Goal: Task Accomplishment & Management: Use online tool/utility

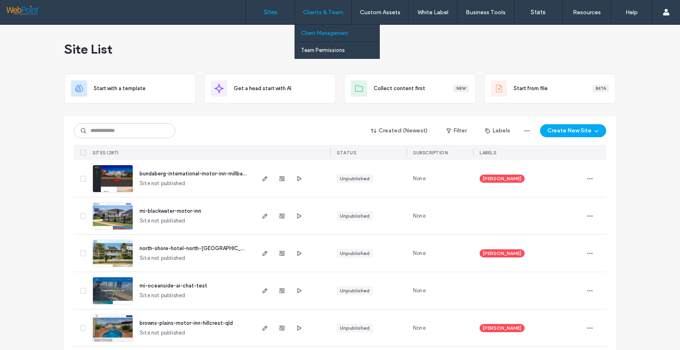
click at [320, 35] on label "Client Management" at bounding box center [324, 33] width 47 height 6
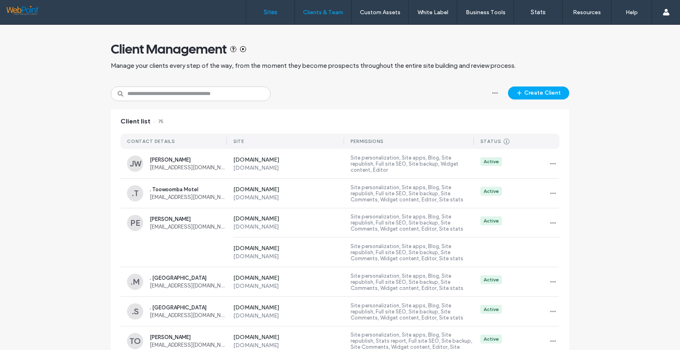
click at [270, 13] on label "Sites" at bounding box center [271, 12] width 14 height 7
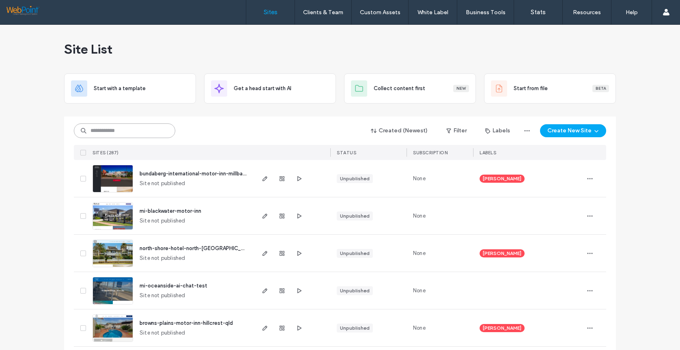
click at [102, 129] on input at bounding box center [124, 130] width 101 height 15
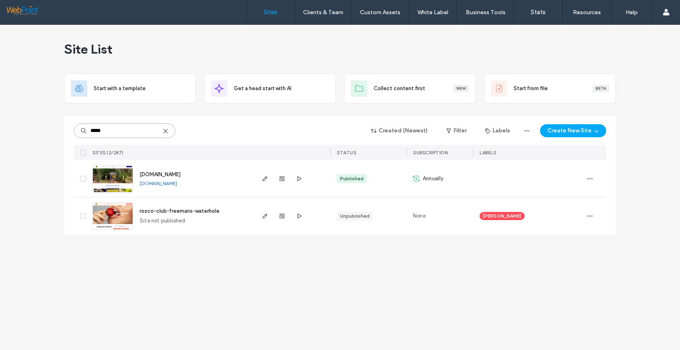
type input "*****"
click at [109, 171] on img at bounding box center [113, 192] width 40 height 55
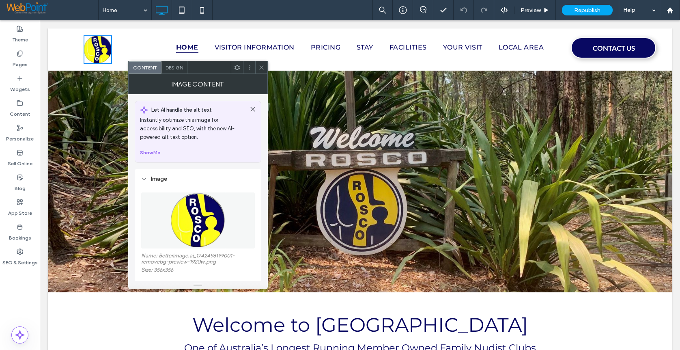
click at [260, 67] on icon at bounding box center [261, 67] width 6 height 6
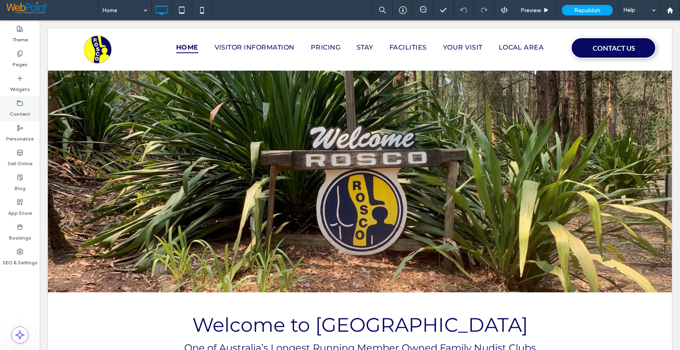
click at [21, 110] on label "Content" at bounding box center [20, 111] width 21 height 11
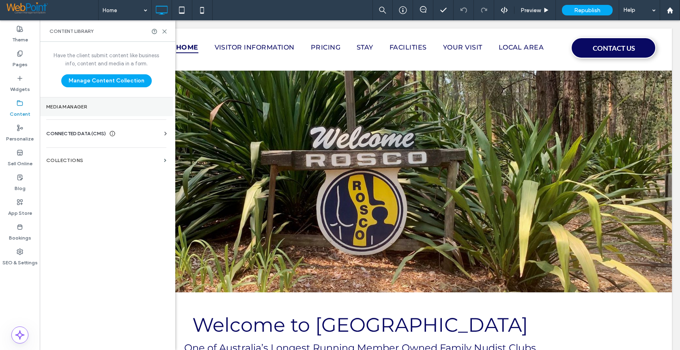
click at [80, 106] on label "Media Manager" at bounding box center [106, 107] width 120 height 6
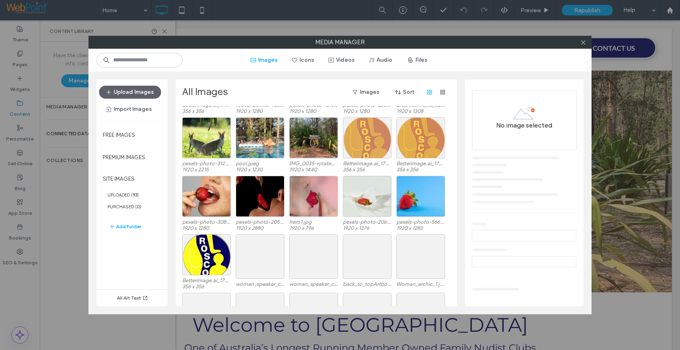
scroll to position [837, 0]
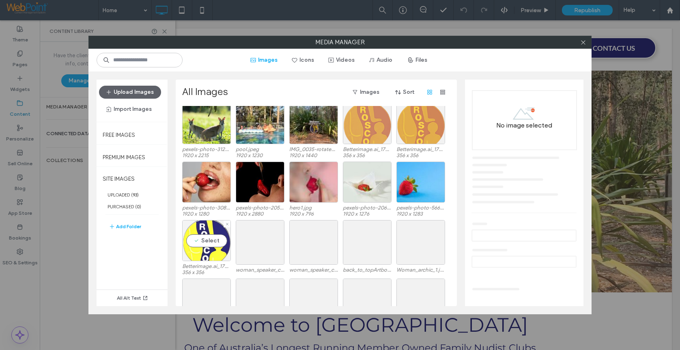
click at [214, 244] on div "Select" at bounding box center [206, 240] width 49 height 41
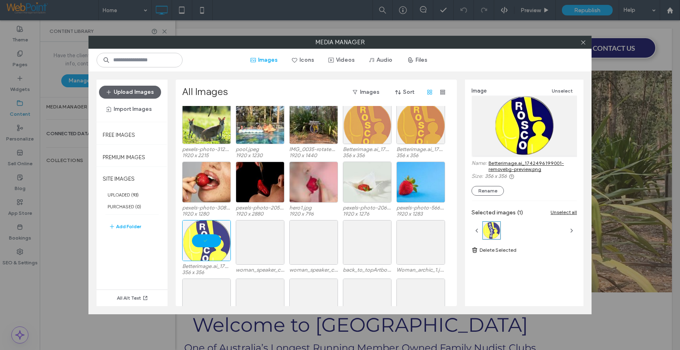
click at [522, 169] on link "Betterimage.ai_1742496199001-removebg-preview.png" at bounding box center [532, 166] width 88 height 12
click at [583, 43] on icon at bounding box center [583, 42] width 6 height 6
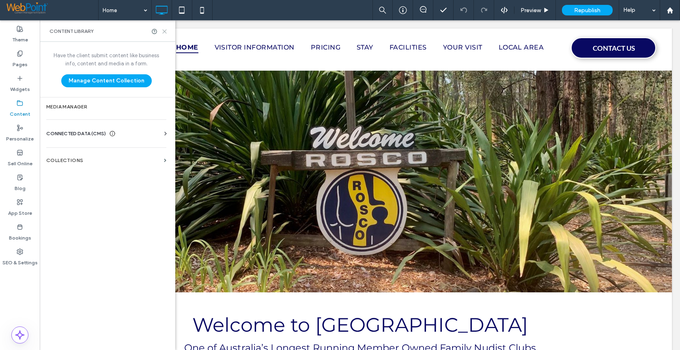
click at [163, 30] on icon at bounding box center [164, 31] width 6 height 6
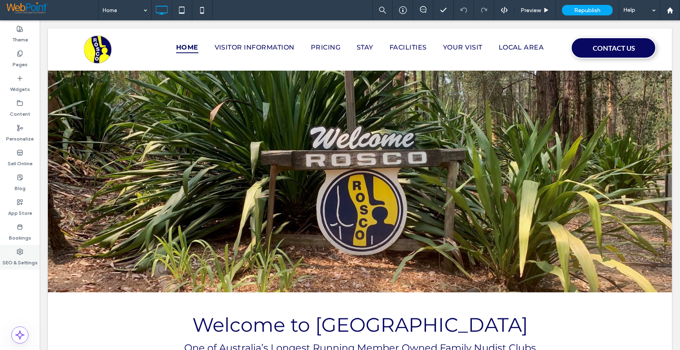
click at [17, 265] on label "SEO & Settings" at bounding box center [19, 260] width 35 height 11
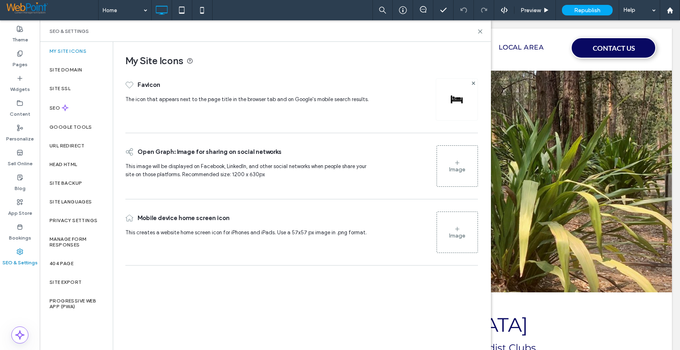
click at [459, 101] on img at bounding box center [456, 99] width 13 height 13
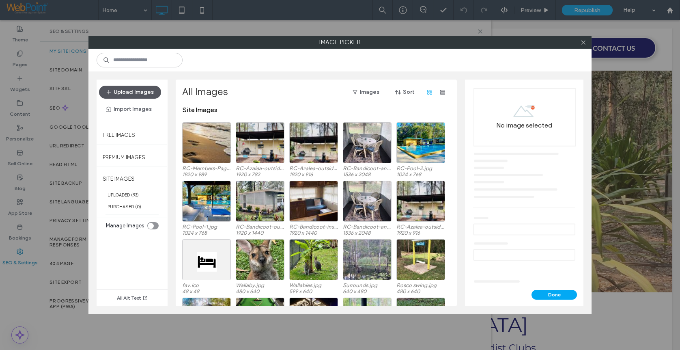
click at [125, 94] on button "Upload Images" at bounding box center [130, 92] width 62 height 13
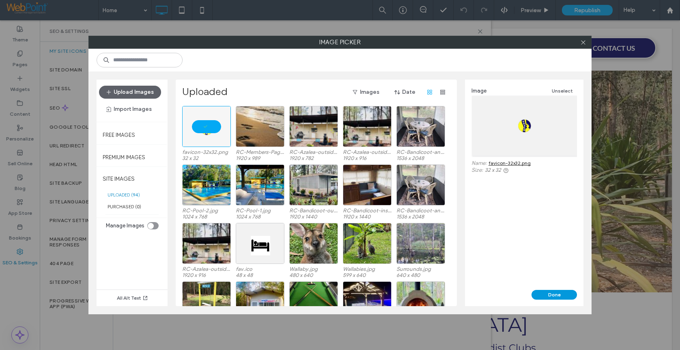
click at [551, 298] on button "Done" at bounding box center [553, 295] width 45 height 10
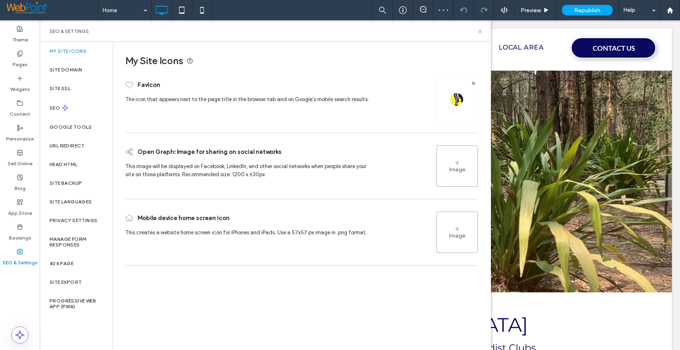
click at [479, 31] on use at bounding box center [480, 32] width 4 height 4
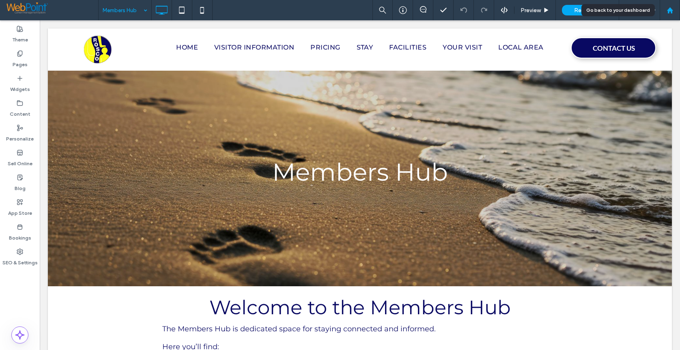
click at [669, 7] on icon at bounding box center [669, 10] width 7 height 7
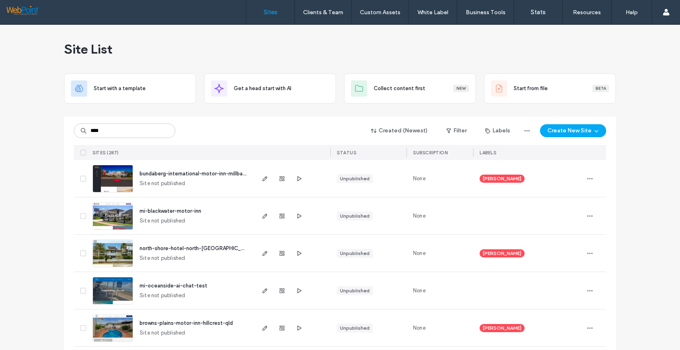
type input "*****"
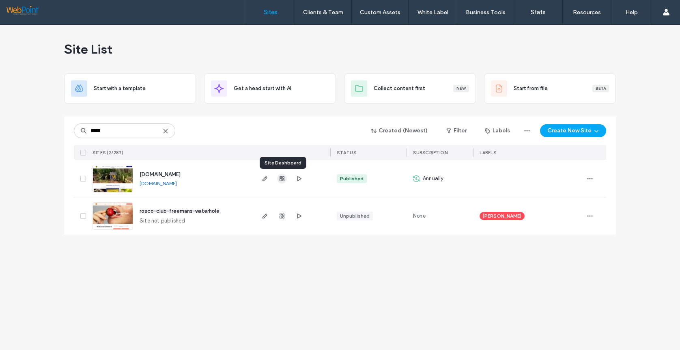
click at [281, 182] on span "button" at bounding box center [282, 179] width 10 height 10
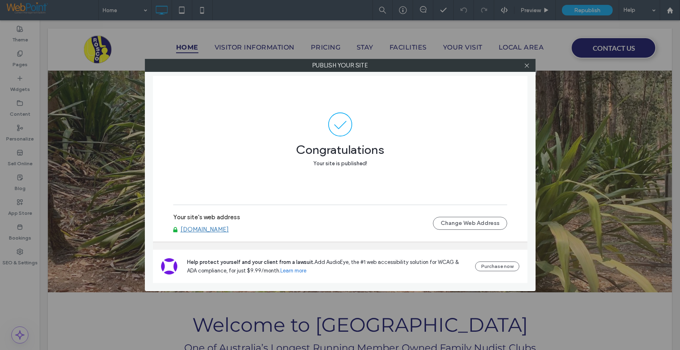
click at [202, 232] on link "www.roscoclub.com.au" at bounding box center [204, 229] width 48 height 7
click at [526, 67] on icon at bounding box center [527, 65] width 6 height 6
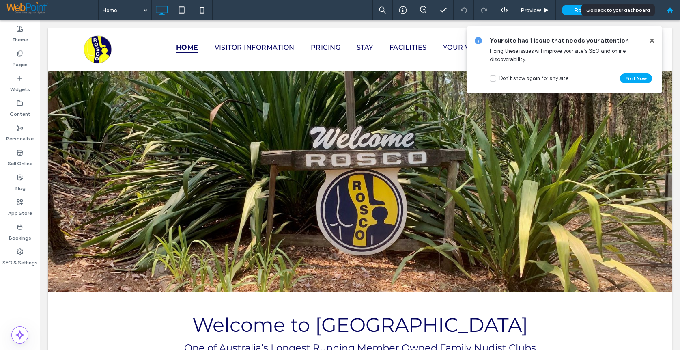
click at [673, 9] on icon at bounding box center [669, 10] width 7 height 7
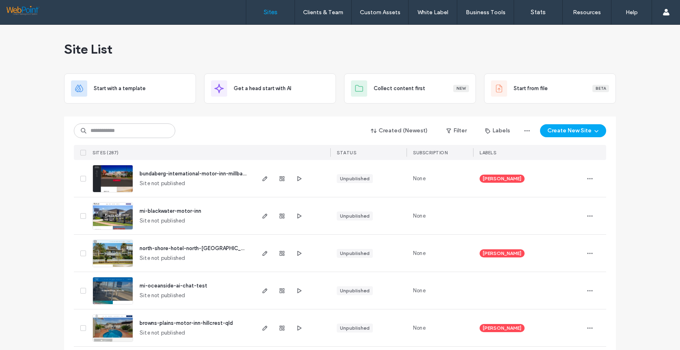
click at [97, 133] on input at bounding box center [124, 130] width 101 height 15
click at [90, 131] on input at bounding box center [124, 130] width 101 height 15
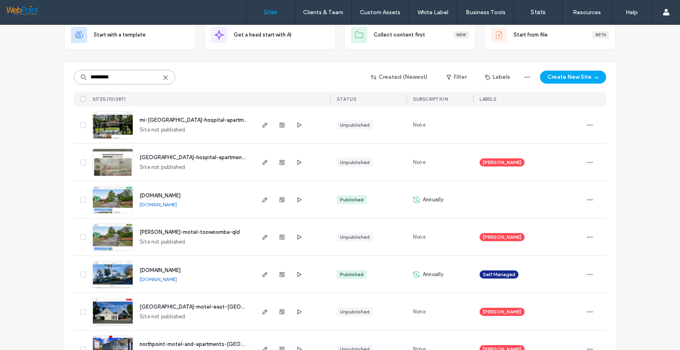
scroll to position [81, 0]
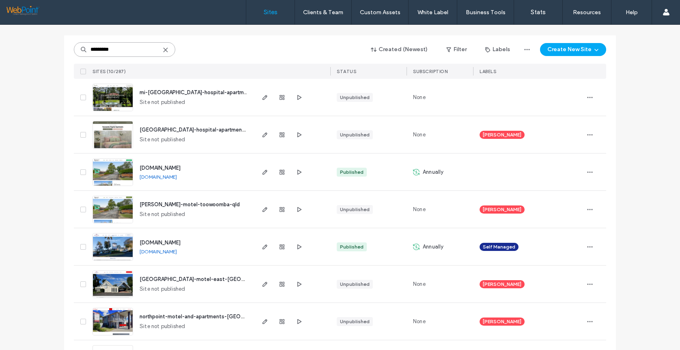
type input "*********"
click at [116, 252] on img at bounding box center [113, 260] width 40 height 55
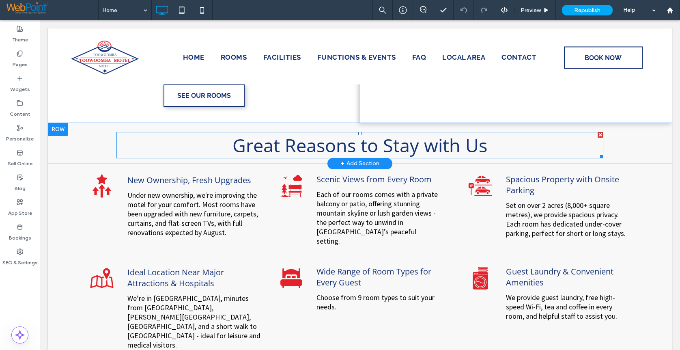
scroll to position [284, 0]
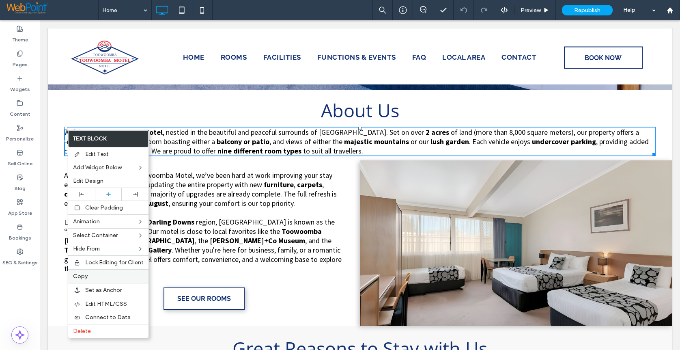
click at [81, 277] on span "Copy" at bounding box center [80, 276] width 15 height 7
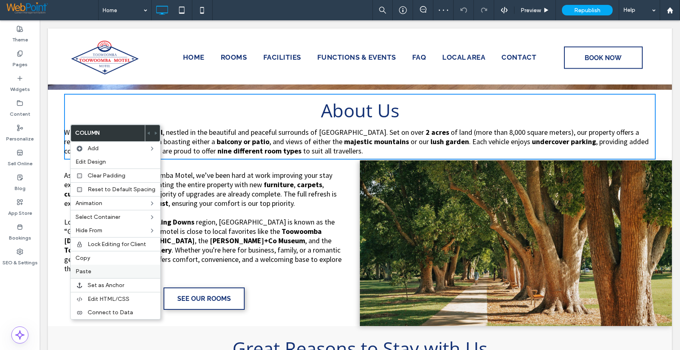
click at [82, 272] on span "Paste" at bounding box center [83, 271] width 16 height 7
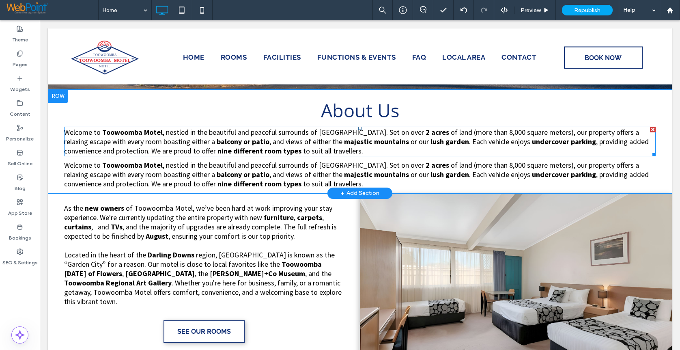
click at [142, 143] on span "of land (more than 8,000 square meters), our property offers a relaxing escape …" at bounding box center [351, 136] width 575 height 19
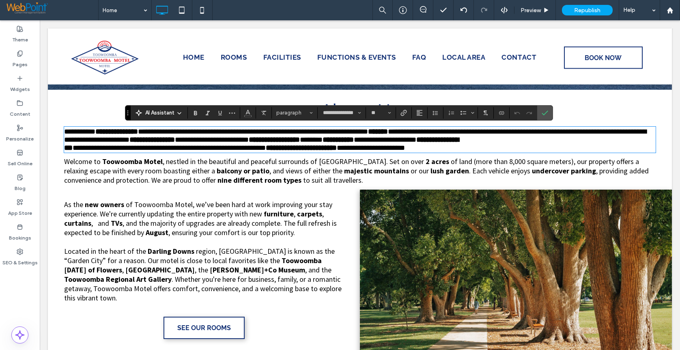
scroll to position [0, 0]
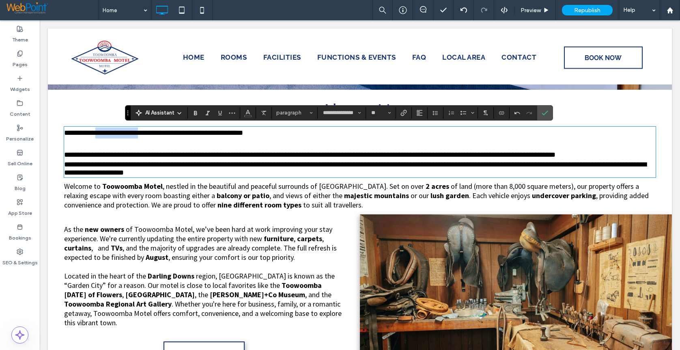
drag, startPoint x: 159, startPoint y: 131, endPoint x: 103, endPoint y: 129, distance: 56.0
click at [103, 129] on span "**********" at bounding box center [153, 132] width 179 height 7
click at [194, 112] on use "Bold" at bounding box center [195, 113] width 3 height 4
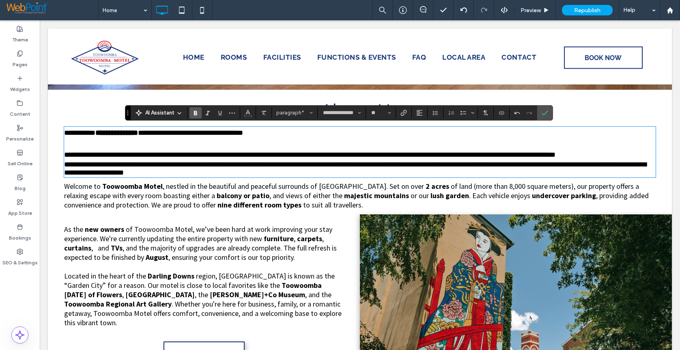
click at [217, 200] on strong "balcony or patio" at bounding box center [243, 195] width 53 height 9
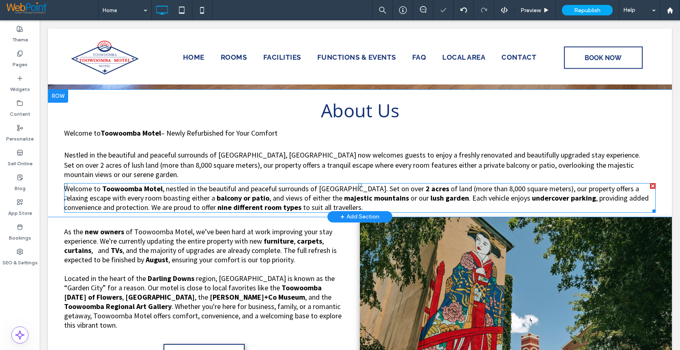
click at [186, 197] on span "of land (more than 8,000 square meters), our property offers a relaxing escape …" at bounding box center [351, 193] width 575 height 19
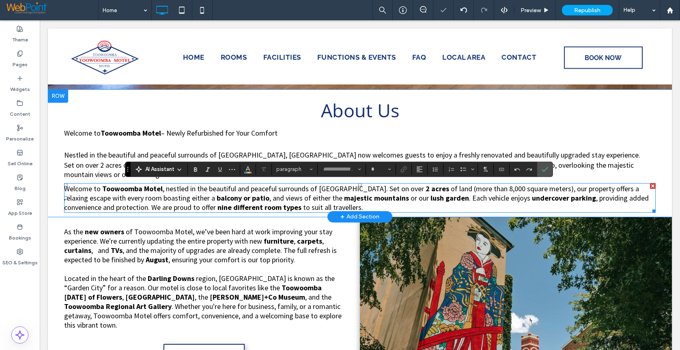
type input "**********"
type input "**"
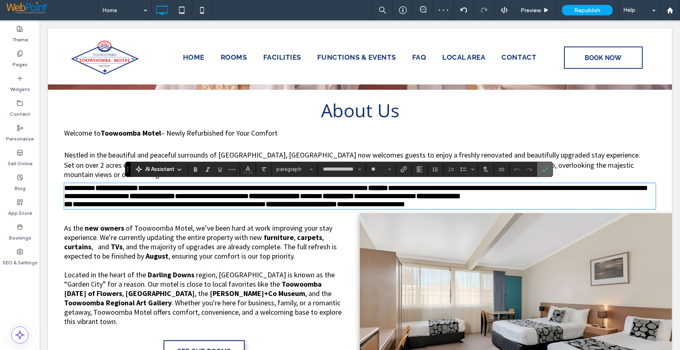
click at [547, 169] on icon "Confirm" at bounding box center [544, 169] width 6 height 6
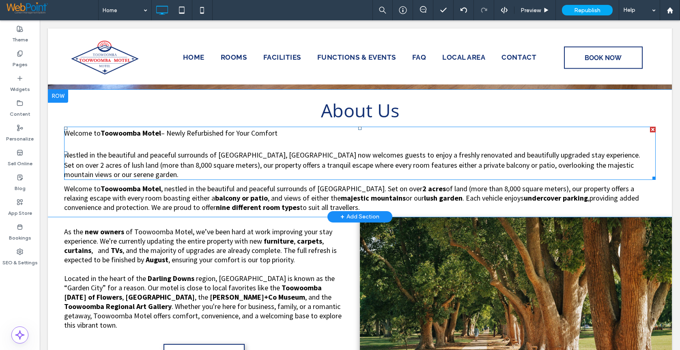
click at [619, 155] on p "Nestled in the beautiful and peaceful surrounds of East Toowoomba, Toowoomba Mo…" at bounding box center [359, 154] width 591 height 11
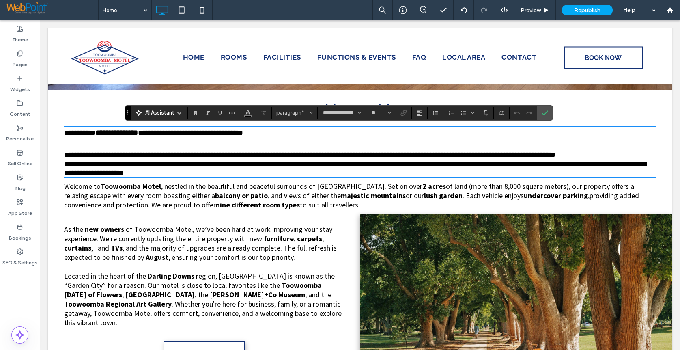
click at [612, 155] on p "**********" at bounding box center [359, 154] width 591 height 11
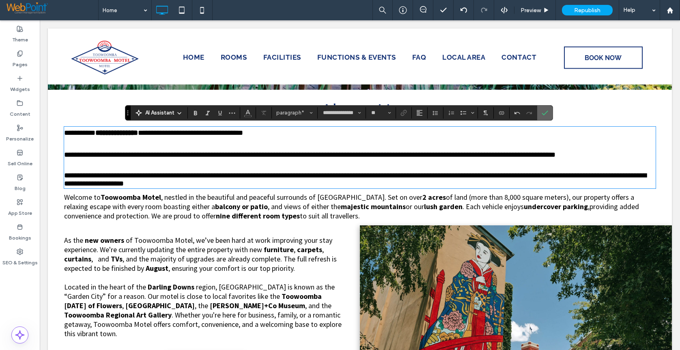
click at [549, 118] on label "Confirm" at bounding box center [545, 112] width 12 height 15
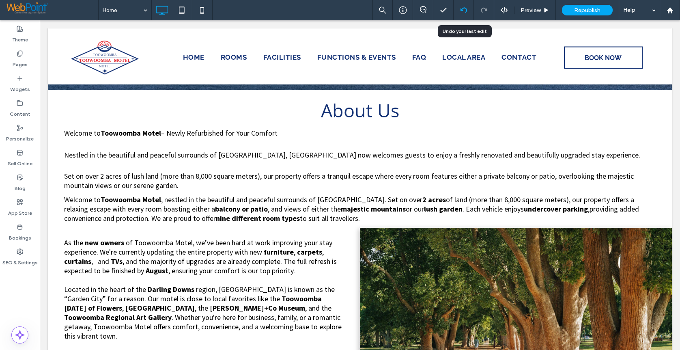
click at [462, 8] on icon at bounding box center [463, 10] width 6 height 6
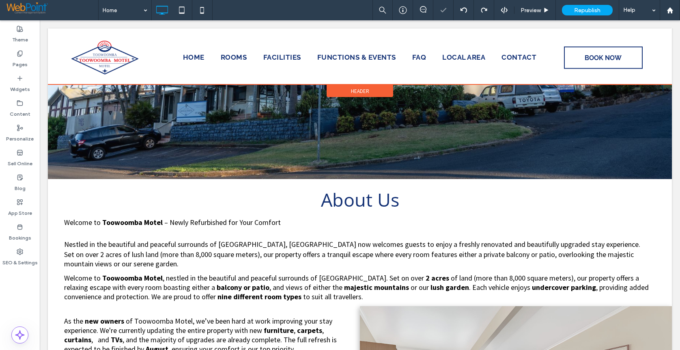
scroll to position [211, 0]
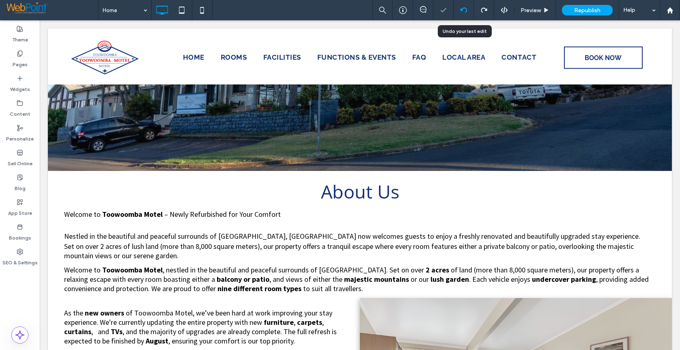
click at [460, 7] on icon at bounding box center [463, 10] width 6 height 6
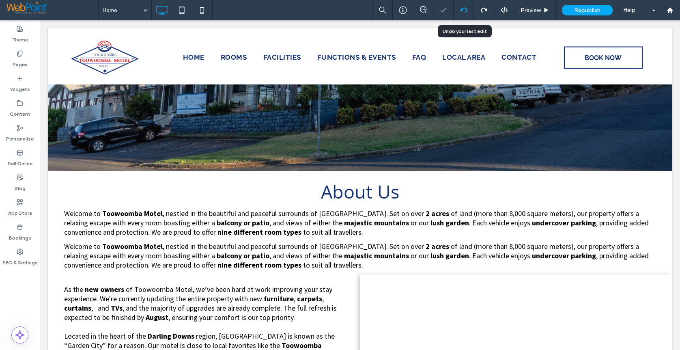
click at [462, 8] on icon at bounding box center [463, 10] width 6 height 6
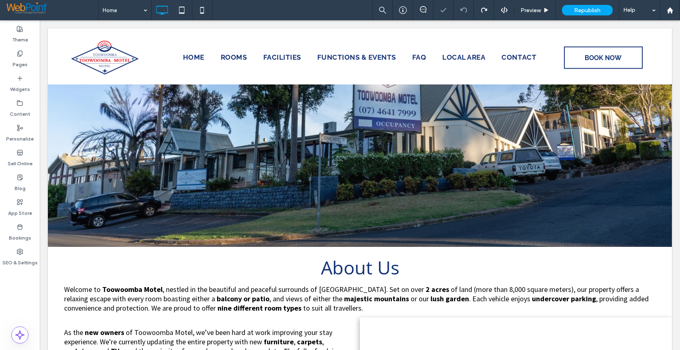
scroll to position [203, 0]
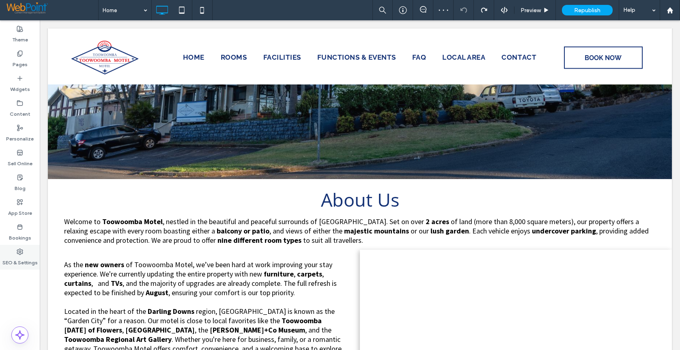
click at [17, 258] on label "SEO & Settings" at bounding box center [19, 260] width 35 height 11
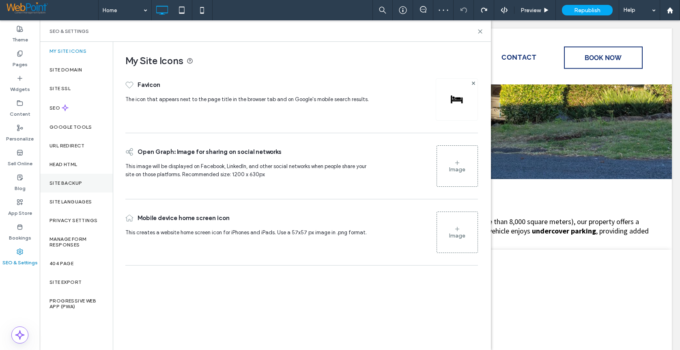
click at [60, 182] on label "Site Backup" at bounding box center [65, 183] width 32 height 6
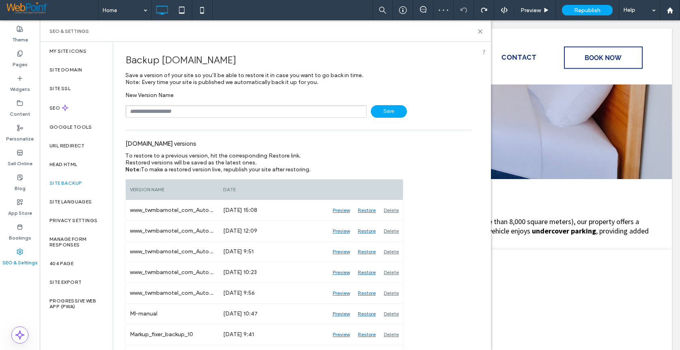
click at [163, 110] on input "text" at bounding box center [245, 111] width 241 height 13
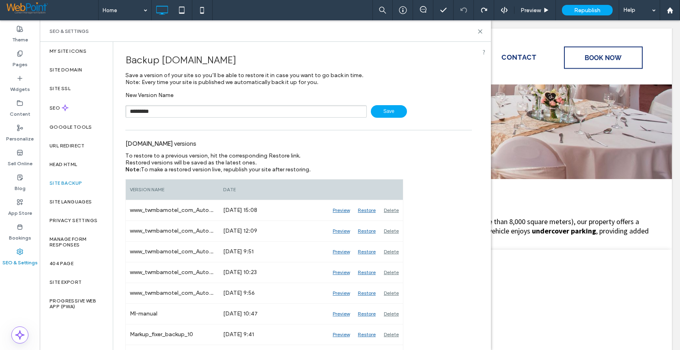
drag, startPoint x: 162, startPoint y: 113, endPoint x: 139, endPoint y: 114, distance: 22.7
click at [139, 114] on input "*********" at bounding box center [245, 111] width 241 height 13
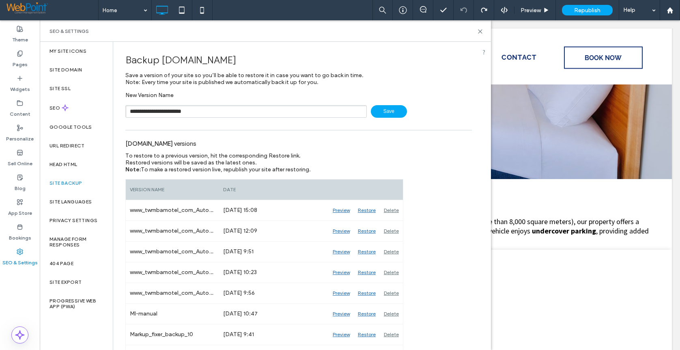
type input "**********"
click at [380, 114] on span "Save" at bounding box center [389, 111] width 36 height 13
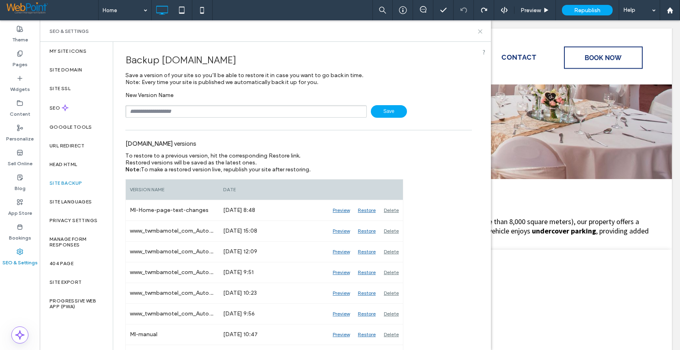
click at [479, 30] on use at bounding box center [480, 32] width 4 height 4
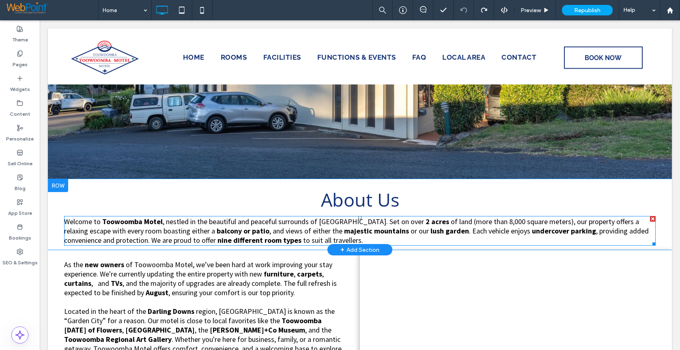
click at [178, 232] on span "of land (more than 8,000 square meters), our property offers a relaxing escape …" at bounding box center [351, 226] width 575 height 19
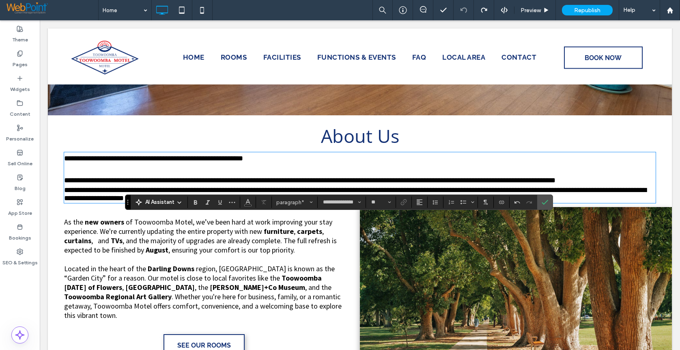
scroll to position [365, 0]
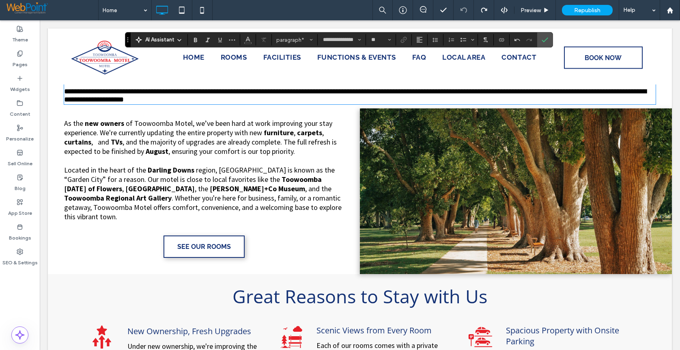
click at [185, 146] on span ", and the majority of upgrades are already complete. The full refresh is expect…" at bounding box center [200, 146] width 273 height 19
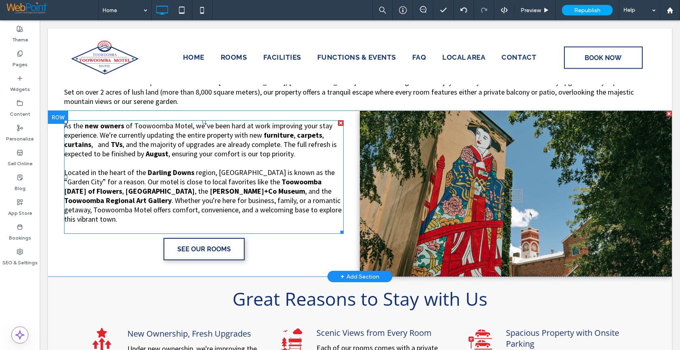
click at [297, 210] on p "Located in the heart of the Darling Downs region, Toowoomba is known as the “Ga…" at bounding box center [203, 196] width 279 height 56
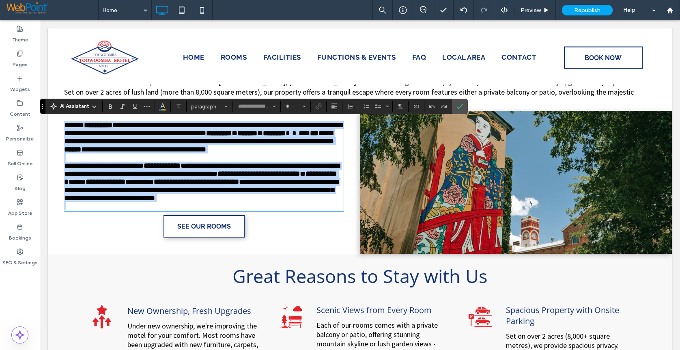
type input "**********"
type input "**"
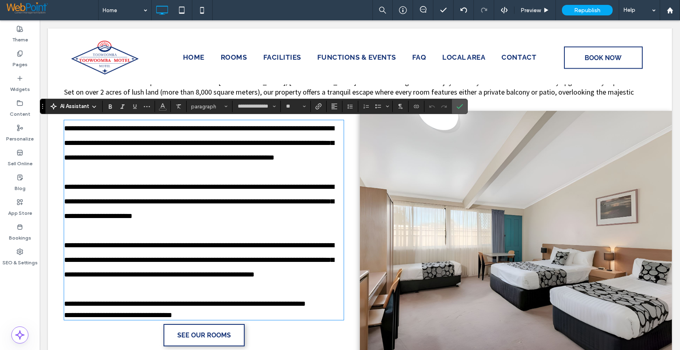
scroll to position [0, 0]
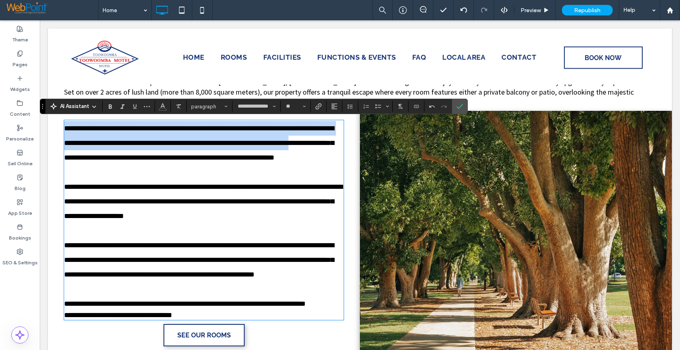
drag, startPoint x: 188, startPoint y: 331, endPoint x: 79, endPoint y: 154, distance: 207.9
click at [40, 133] on html "**********" at bounding box center [360, 325] width 640 height 1340
click at [65, 126] on span "**********" at bounding box center [199, 143] width 270 height 37
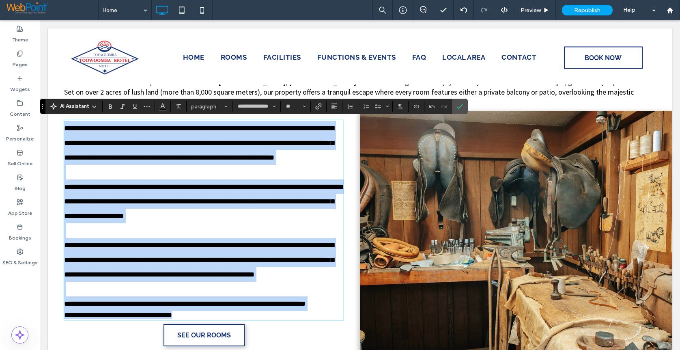
drag, startPoint x: 65, startPoint y: 126, endPoint x: 332, endPoint y: 153, distance: 268.3
click at [199, 319] on div "**********" at bounding box center [203, 220] width 279 height 198
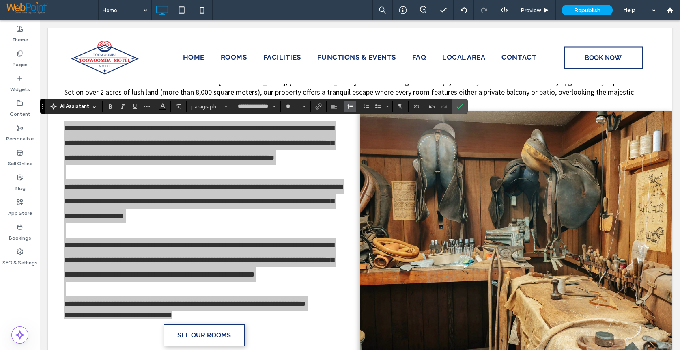
click at [349, 107] on icon "Line Height" at bounding box center [350, 106] width 6 height 6
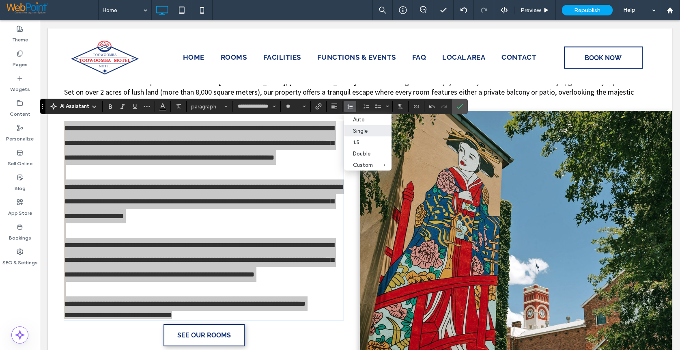
click at [351, 130] on label "Single" at bounding box center [367, 130] width 47 height 11
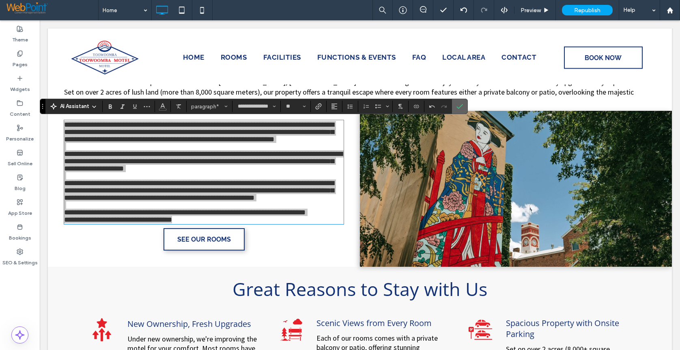
click at [466, 108] on section at bounding box center [459, 106] width 15 height 15
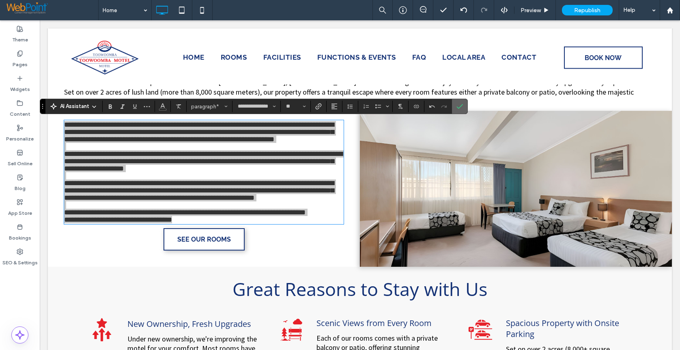
drag, startPoint x: 460, startPoint y: 105, endPoint x: 348, endPoint y: 189, distance: 139.1
click at [460, 105] on icon "Confirm" at bounding box center [459, 106] width 6 height 6
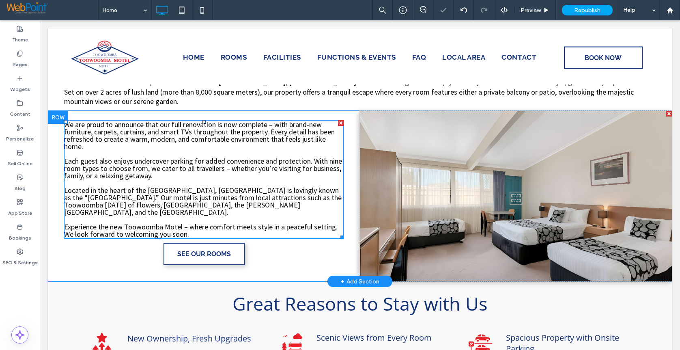
click at [175, 122] on span "We are proud to announce that our full renovation is now complete – with brand-…" at bounding box center [199, 135] width 271 height 31
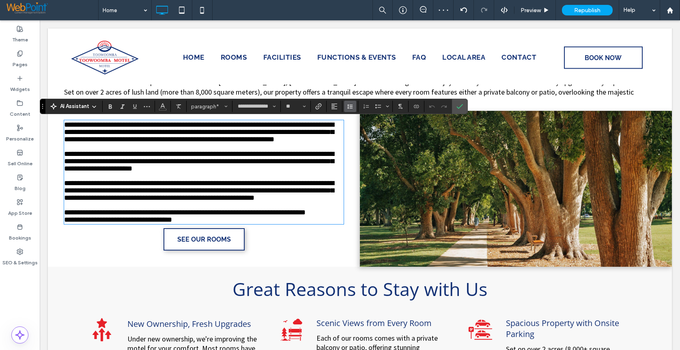
click at [354, 108] on button "Line Height" at bounding box center [350, 106] width 12 height 11
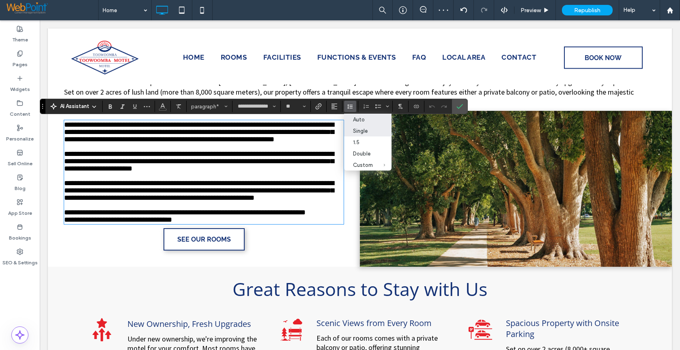
click at [355, 121] on div "Auto" at bounding box center [363, 119] width 20 height 6
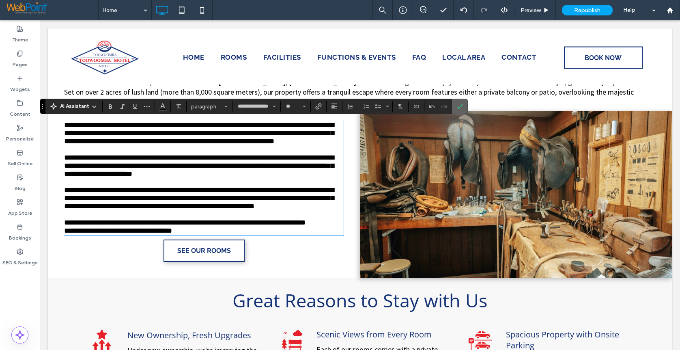
click at [462, 104] on icon "Confirm" at bounding box center [459, 106] width 6 height 6
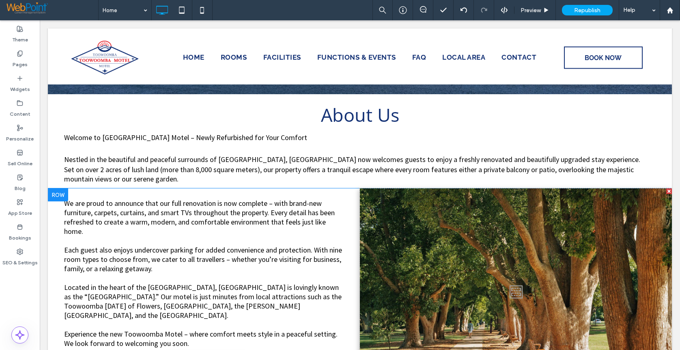
scroll to position [275, 0]
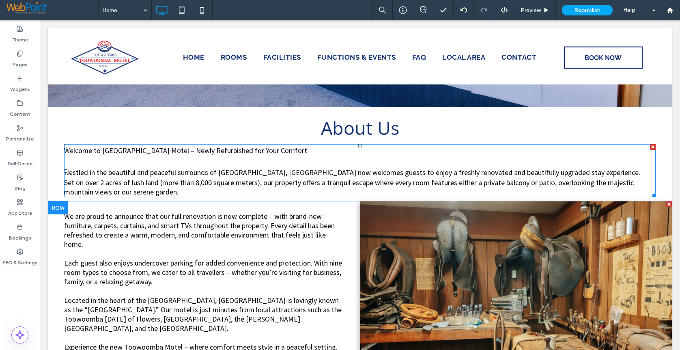
click at [160, 150] on span "Welcome to Toowoomba Motel – Newly Refurbished for Your Comfort" at bounding box center [185, 150] width 243 height 9
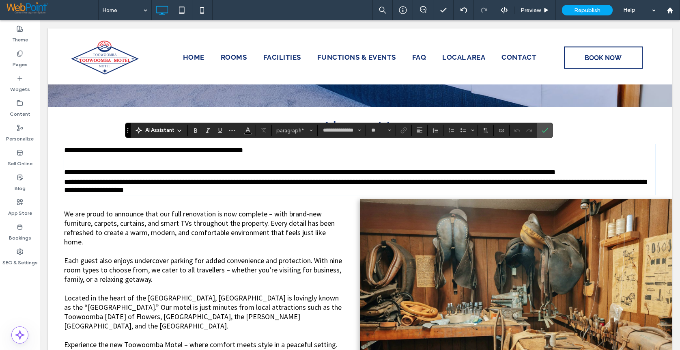
click at [158, 150] on span "**********" at bounding box center [153, 149] width 179 height 7
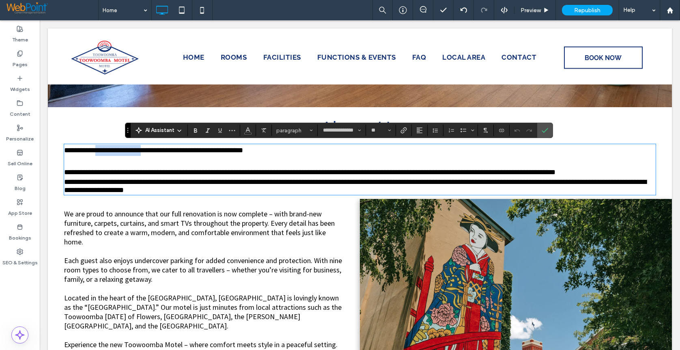
drag, startPoint x: 160, startPoint y: 150, endPoint x: 121, endPoint y: 150, distance: 38.5
click at [121, 150] on span "**********" at bounding box center [153, 149] width 179 height 7
click at [198, 131] on icon "Bold" at bounding box center [195, 130] width 6 height 6
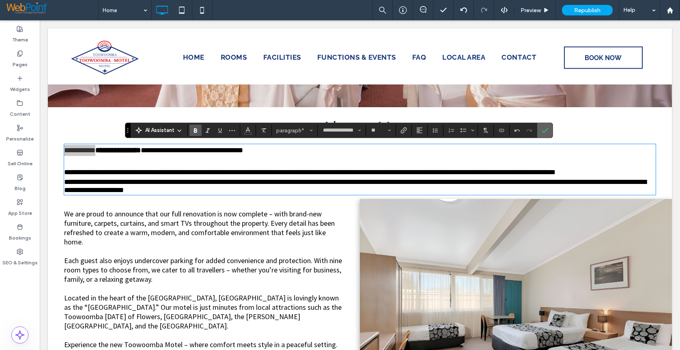
drag, startPoint x: 545, startPoint y: 131, endPoint x: 498, endPoint y: 118, distance: 48.9
click at [545, 131] on use "Confirm" at bounding box center [544, 130] width 6 height 5
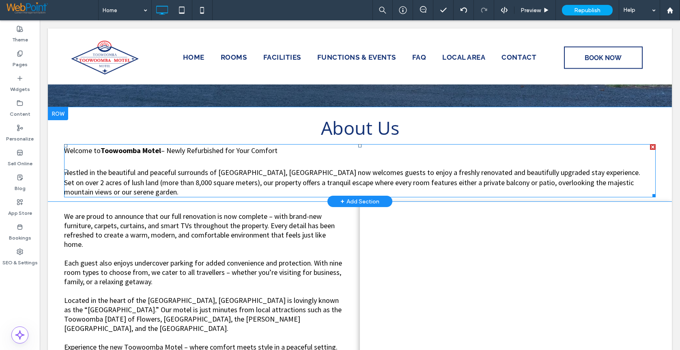
click at [619, 171] on p "Nestled in the beautiful and peaceful surrounds of East Toowoomba, Toowoomba Mo…" at bounding box center [359, 172] width 591 height 11
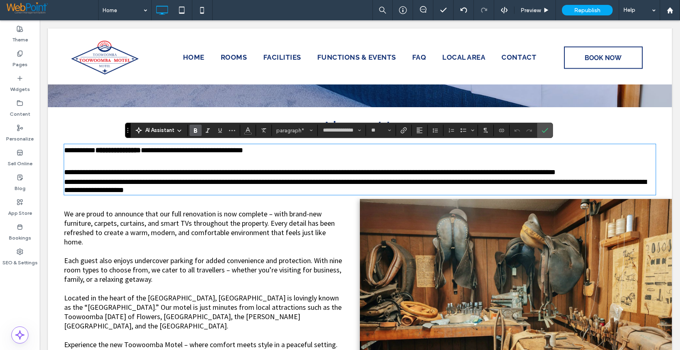
click at [614, 173] on p "**********" at bounding box center [359, 172] width 591 height 11
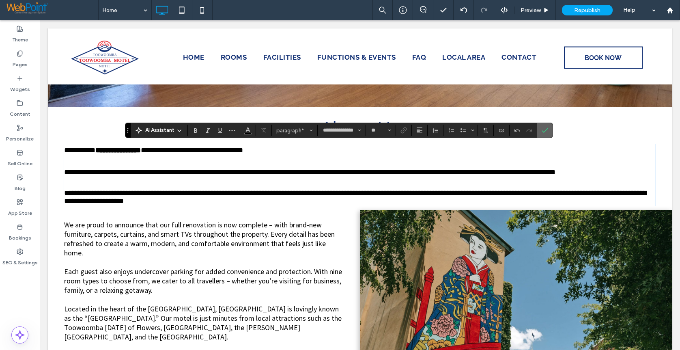
click at [548, 131] on label "Confirm" at bounding box center [545, 130] width 12 height 15
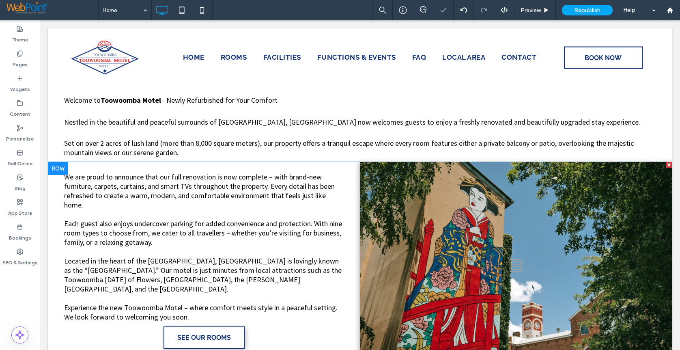
scroll to position [396, 0]
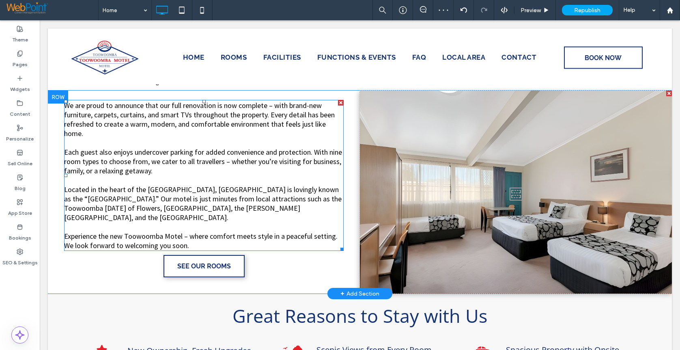
click at [197, 241] on p "We look forward to welcoming you soon." at bounding box center [203, 245] width 279 height 9
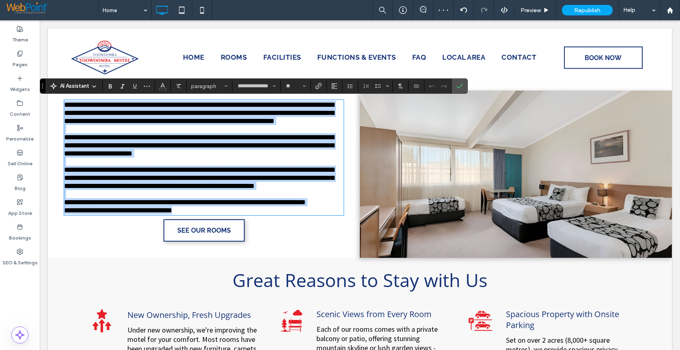
click at [193, 214] on p "**********" at bounding box center [203, 210] width 279 height 8
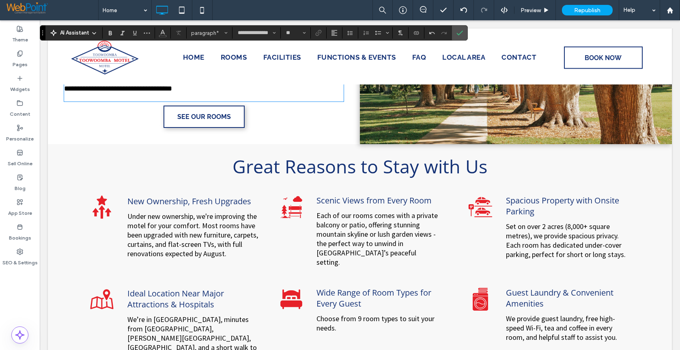
scroll to position [315, 0]
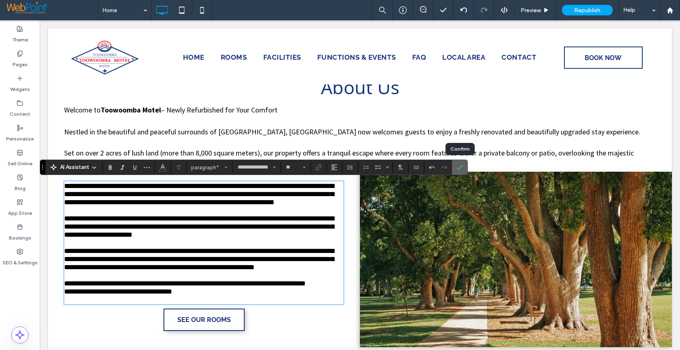
click at [460, 165] on icon "Confirm" at bounding box center [459, 167] width 6 height 6
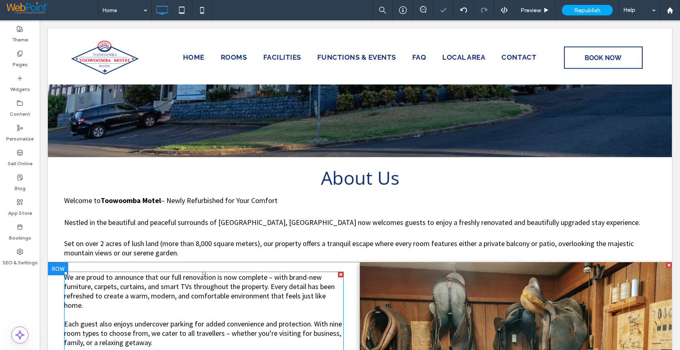
scroll to position [112, 0]
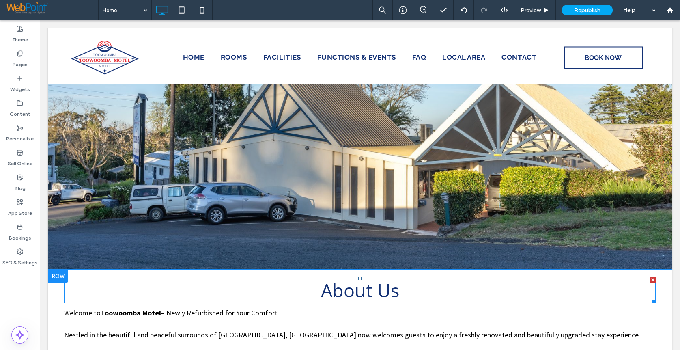
click at [331, 290] on span "About Us" at bounding box center [360, 289] width 78 height 25
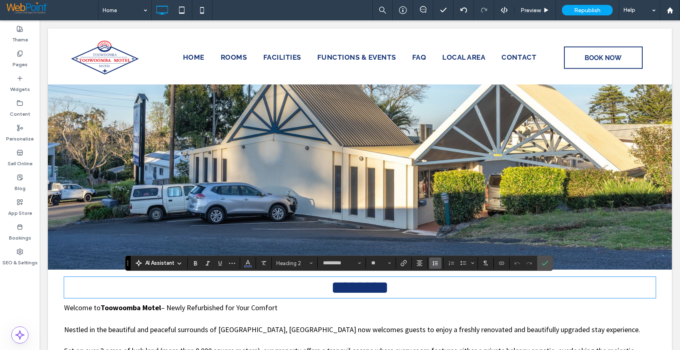
click at [434, 263] on icon "Line Height" at bounding box center [435, 263] width 6 height 6
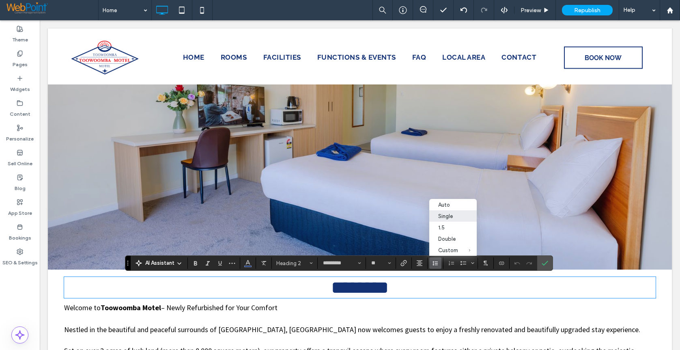
click at [443, 218] on div "Single" at bounding box center [448, 216] width 20 height 6
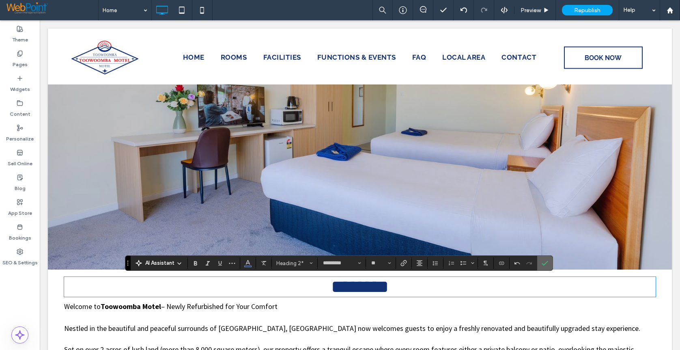
click at [544, 263] on icon "Confirm" at bounding box center [544, 263] width 6 height 6
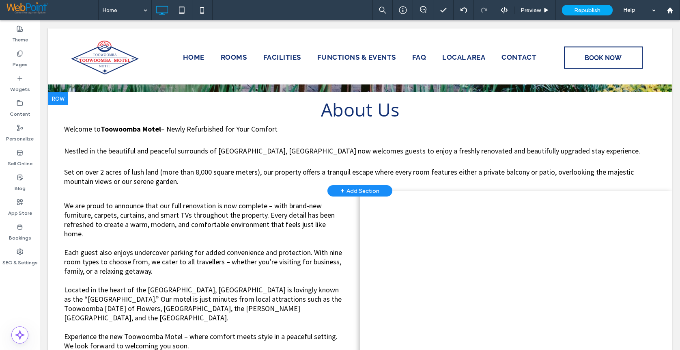
scroll to position [275, 0]
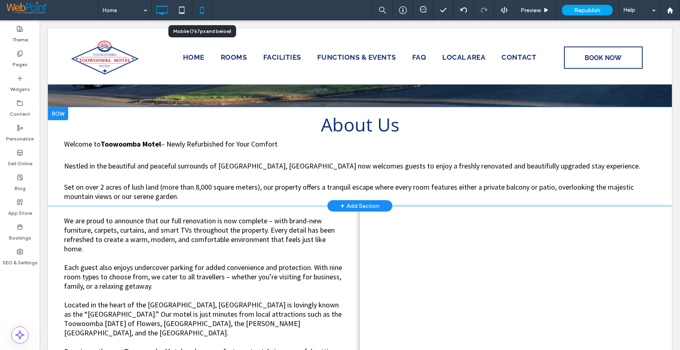
click at [203, 10] on icon at bounding box center [202, 10] width 16 height 16
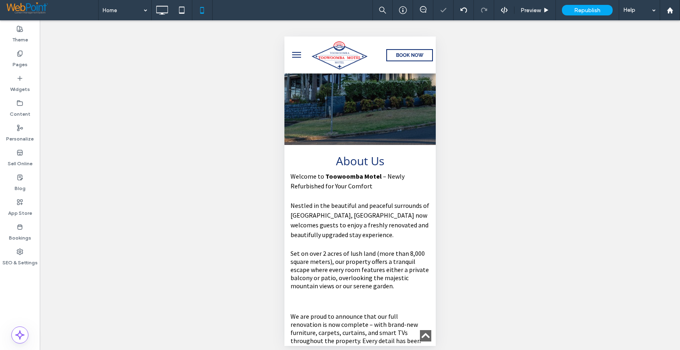
scroll to position [243, 0]
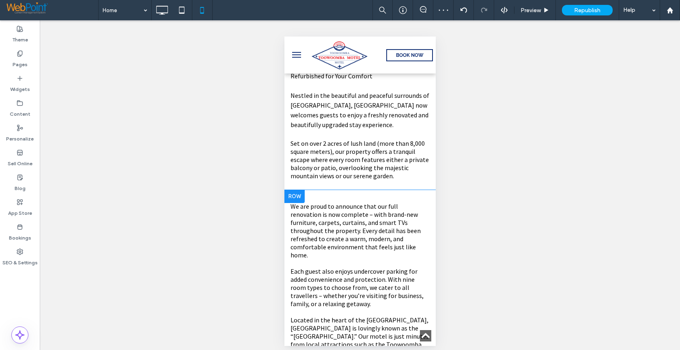
click at [318, 197] on div "We are proud to announce that our full renovation is now complete – with brand-…" at bounding box center [359, 321] width 151 height 263
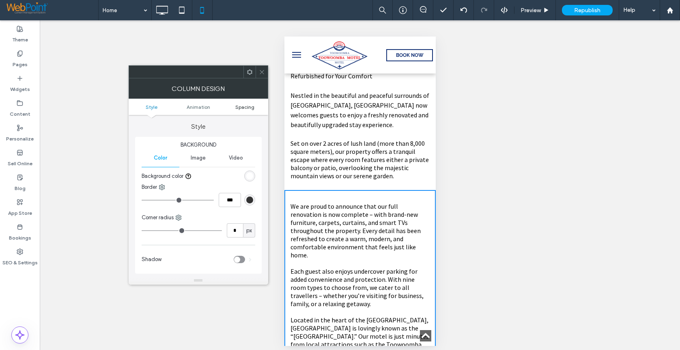
click at [245, 105] on span "Spacing" at bounding box center [244, 107] width 19 height 6
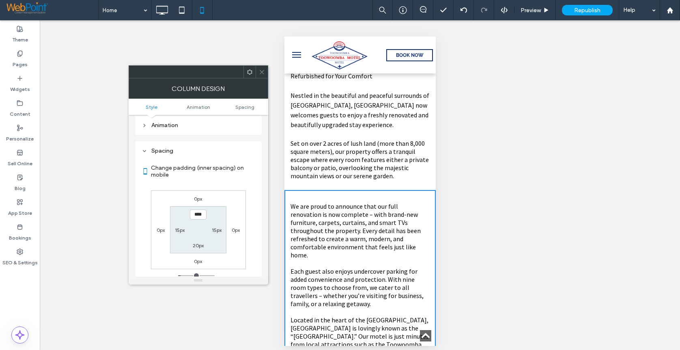
scroll to position [184, 0]
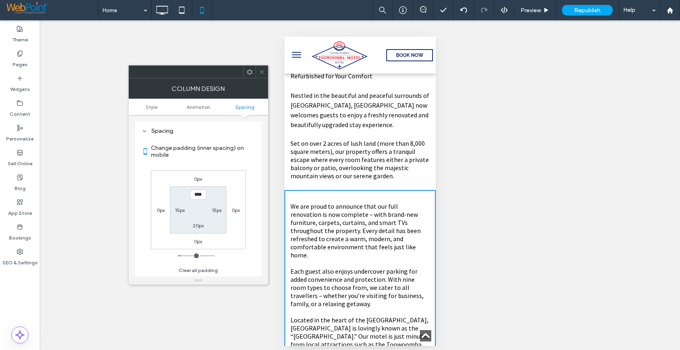
type input "*"
type input "**"
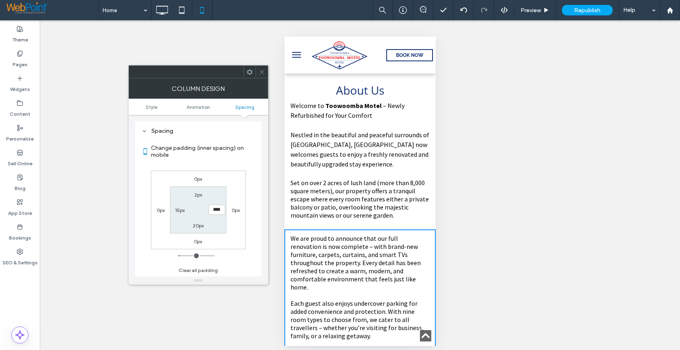
scroll to position [203, 0]
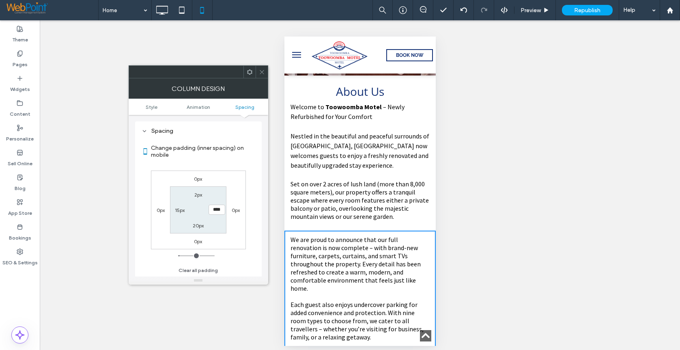
click at [337, 219] on span "Set on over 2 acres of lush land (more than 8,000 square meters), our property …" at bounding box center [359, 200] width 138 height 41
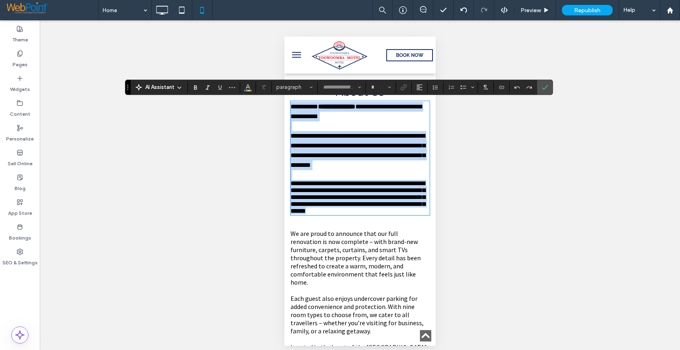
type input "**********"
type input "**"
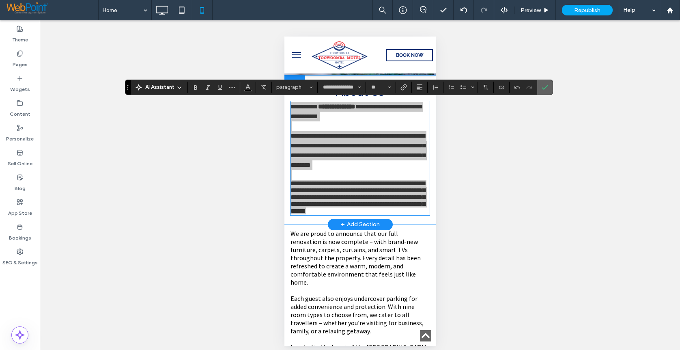
click at [545, 86] on icon "Confirm" at bounding box center [544, 87] width 6 height 6
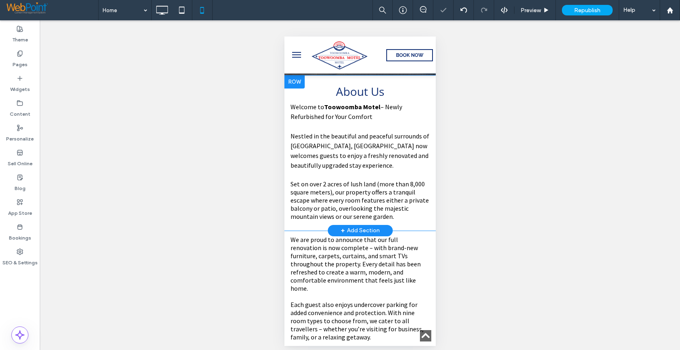
click at [289, 83] on div at bounding box center [294, 81] width 20 height 13
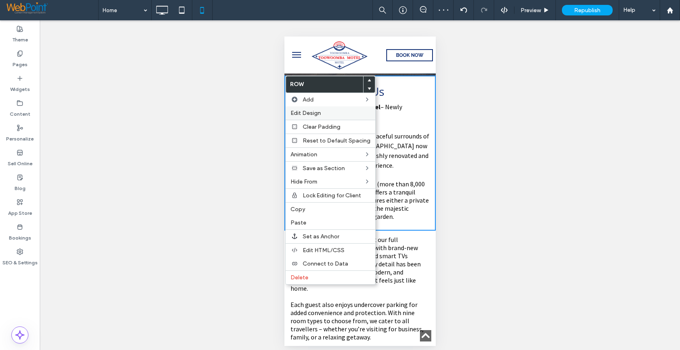
click at [312, 110] on span "Edit Design" at bounding box center [305, 113] width 30 height 7
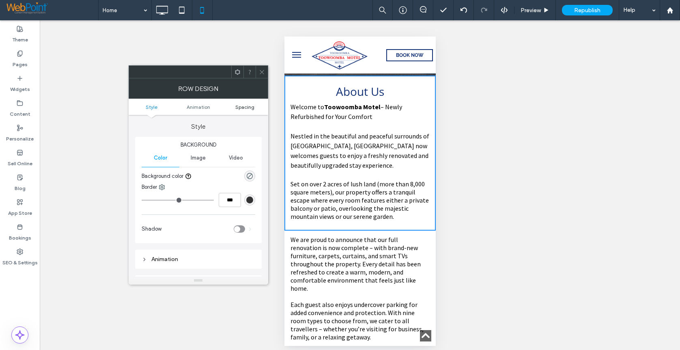
click at [243, 104] on span "Spacing" at bounding box center [244, 107] width 19 height 6
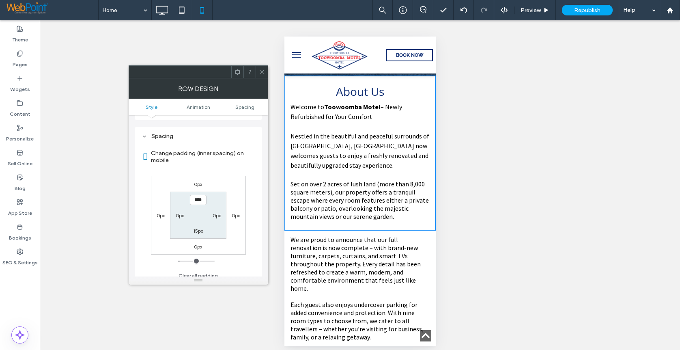
scroll to position [154, 0]
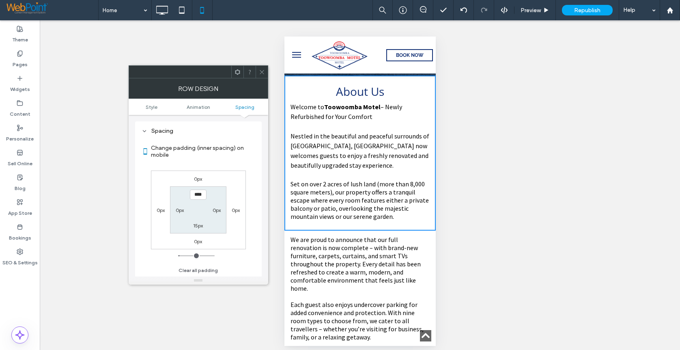
click at [197, 228] on label "15px" at bounding box center [198, 225] width 10 height 6
type input "*"
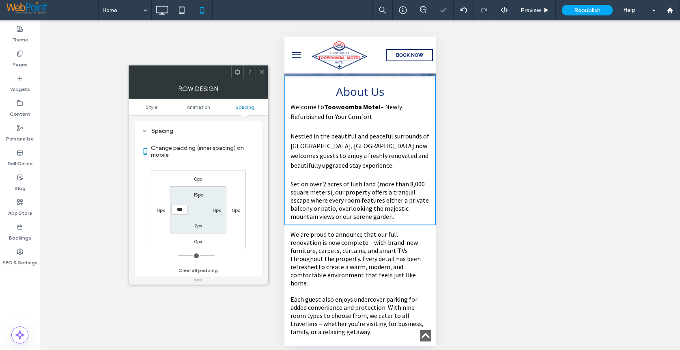
click at [258, 73] on div at bounding box center [262, 72] width 12 height 12
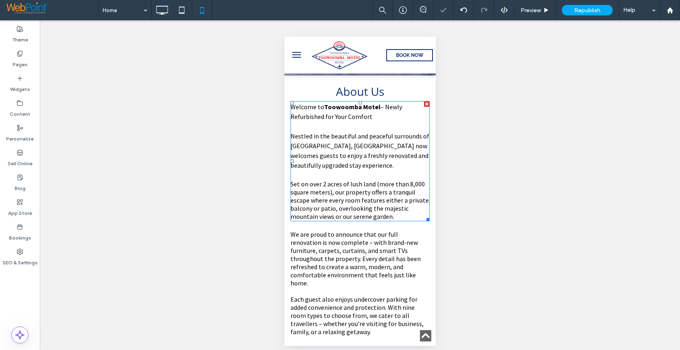
click at [357, 146] on span "Nestled in the beautiful and peaceful surrounds of East Toowoomba, Toowoomba Mo…" at bounding box center [359, 150] width 139 height 37
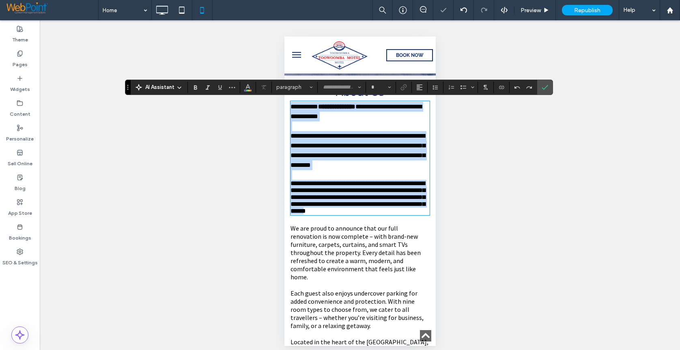
type input "**********"
type input "**"
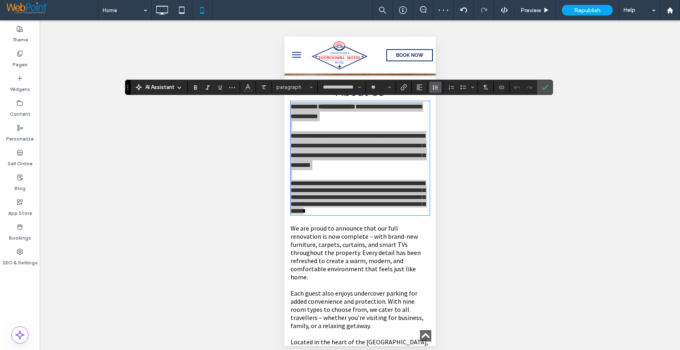
click at [431, 84] on button "Line Height" at bounding box center [435, 87] width 12 height 11
click at [440, 112] on div "Single" at bounding box center [448, 111] width 20 height 6
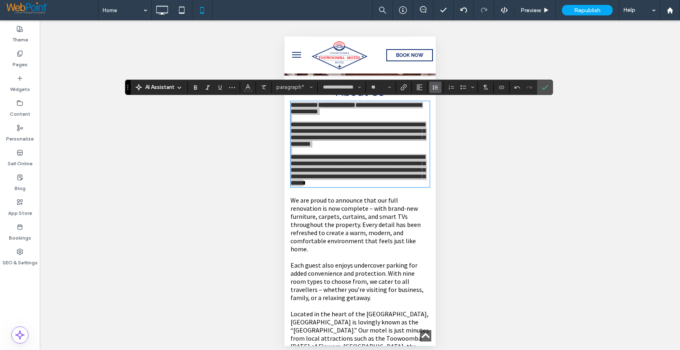
click at [436, 89] on icon "Line Height" at bounding box center [435, 87] width 6 height 6
click at [437, 99] on label "Auto" at bounding box center [452, 100] width 47 height 11
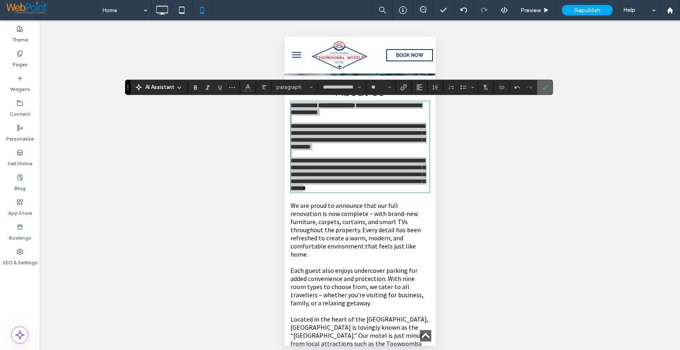
click at [542, 90] on icon "Confirm" at bounding box center [544, 87] width 6 height 6
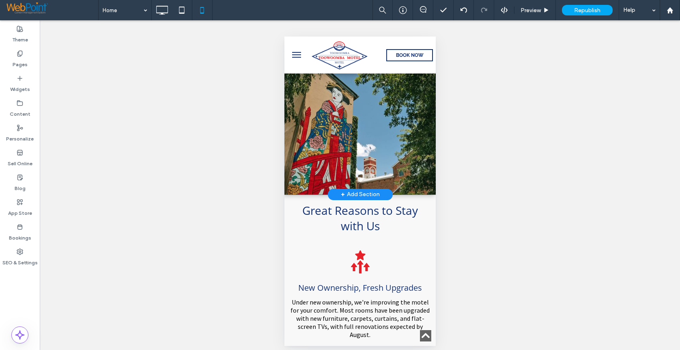
scroll to position [608, 0]
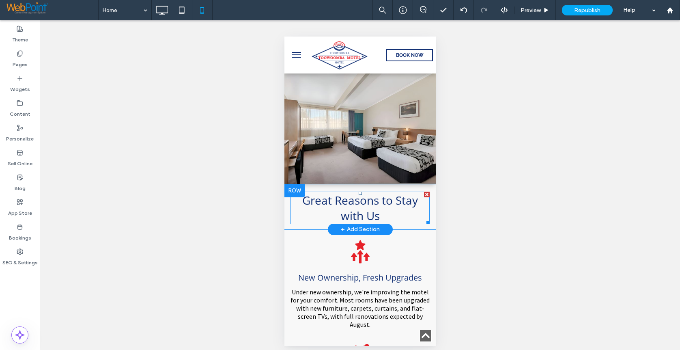
click at [363, 196] on span "Great Reasons to Stay with Us" at bounding box center [360, 207] width 116 height 31
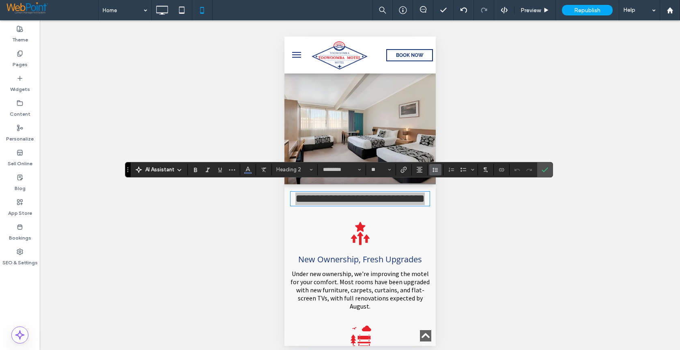
click at [436, 169] on icon "Line Height" at bounding box center [435, 169] width 6 height 6
click at [439, 192] on div "Single" at bounding box center [448, 194] width 20 height 6
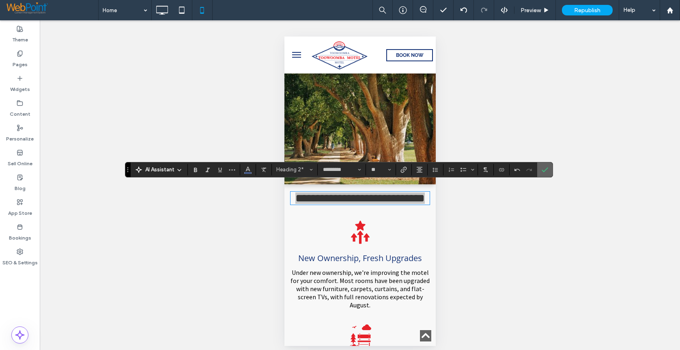
click at [546, 167] on icon "Confirm" at bounding box center [544, 169] width 6 height 6
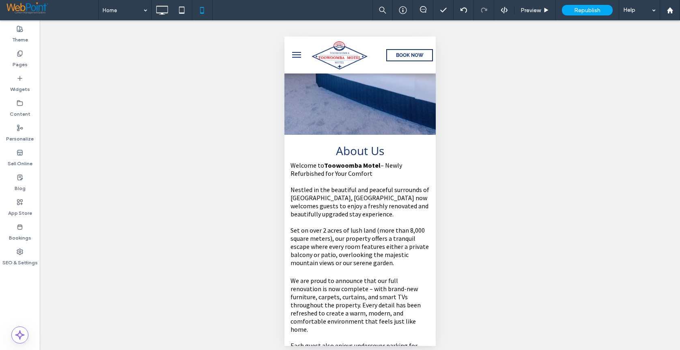
scroll to position [0, 0]
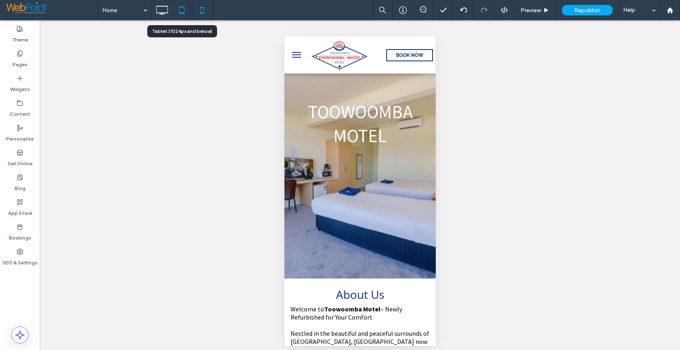
click at [179, 9] on icon at bounding box center [182, 10] width 16 height 16
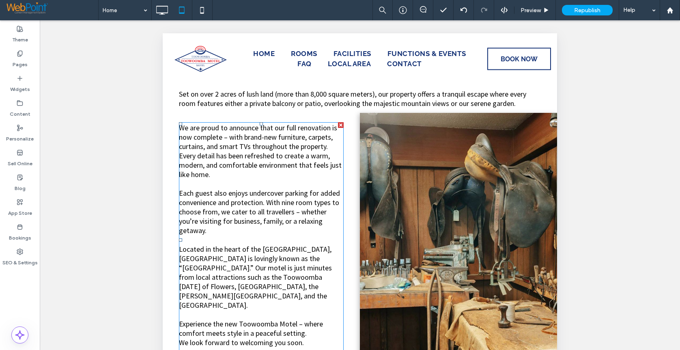
scroll to position [305, 0]
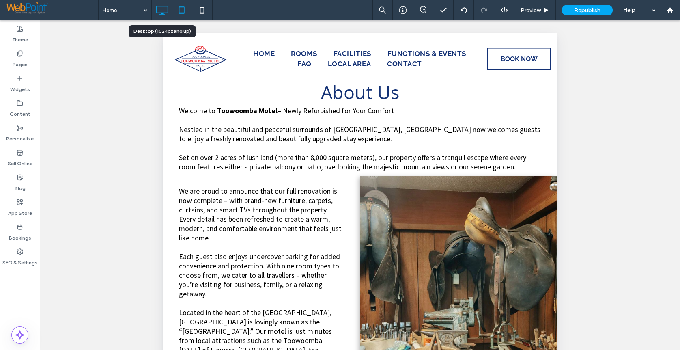
click at [166, 10] on icon at bounding box center [162, 10] width 16 height 16
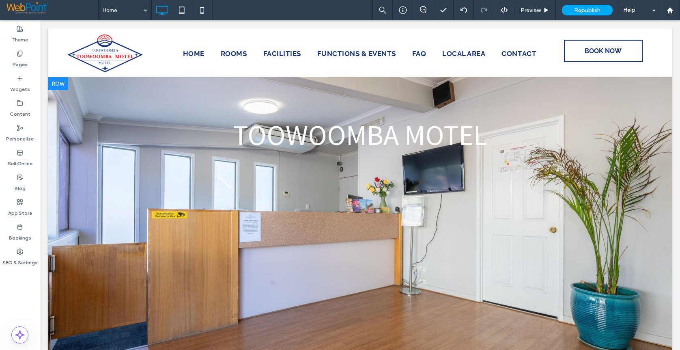
scroll to position [0, 0]
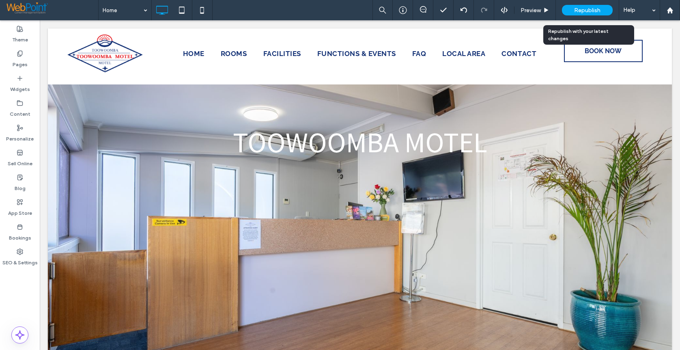
click at [587, 11] on span "Republish" at bounding box center [587, 10] width 26 height 7
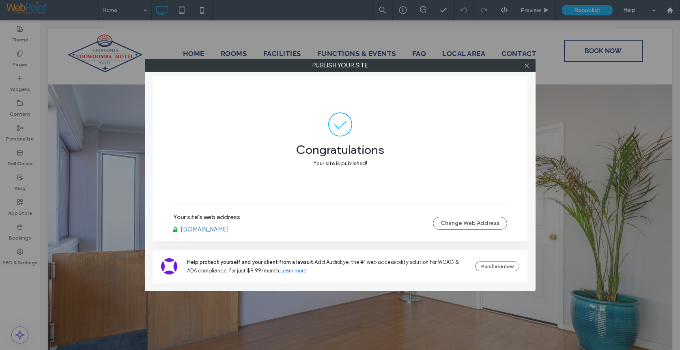
click at [229, 228] on link "[DOMAIN_NAME]" at bounding box center [204, 229] width 48 height 7
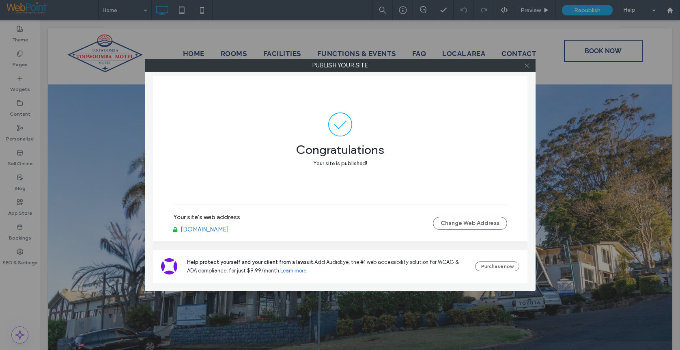
click at [527, 63] on icon at bounding box center [527, 65] width 6 height 6
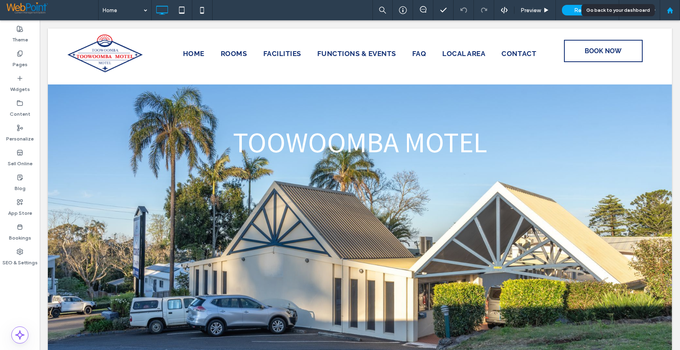
click at [666, 8] on icon at bounding box center [669, 10] width 7 height 7
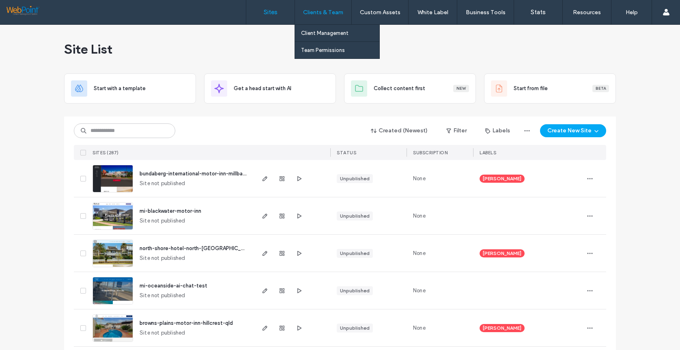
click at [329, 11] on label "Clients & Team" at bounding box center [323, 12] width 40 height 7
click at [318, 31] on label "Client Management" at bounding box center [324, 33] width 47 height 6
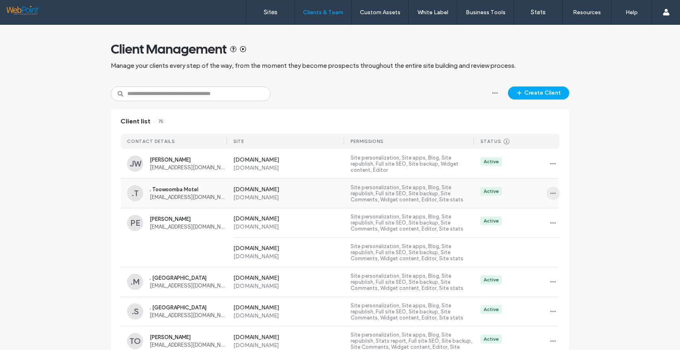
click at [546, 194] on span "button" at bounding box center [552, 193] width 13 height 13
click at [568, 230] on span "Manage Access" at bounding box center [579, 230] width 38 height 8
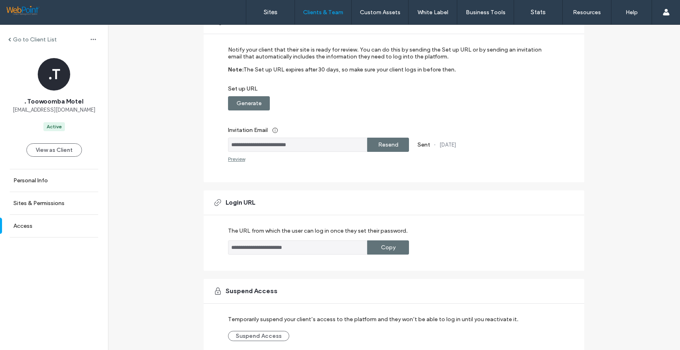
scroll to position [115, 0]
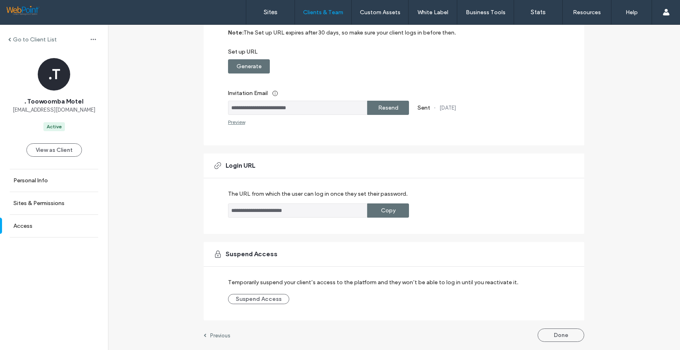
click at [376, 211] on div "Copy" at bounding box center [388, 210] width 42 height 14
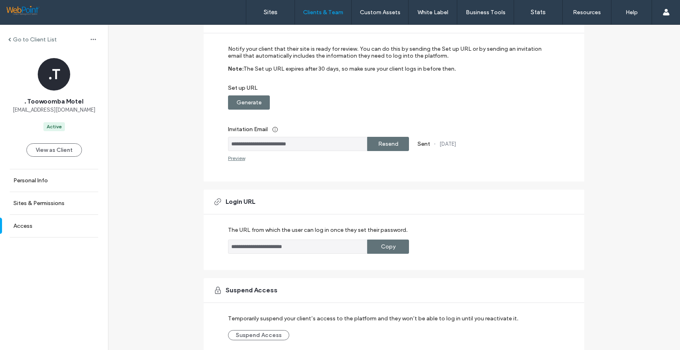
scroll to position [34, 0]
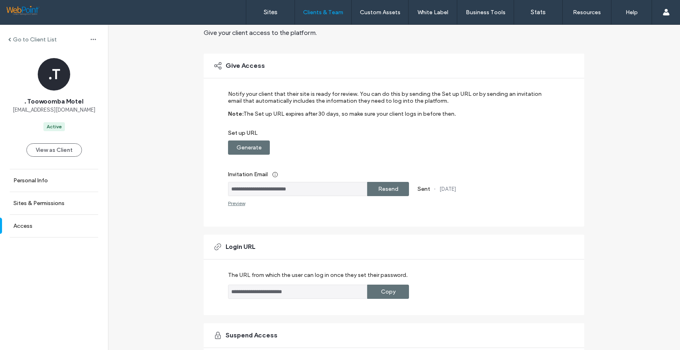
click at [238, 145] on label "Generate" at bounding box center [248, 147] width 25 height 15
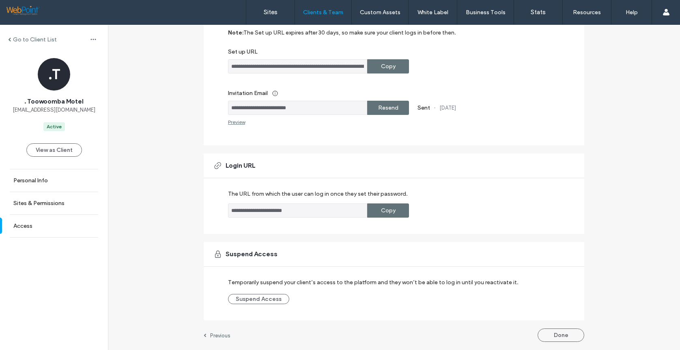
scroll to position [0, 0]
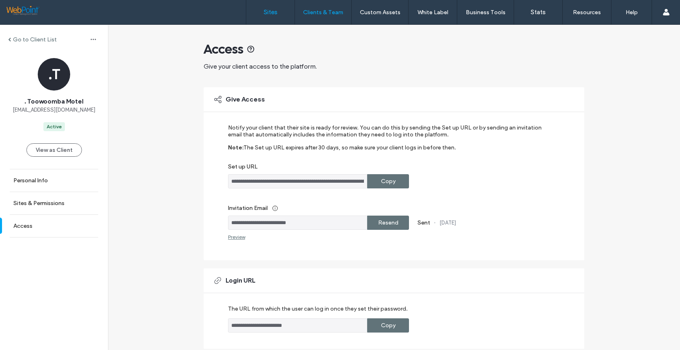
click at [273, 12] on label "Sites" at bounding box center [271, 12] width 14 height 7
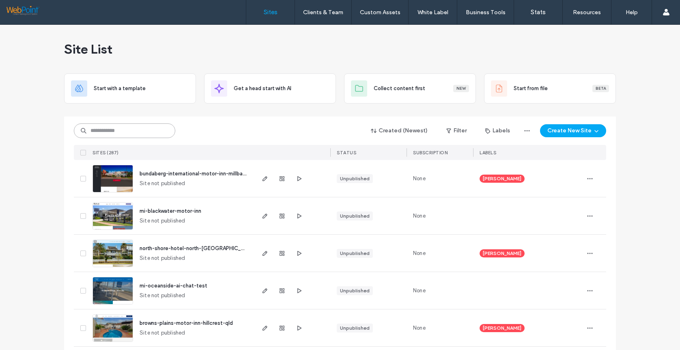
click at [108, 128] on input at bounding box center [124, 130] width 101 height 15
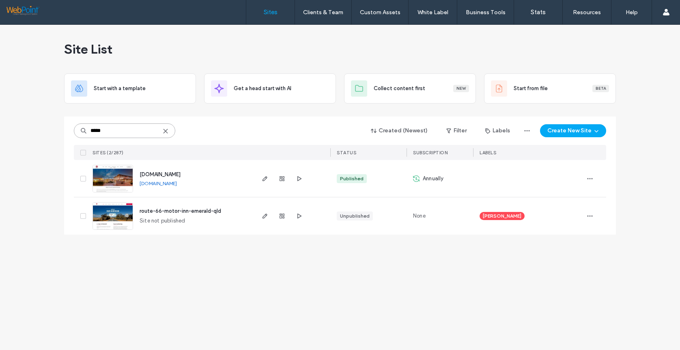
type input "*****"
click at [107, 185] on img at bounding box center [113, 192] width 40 height 55
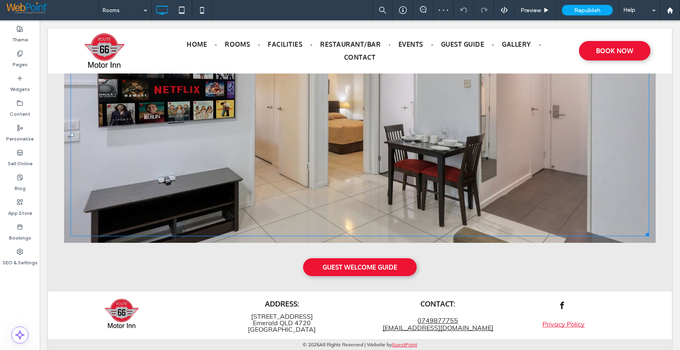
scroll to position [2028, 0]
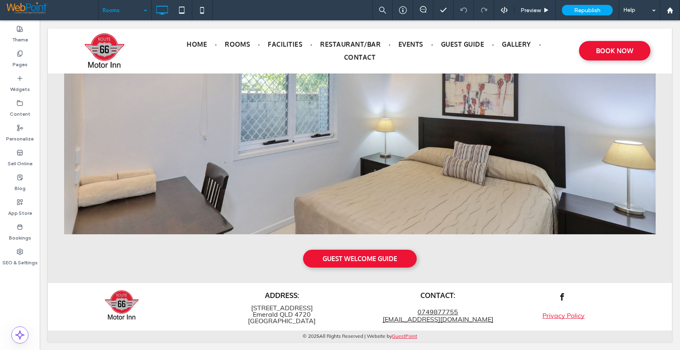
click at [107, 11] on input at bounding box center [123, 10] width 41 height 20
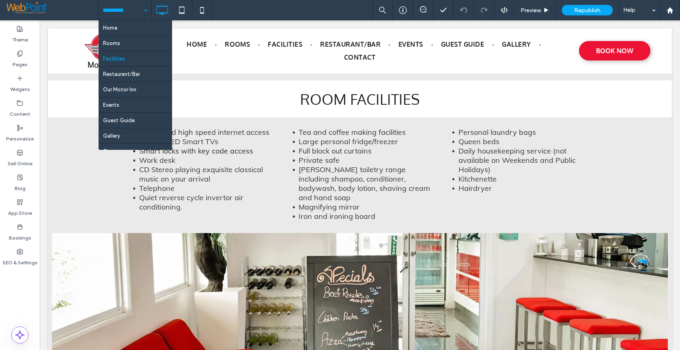
scroll to position [274, 0]
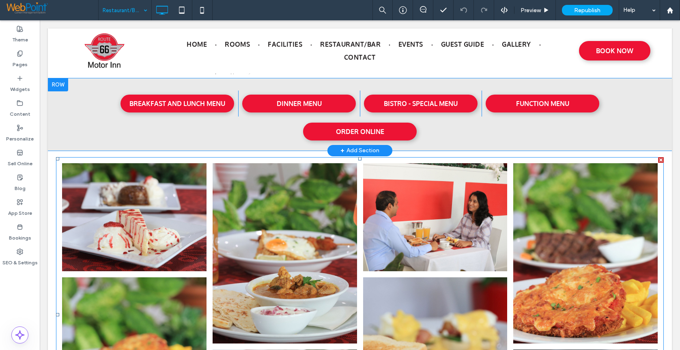
scroll to position [325, 0]
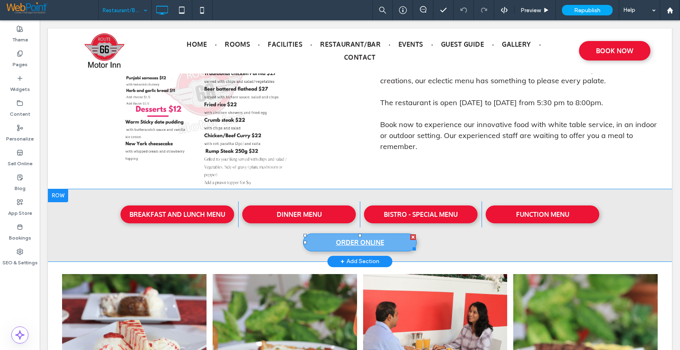
click at [328, 242] on link "ORDER ONLINE" at bounding box center [360, 242] width 114 height 18
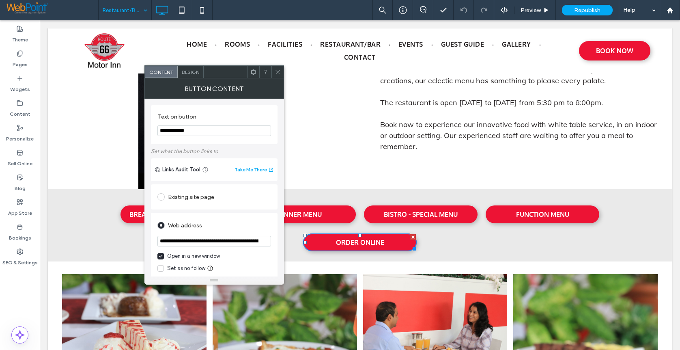
click at [276, 72] on icon at bounding box center [278, 72] width 6 height 6
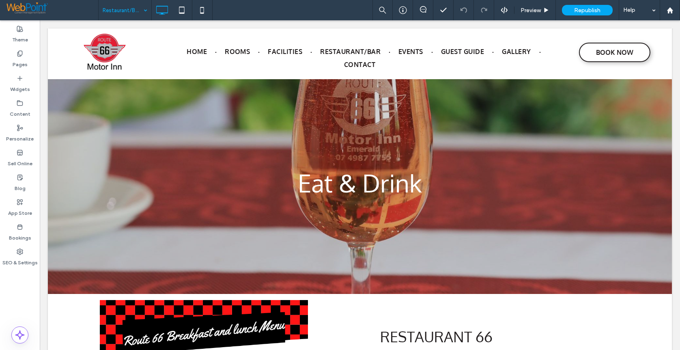
scroll to position [0, 0]
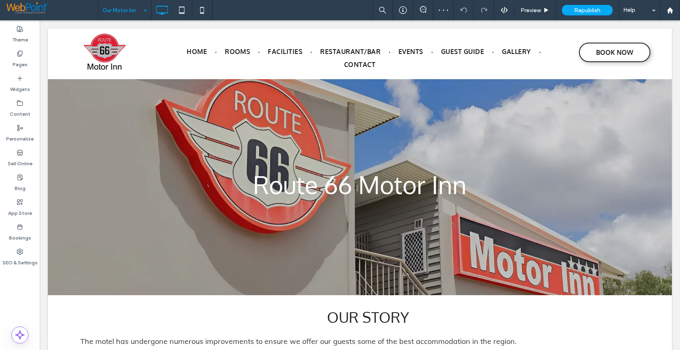
click at [126, 12] on input at bounding box center [123, 10] width 41 height 20
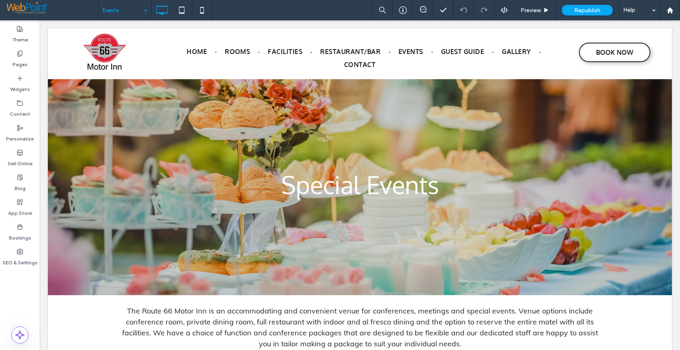
click at [114, 10] on input at bounding box center [123, 10] width 41 height 20
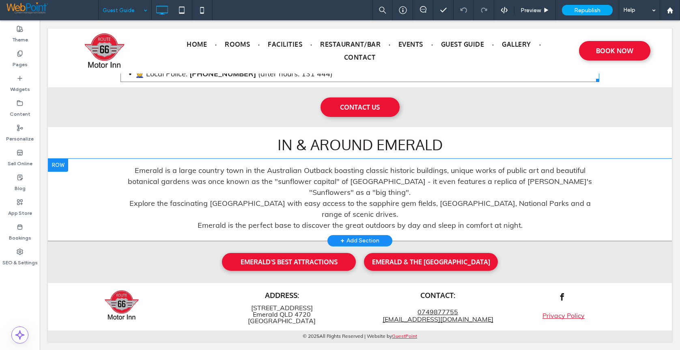
scroll to position [1010, 0]
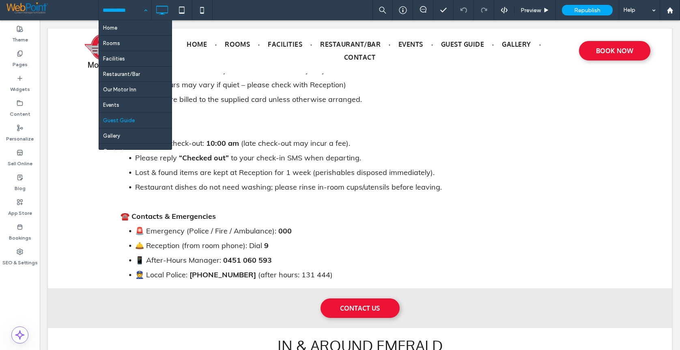
click at [122, 10] on input at bounding box center [123, 10] width 41 height 20
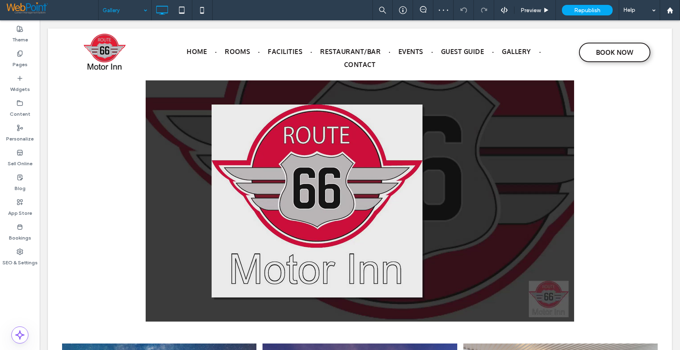
click at [143, 11] on div "Gallery" at bounding box center [125, 10] width 53 height 20
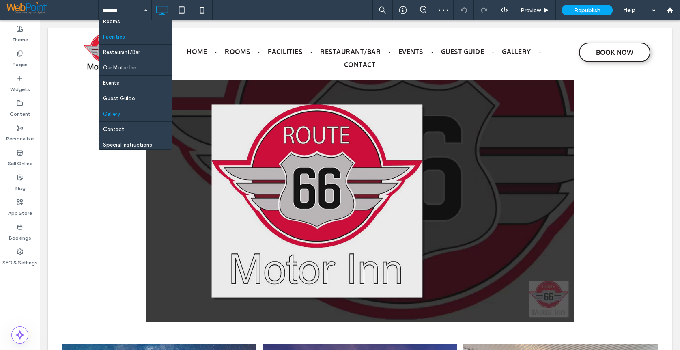
scroll to position [39, 0]
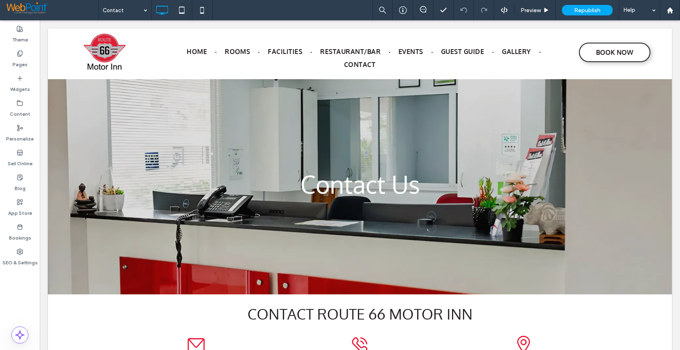
click at [143, 10] on div "Contact" at bounding box center [125, 10] width 53 height 20
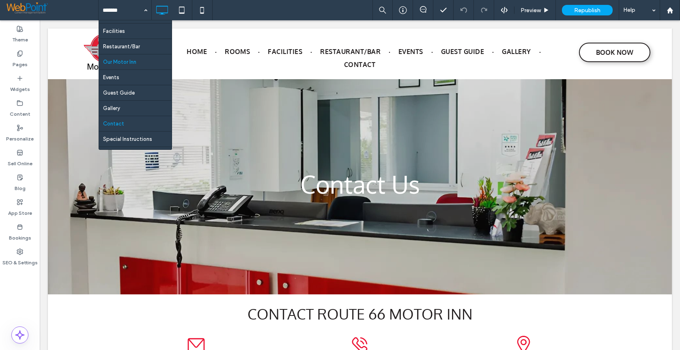
scroll to position [39, 0]
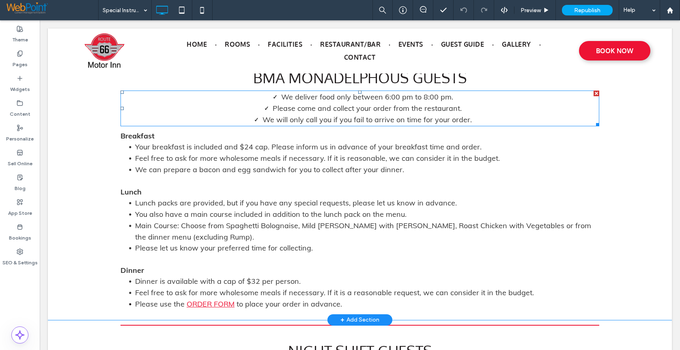
scroll to position [266, 0]
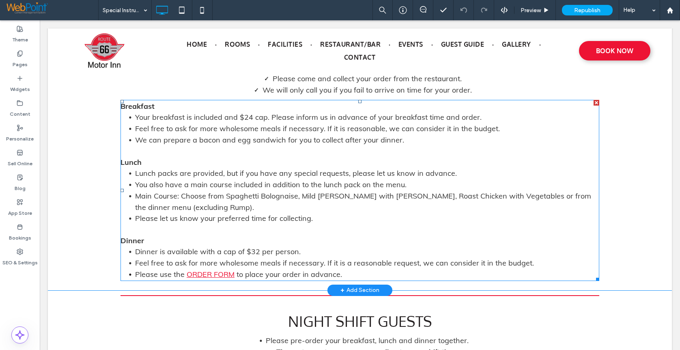
click at [195, 273] on link "ORDER FORM" at bounding box center [211, 273] width 48 height 9
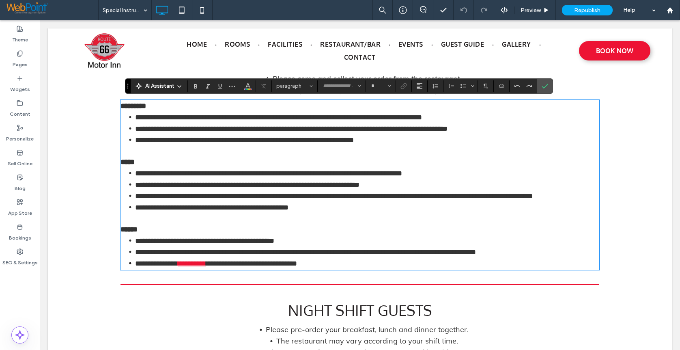
type input "****"
type input "**"
click at [227, 279] on div "**********" at bounding box center [360, 153] width 624 height 251
drag, startPoint x: 233, startPoint y: 276, endPoint x: 184, endPoint y: 271, distance: 49.0
click at [184, 269] on li "**********" at bounding box center [367, 263] width 464 height 11
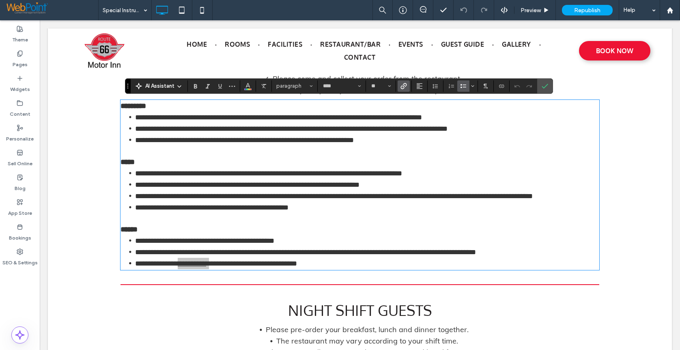
click at [404, 84] on icon "Link" at bounding box center [403, 86] width 6 height 6
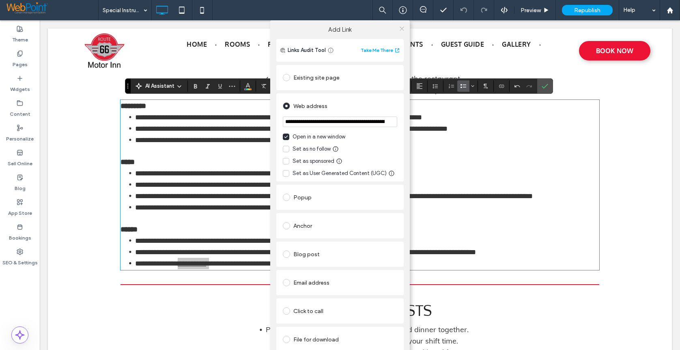
click at [399, 28] on icon at bounding box center [402, 29] width 6 height 6
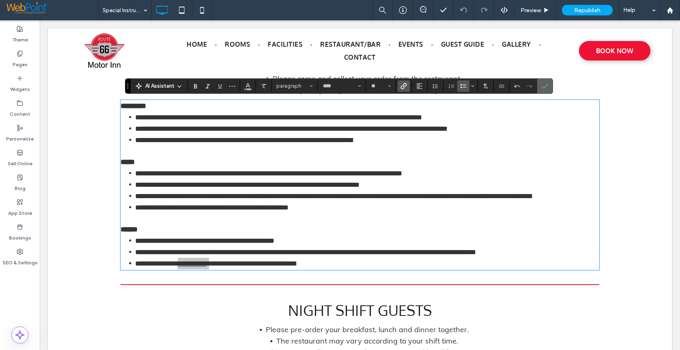
click at [545, 87] on use "Confirm" at bounding box center [544, 86] width 6 height 5
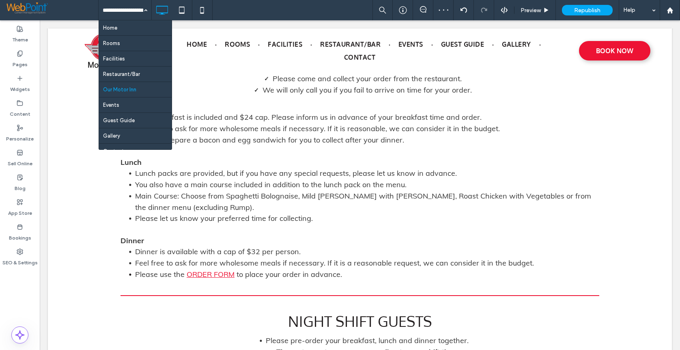
scroll to position [39, 0]
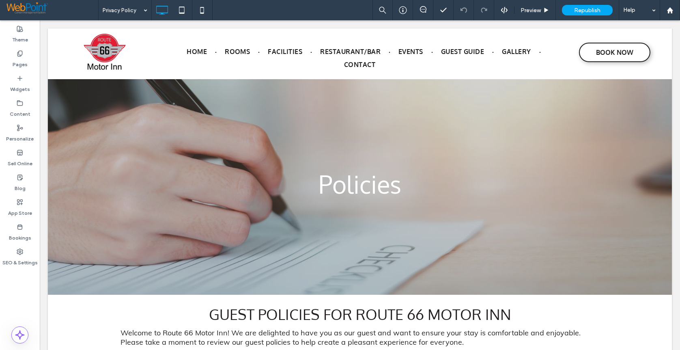
click at [107, 9] on input at bounding box center [123, 10] width 41 height 20
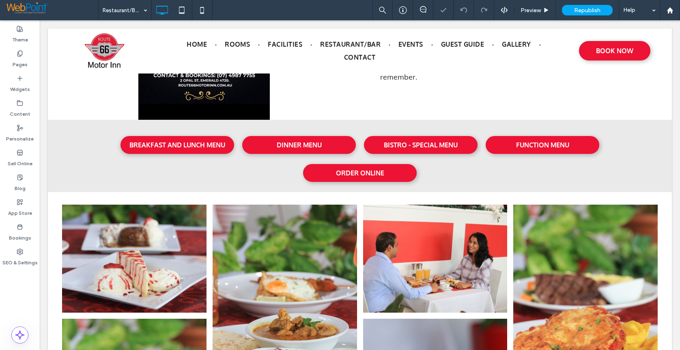
scroll to position [411, 0]
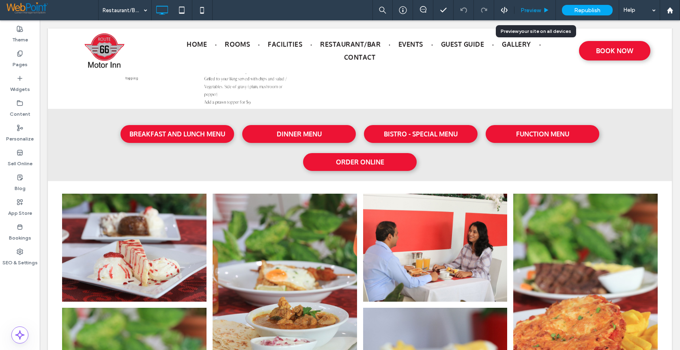
click at [524, 7] on span "Preview" at bounding box center [530, 10] width 20 height 7
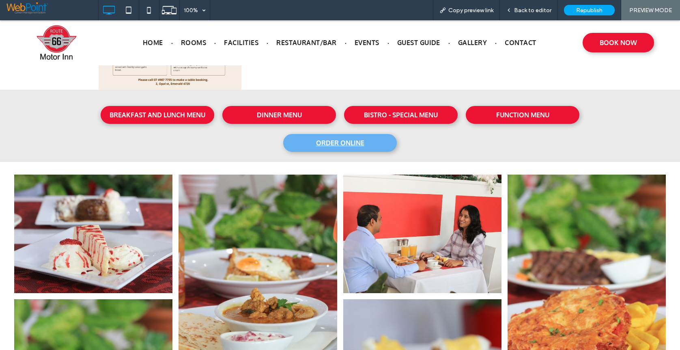
click at [326, 145] on span "ORDER ONLINE" at bounding box center [340, 143] width 48 height 8
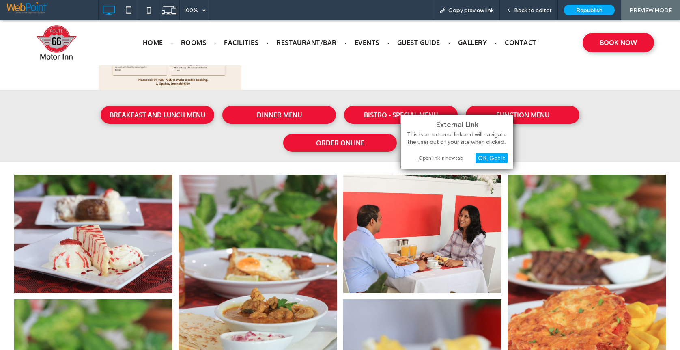
click at [444, 157] on div "Open link in new tab" at bounding box center [456, 157] width 101 height 9
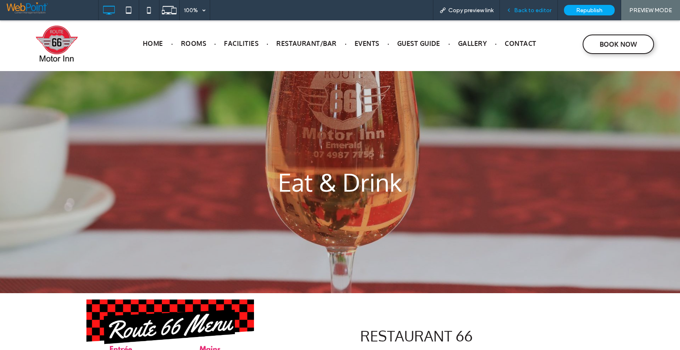
drag, startPoint x: 539, startPoint y: 66, endPoint x: 523, endPoint y: 8, distance: 59.8
click at [523, 8] on span "Back to editor" at bounding box center [532, 10] width 37 height 7
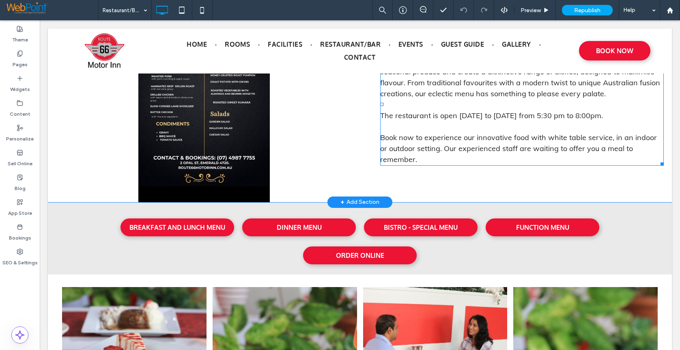
scroll to position [406, 0]
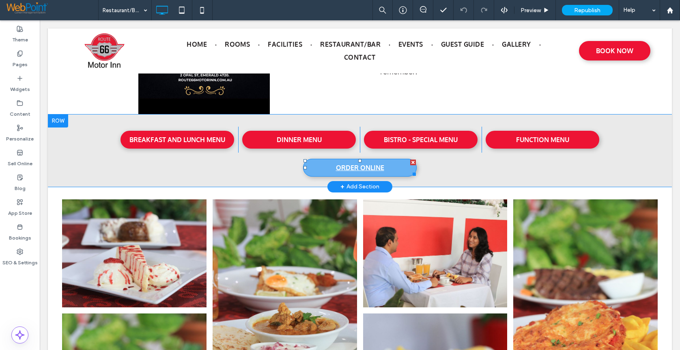
click at [344, 170] on span "ORDER ONLINE" at bounding box center [360, 167] width 48 height 8
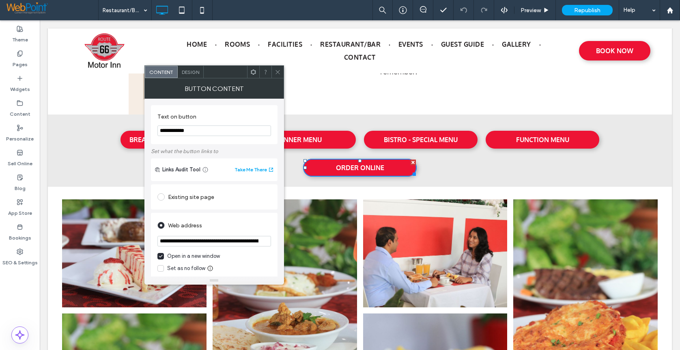
click at [277, 71] on icon at bounding box center [278, 72] width 6 height 6
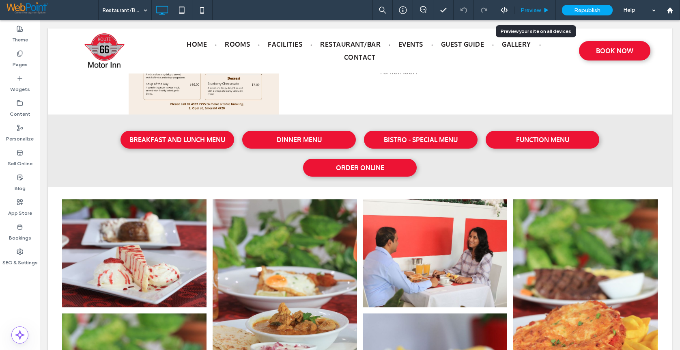
drag, startPoint x: 525, startPoint y: 11, endPoint x: 536, endPoint y: 92, distance: 81.9
click at [525, 11] on span "Preview" at bounding box center [530, 10] width 20 height 7
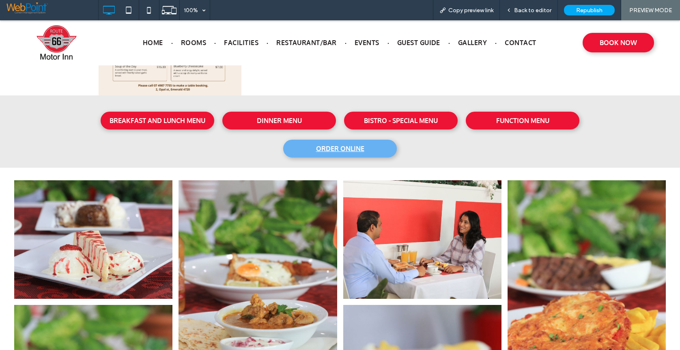
click at [328, 147] on span "ORDER ONLINE" at bounding box center [340, 148] width 48 height 8
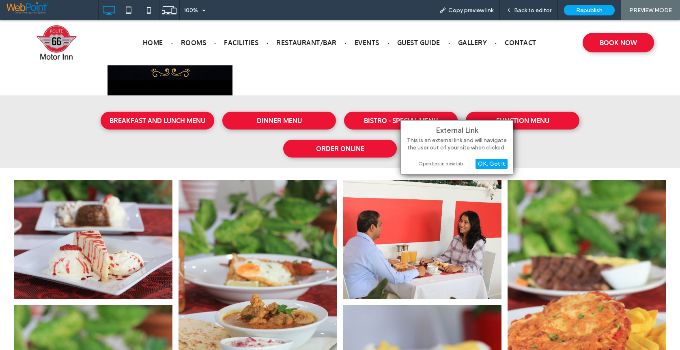
click at [445, 165] on div "Open link in new tab" at bounding box center [456, 163] width 101 height 9
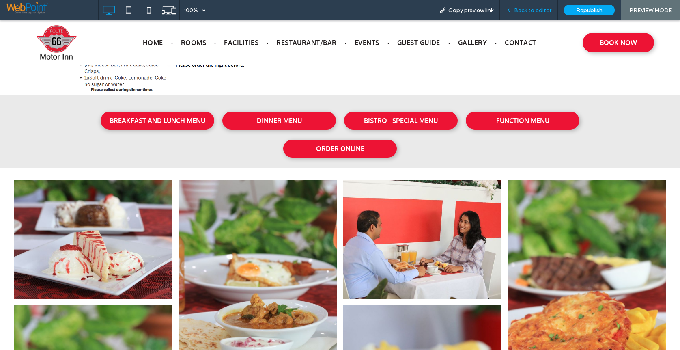
click at [524, 10] on span "Back to editor" at bounding box center [532, 10] width 37 height 7
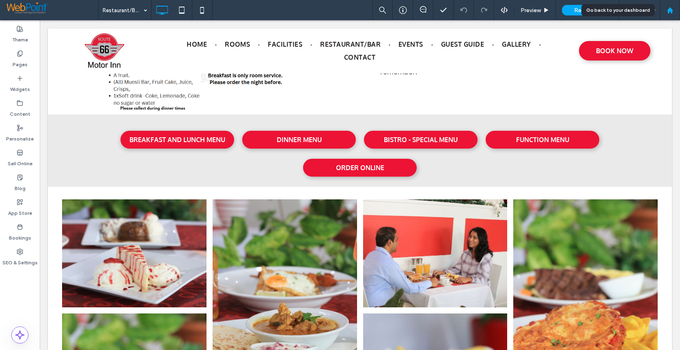
click at [668, 10] on use at bounding box center [669, 10] width 6 height 6
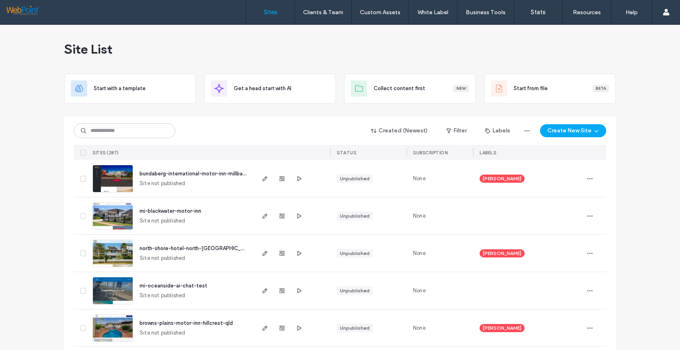
click at [116, 176] on img at bounding box center [113, 192] width 40 height 55
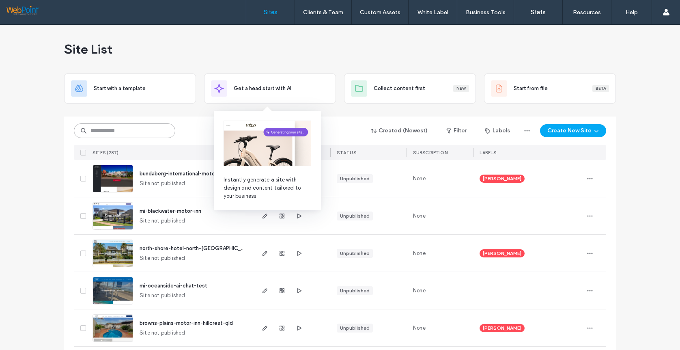
click at [120, 133] on input at bounding box center [124, 130] width 101 height 15
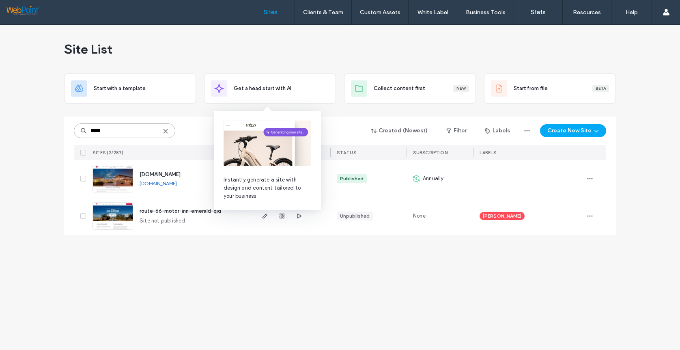
type input "*****"
click at [118, 178] on img at bounding box center [113, 192] width 40 height 55
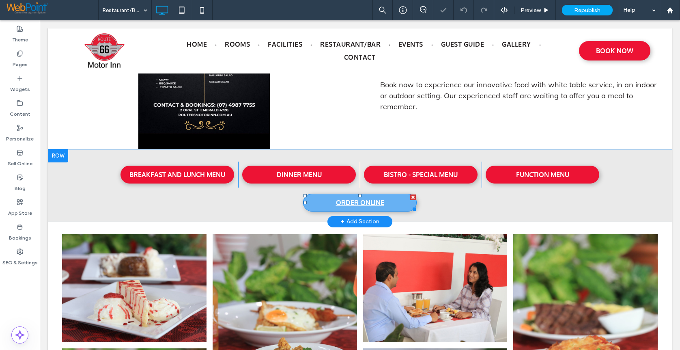
scroll to position [359, 0]
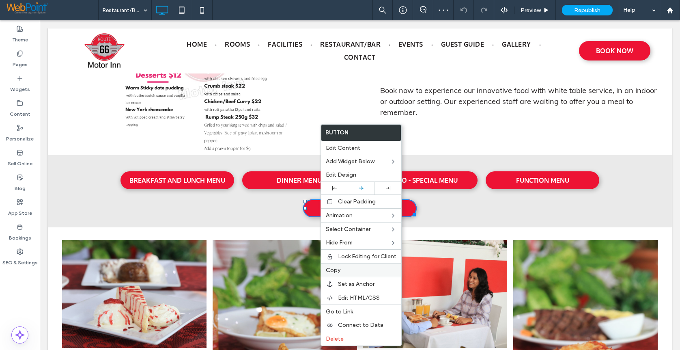
click at [327, 273] on span "Copy" at bounding box center [333, 269] width 15 height 7
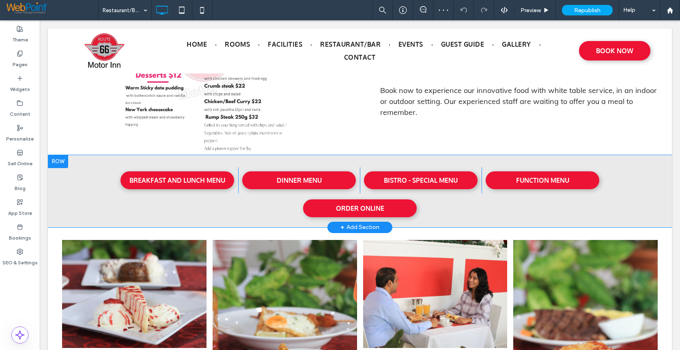
click at [444, 206] on div "BREAKFAST AND LUNCH MENU Click To Paste DINNER MENU Click To Paste BISTRO - SPE…" at bounding box center [359, 189] width 591 height 56
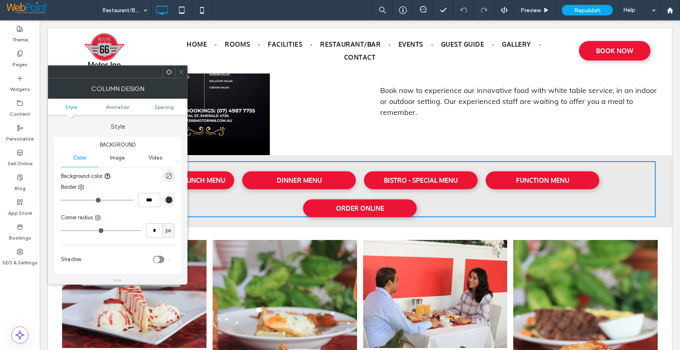
click at [168, 73] on use at bounding box center [168, 71] width 5 height 5
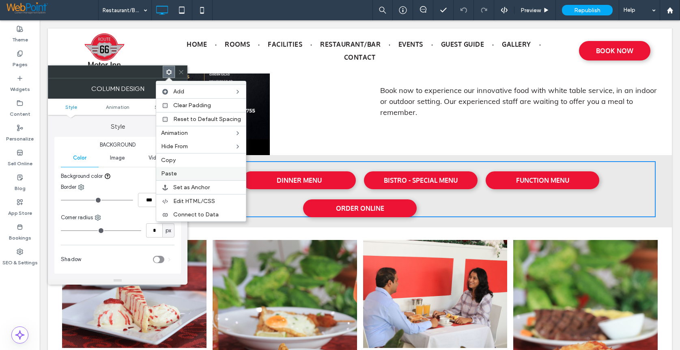
click at [172, 172] on span "Paste" at bounding box center [169, 173] width 16 height 7
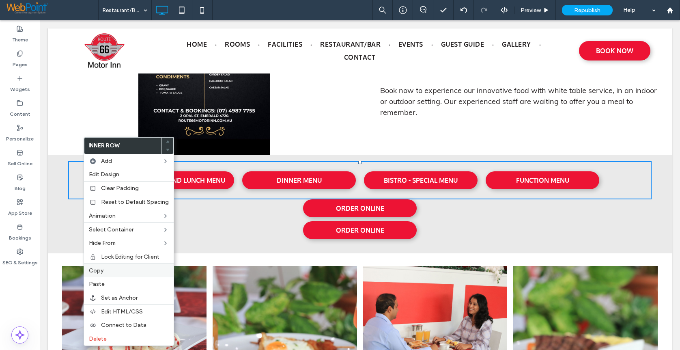
click at [94, 269] on span "Copy" at bounding box center [96, 270] width 15 height 7
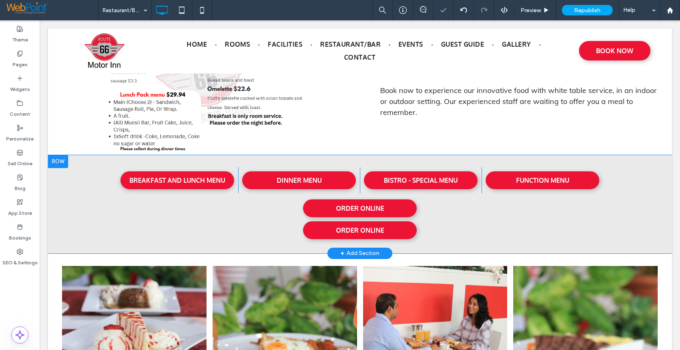
click at [196, 220] on div "BREAKFAST AND LUNCH MENU Click To Paste DINNER MENU Click To Paste BISTRO - SPE…" at bounding box center [359, 202] width 591 height 82
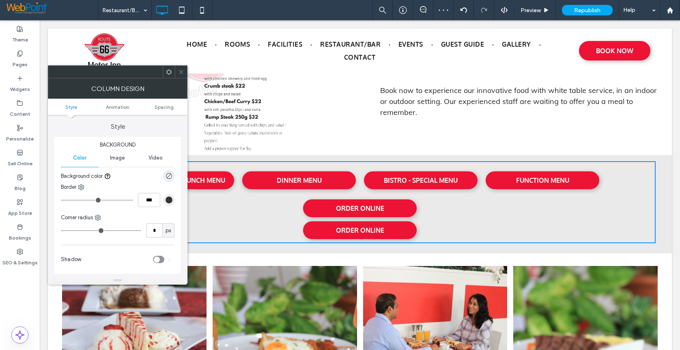
click at [168, 74] on use at bounding box center [168, 71] width 5 height 5
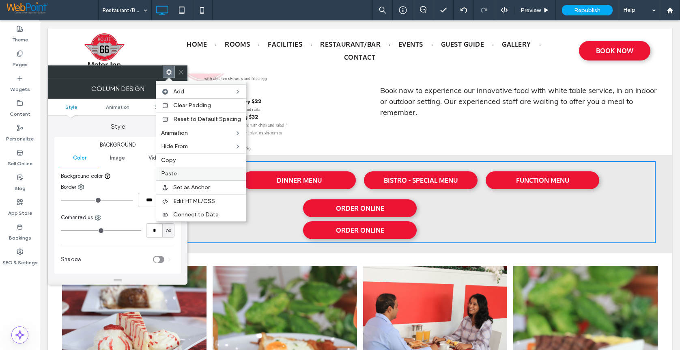
click at [173, 171] on span "Paste" at bounding box center [169, 173] width 16 height 7
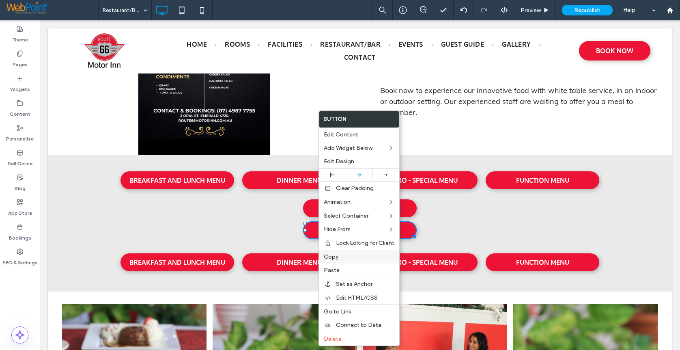
click at [328, 256] on span "Copy" at bounding box center [331, 256] width 15 height 7
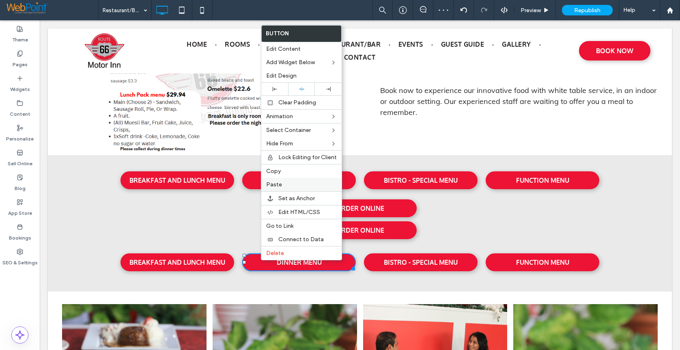
click at [275, 186] on span "Paste" at bounding box center [274, 184] width 16 height 7
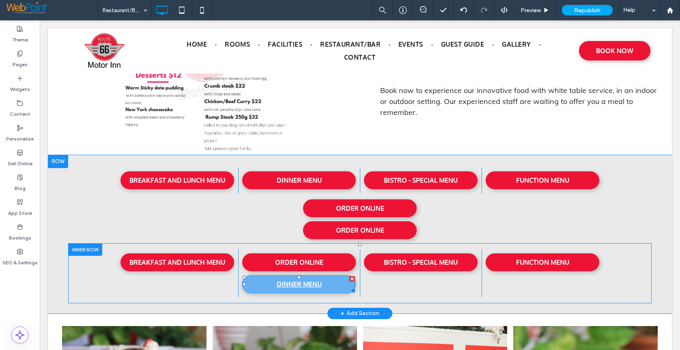
click at [350, 278] on div at bounding box center [352, 279] width 6 height 6
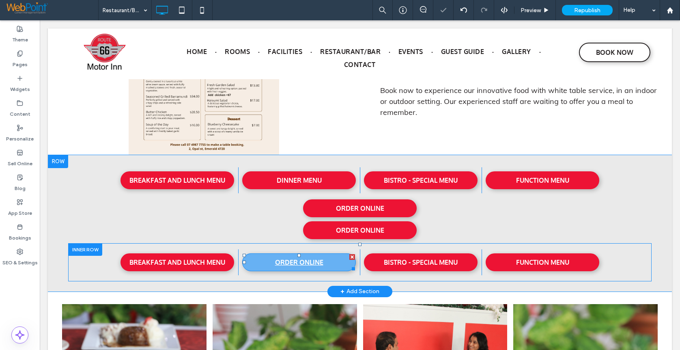
click at [321, 260] on link "ORDER ONLINE" at bounding box center [299, 262] width 114 height 18
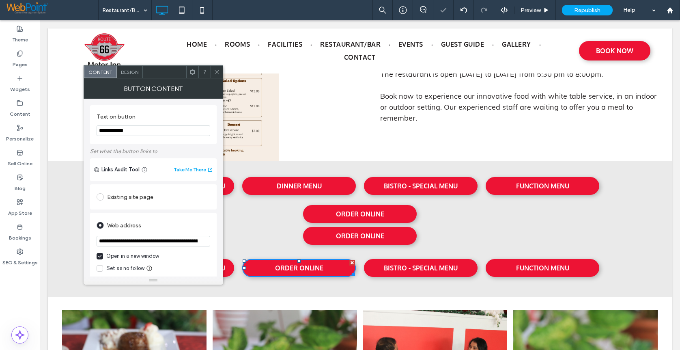
scroll to position [365, 0]
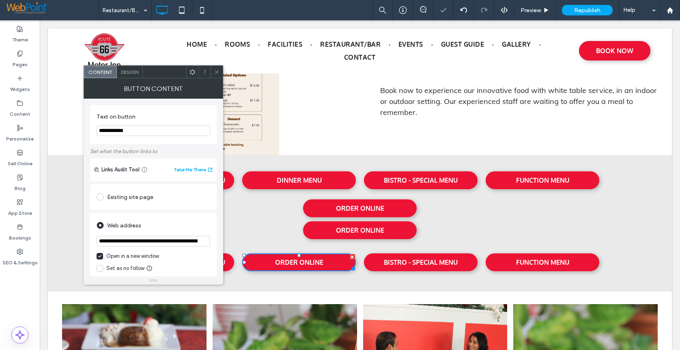
click at [143, 131] on input "**********" at bounding box center [154, 130] width 114 height 11
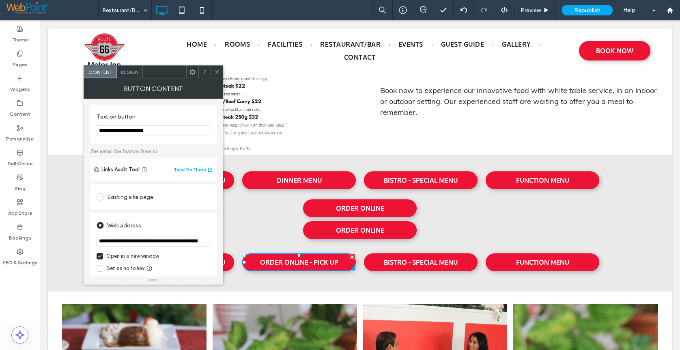
type input "**********"
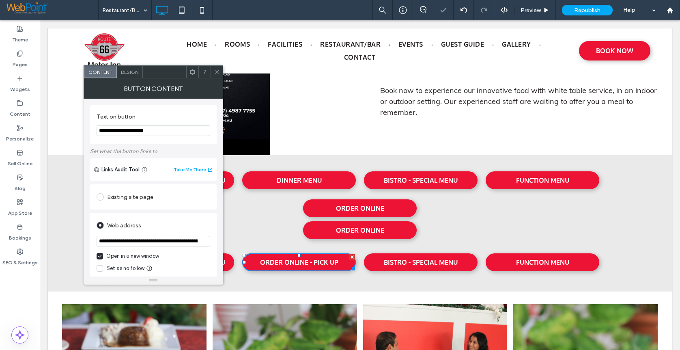
click at [155, 243] on input "**********" at bounding box center [154, 241] width 114 height 11
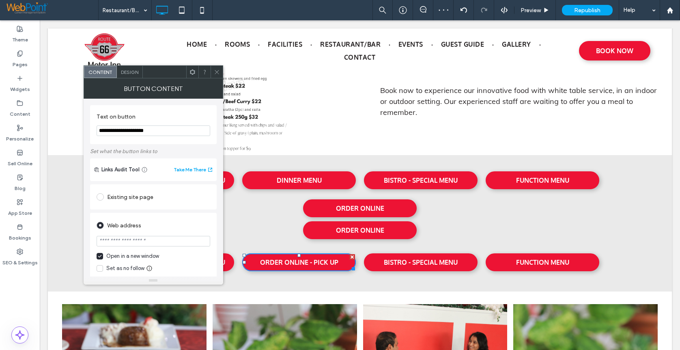
paste input "**********"
type input "**********"
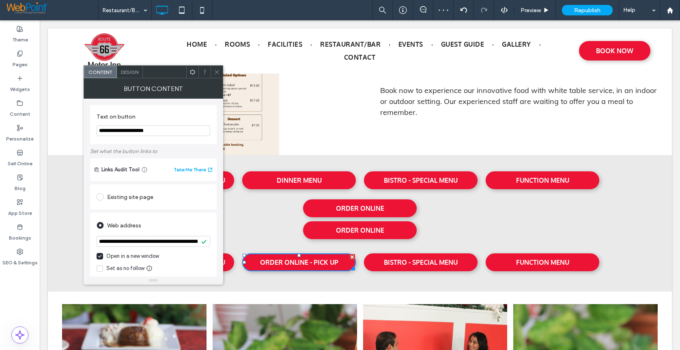
click at [216, 73] on icon at bounding box center [217, 72] width 6 height 6
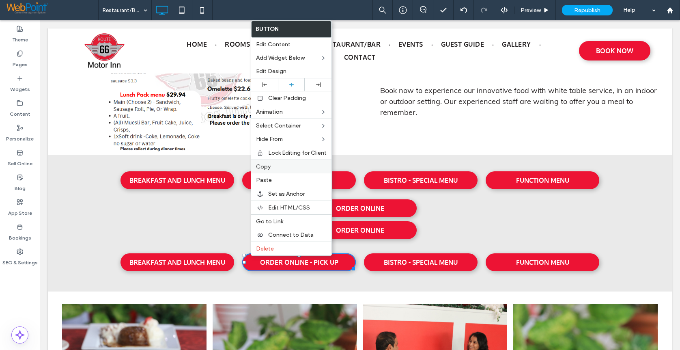
click at [268, 168] on span "Copy" at bounding box center [263, 166] width 15 height 7
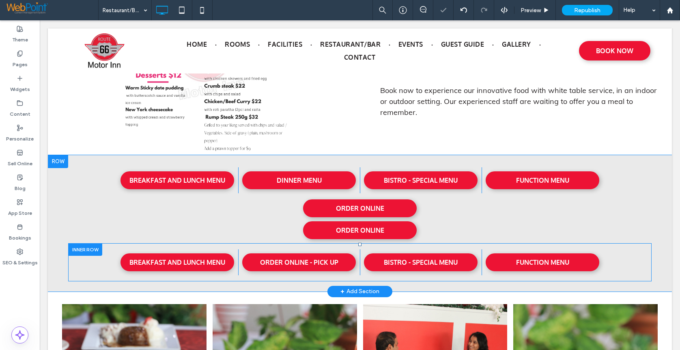
click at [405, 275] on div "BREAKFAST AND LUNCH MENU Click To Paste Click To Paste ORDER ONLINE - PICK UP C…" at bounding box center [359, 262] width 583 height 38
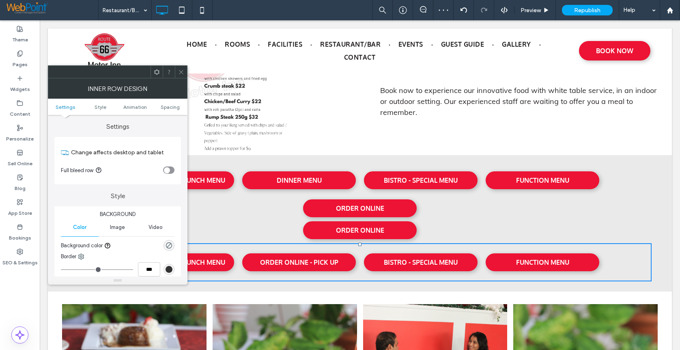
click at [412, 247] on div "BREAKFAST AND LUNCH MENU Click To Paste Click To Paste ORDER ONLINE - PICK UP C…" at bounding box center [359, 262] width 583 height 38
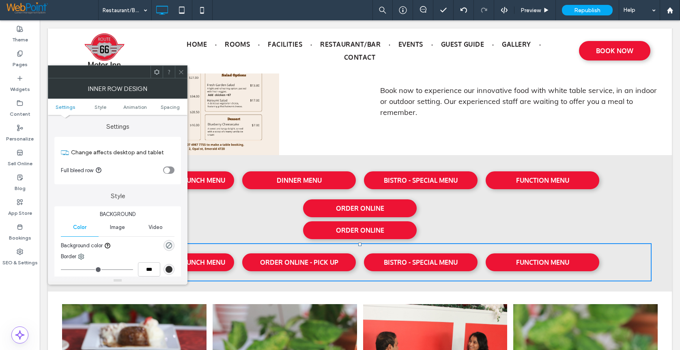
click at [180, 69] on icon at bounding box center [181, 72] width 6 height 6
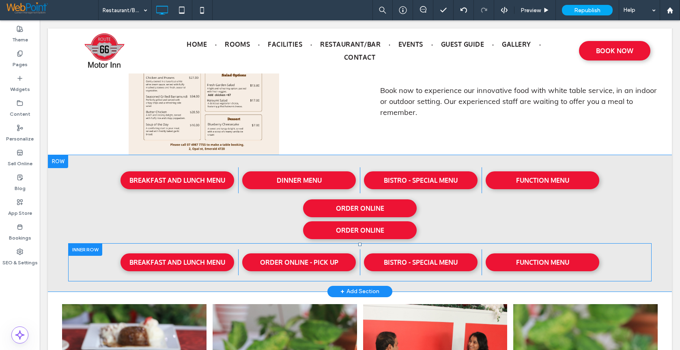
click at [406, 247] on div "BREAKFAST AND LUNCH MENU Click To Paste Click To Paste ORDER ONLINE - PICK UP C…" at bounding box center [359, 262] width 583 height 38
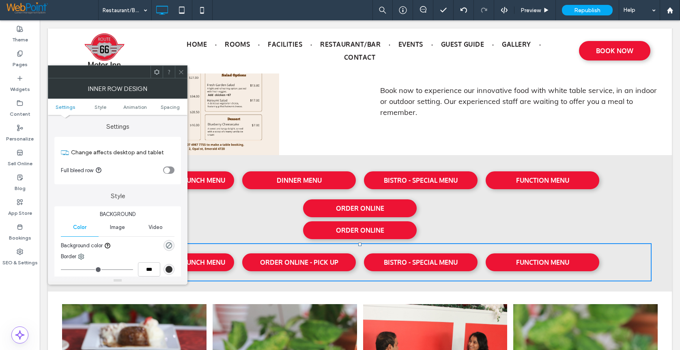
click at [182, 67] on span at bounding box center [181, 72] width 6 height 12
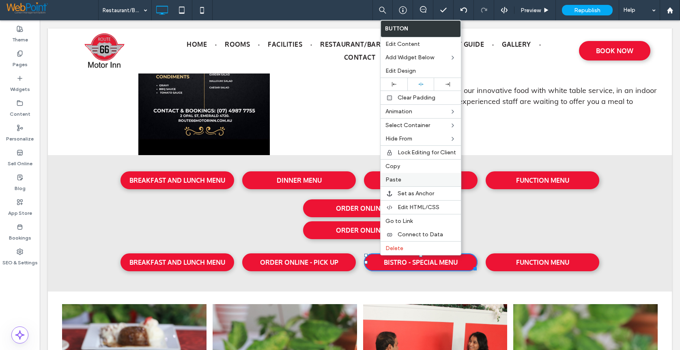
click at [388, 180] on span "Paste" at bounding box center [393, 179] width 16 height 7
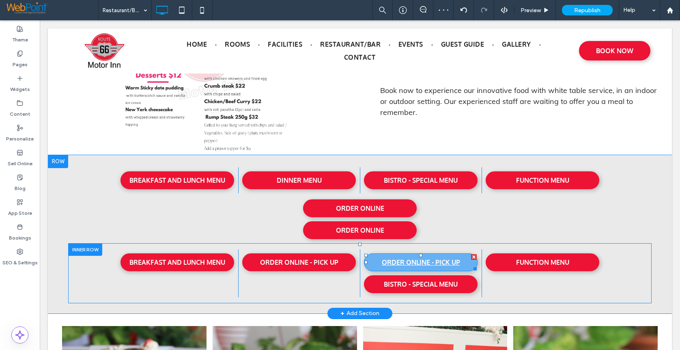
click at [430, 260] on span "ORDER ONLINE - PICK UP" at bounding box center [421, 262] width 78 height 8
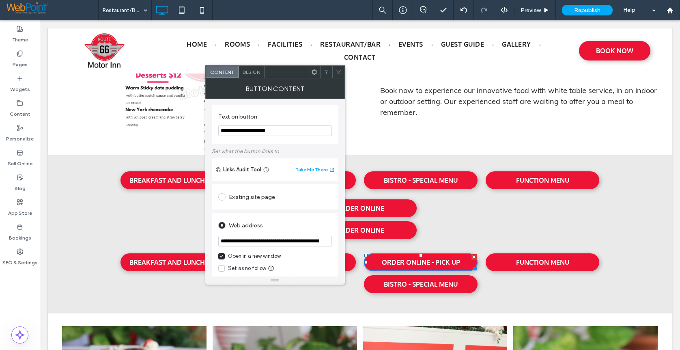
click at [220, 132] on input "**********" at bounding box center [275, 130] width 114 height 11
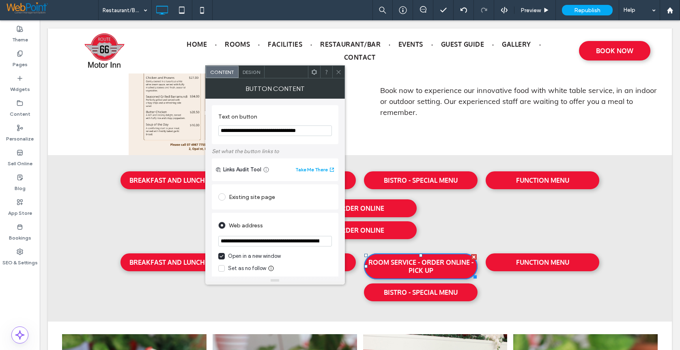
click at [327, 131] on input "**********" at bounding box center [275, 130] width 114 height 11
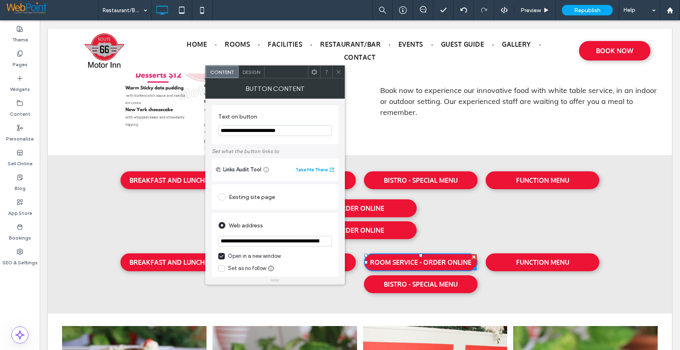
type input "**********"
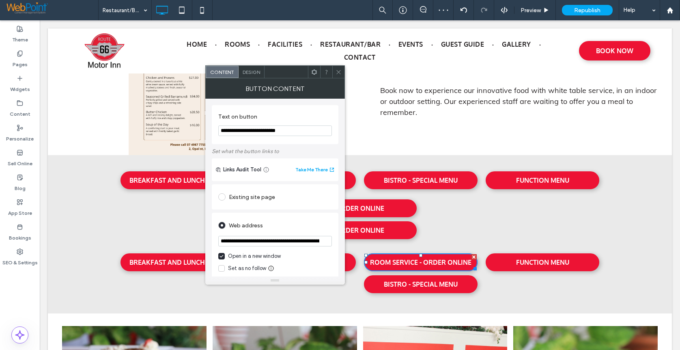
click at [258, 240] on input "**********" at bounding box center [275, 241] width 114 height 11
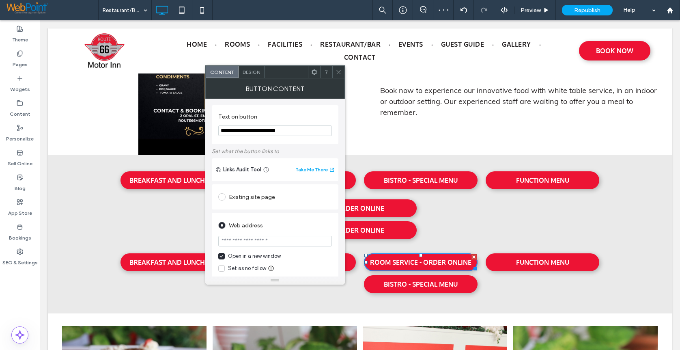
paste input "**********"
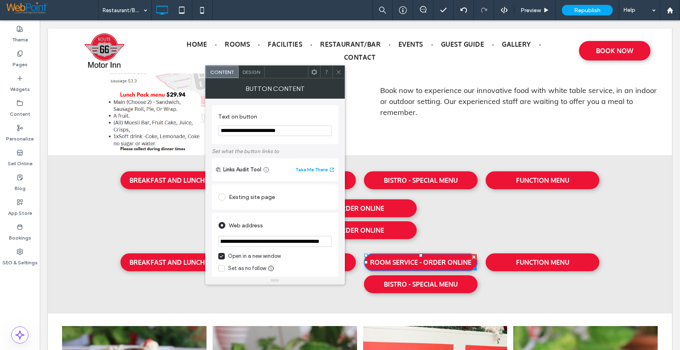
type input "**********"
click at [324, 96] on div "Button Content" at bounding box center [275, 88] width 140 height 20
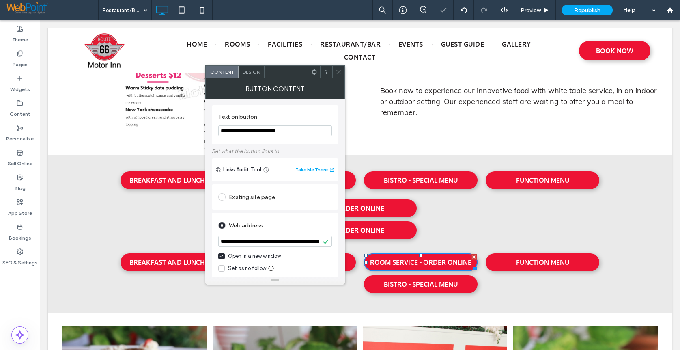
click at [338, 68] on span at bounding box center [338, 72] width 6 height 12
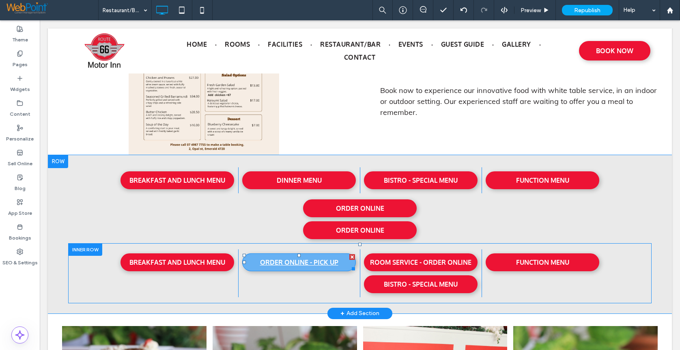
click at [260, 264] on span "ORDER ONLINE - PICK UP" at bounding box center [299, 262] width 78 height 8
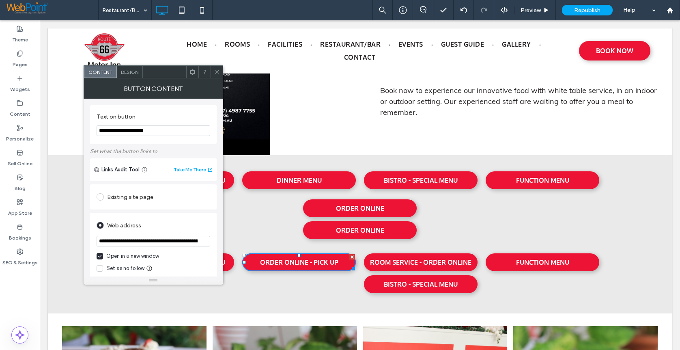
click at [98, 131] on input "**********" at bounding box center [154, 130] width 114 height 11
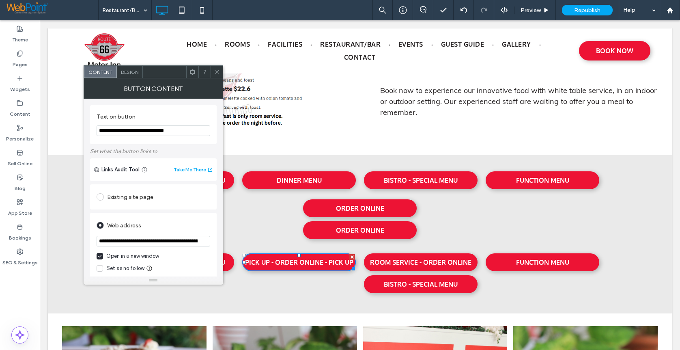
drag, startPoint x: 188, startPoint y: 131, endPoint x: 162, endPoint y: 134, distance: 25.8
click at [162, 134] on input "**********" at bounding box center [154, 130] width 114 height 11
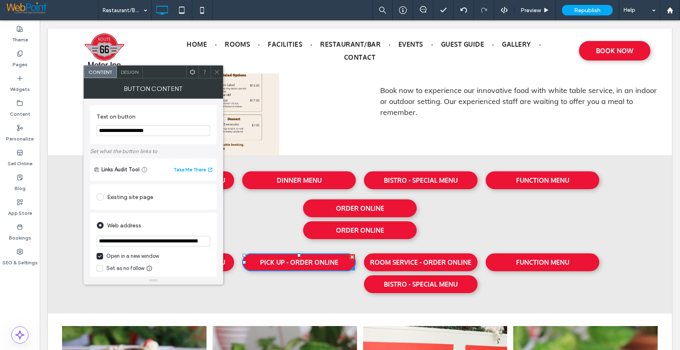
type input "**********"
click at [168, 240] on input "**********" at bounding box center [154, 241] width 114 height 11
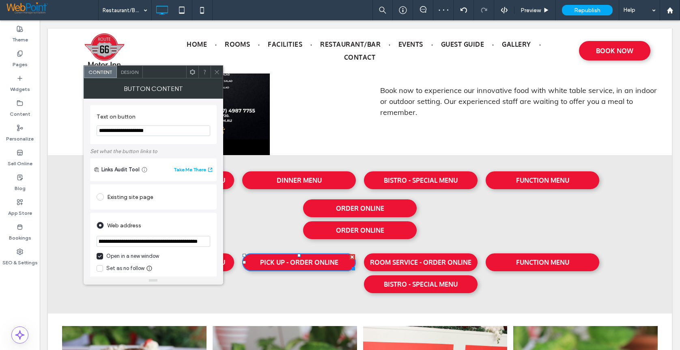
scroll to position [0, 90]
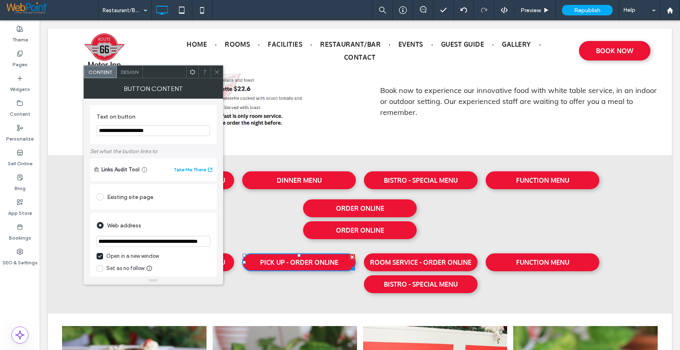
click at [215, 71] on icon at bounding box center [217, 72] width 6 height 6
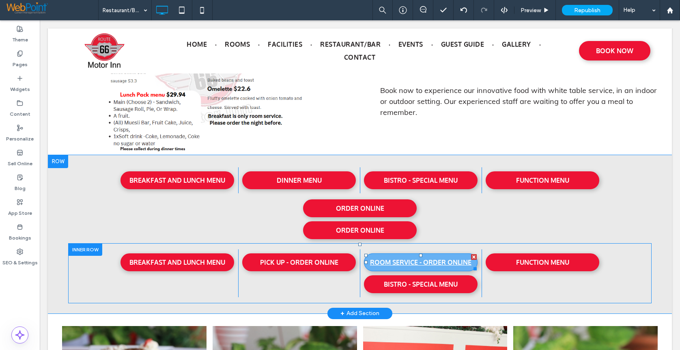
click at [395, 261] on span "ROOM SERVICE - ORDER ONLINE" at bounding box center [420, 262] width 101 height 8
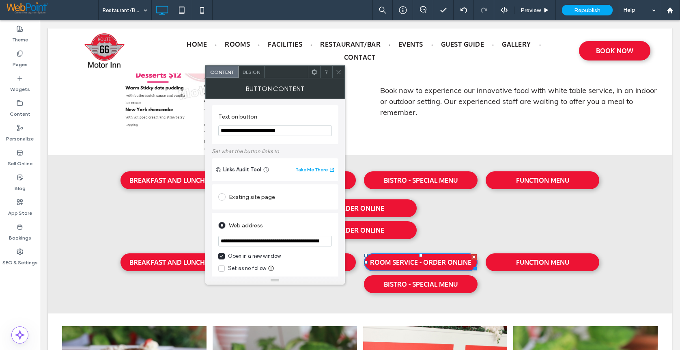
click at [297, 239] on input "**********" at bounding box center [275, 241] width 114 height 11
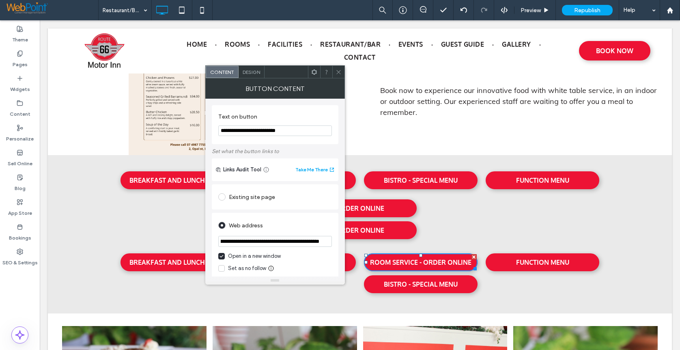
click at [336, 70] on icon at bounding box center [338, 72] width 6 height 6
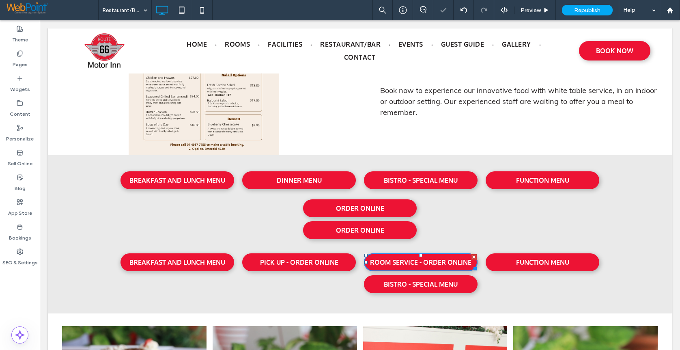
scroll to position [0, 0]
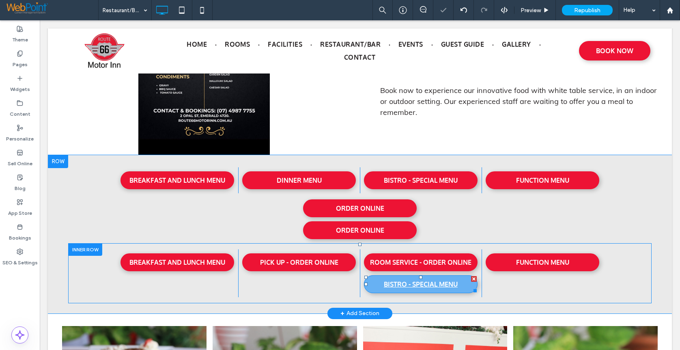
click at [471, 279] on div at bounding box center [474, 279] width 6 height 6
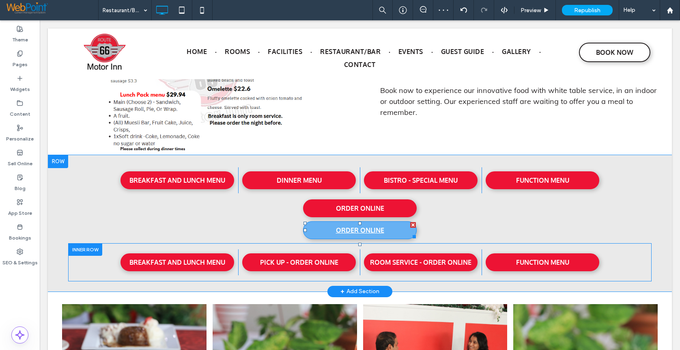
click at [410, 225] on div at bounding box center [413, 225] width 6 height 6
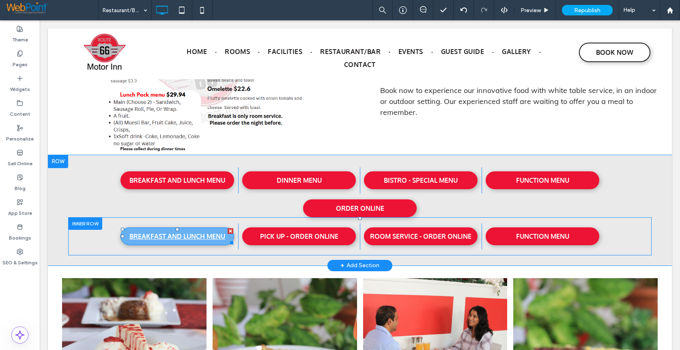
click at [228, 230] on div at bounding box center [231, 231] width 6 height 6
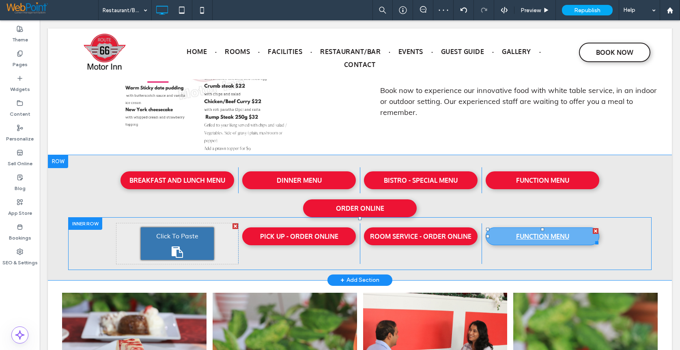
click at [593, 228] on div at bounding box center [596, 231] width 6 height 6
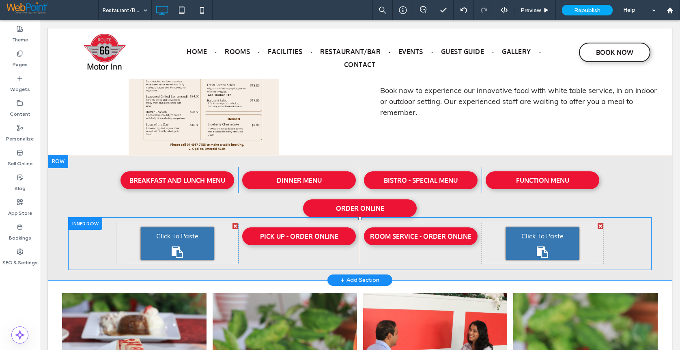
click at [82, 226] on div at bounding box center [85, 223] width 34 height 13
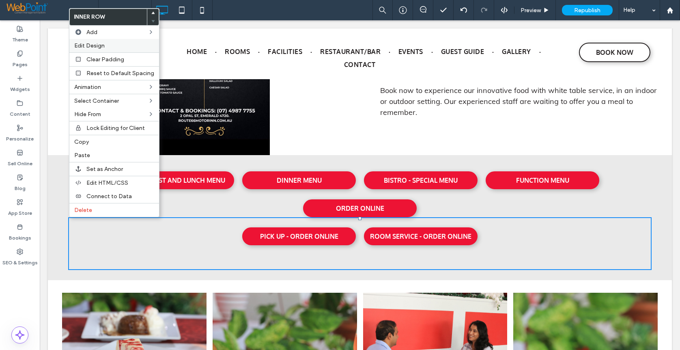
click at [98, 45] on span "Edit Design" at bounding box center [89, 45] width 30 height 7
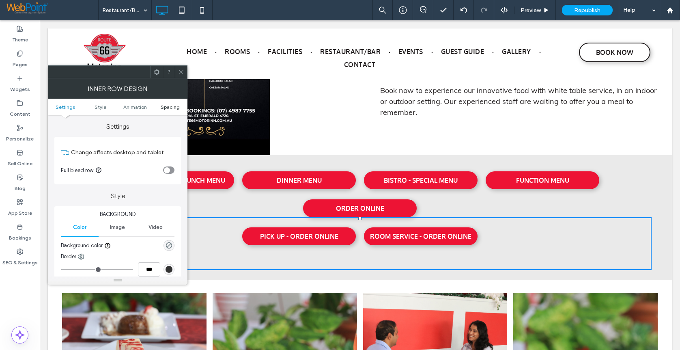
click at [172, 106] on span "Spacing" at bounding box center [170, 107] width 19 height 6
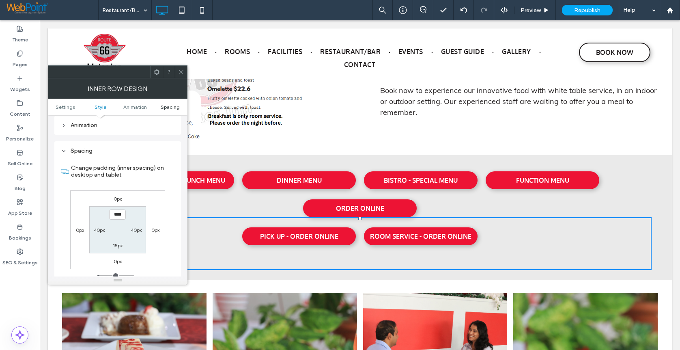
scroll to position [254, 0]
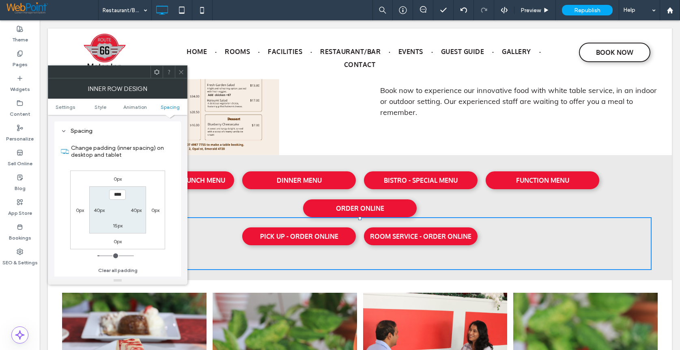
click at [120, 228] on label "15px" at bounding box center [118, 225] width 10 height 6
type input "*"
type input "**"
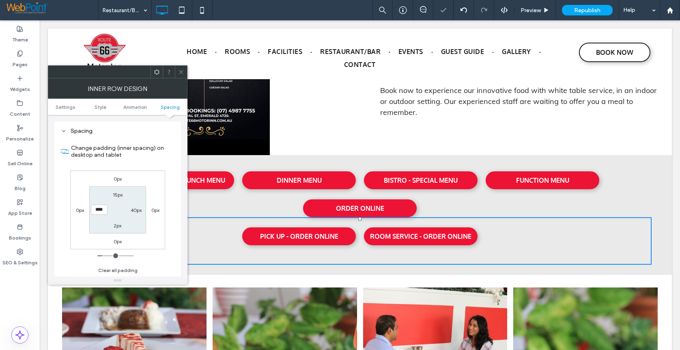
click at [177, 67] on div at bounding box center [181, 72] width 12 height 12
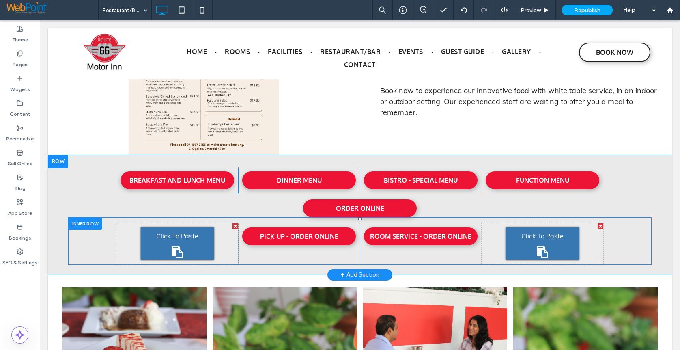
click at [72, 222] on div at bounding box center [85, 223] width 34 height 13
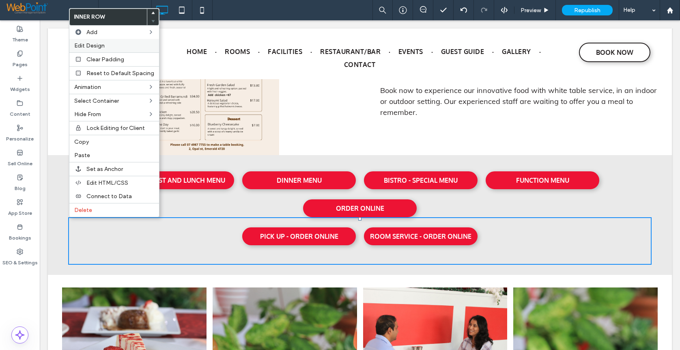
click at [94, 46] on span "Edit Design" at bounding box center [89, 45] width 30 height 7
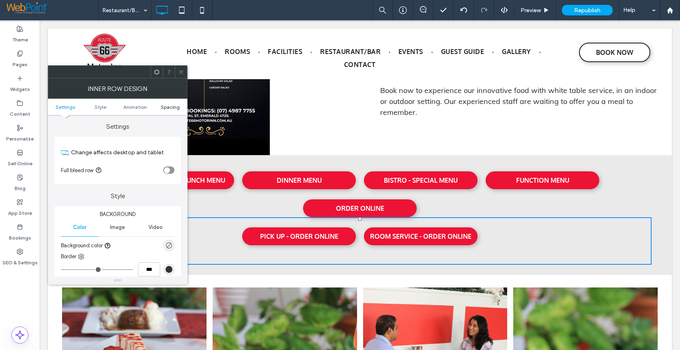
click at [163, 105] on span "Spacing" at bounding box center [170, 107] width 19 height 6
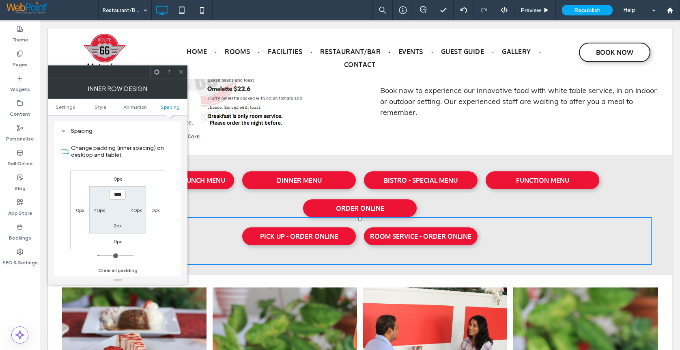
click at [181, 71] on icon at bounding box center [181, 72] width 6 height 6
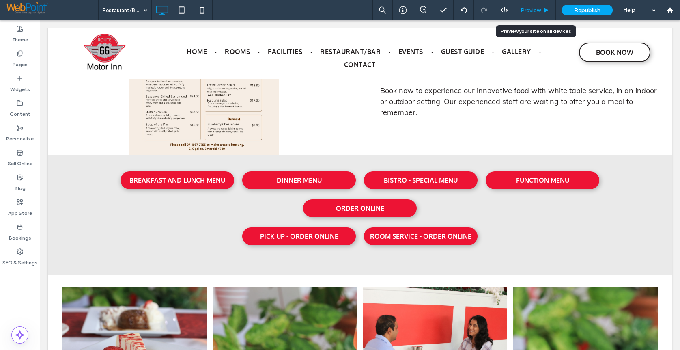
click at [535, 6] on div "Preview" at bounding box center [534, 10] width 41 height 20
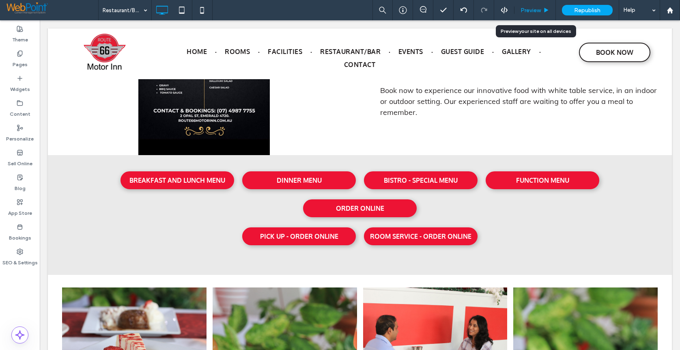
click at [521, 8] on span "Preview" at bounding box center [530, 10] width 20 height 7
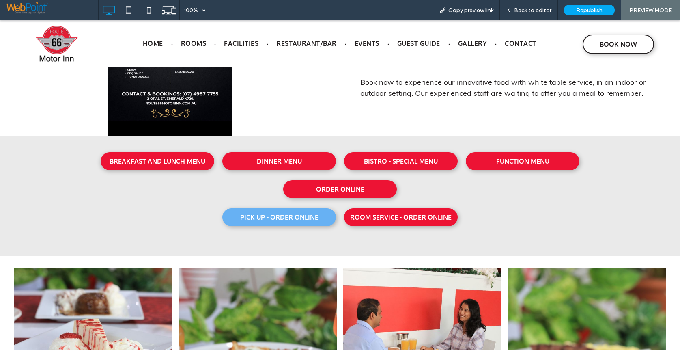
click at [258, 217] on span "PICK UP - ORDER ONLINE" at bounding box center [279, 217] width 78 height 8
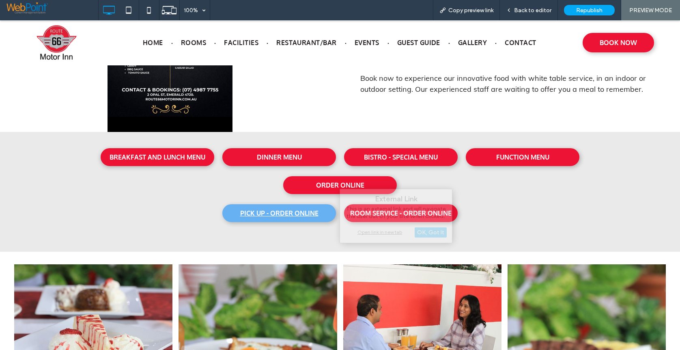
scroll to position [361, 0]
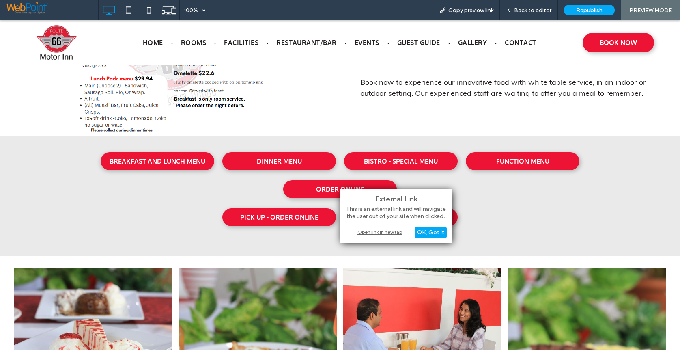
click at [378, 232] on div "Open link in new tab" at bounding box center [395, 232] width 101 height 9
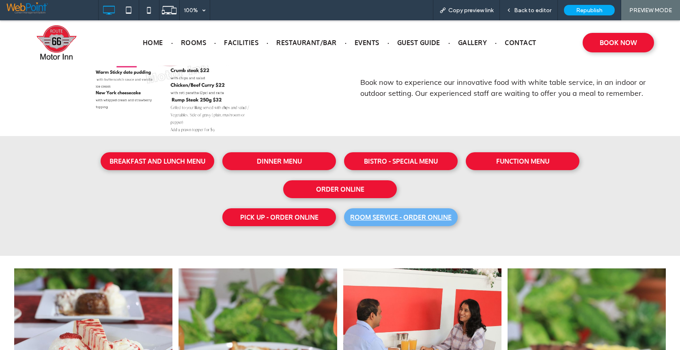
click at [386, 221] on span "ROOM SERVICE - ORDER ONLINE" at bounding box center [400, 217] width 101 height 8
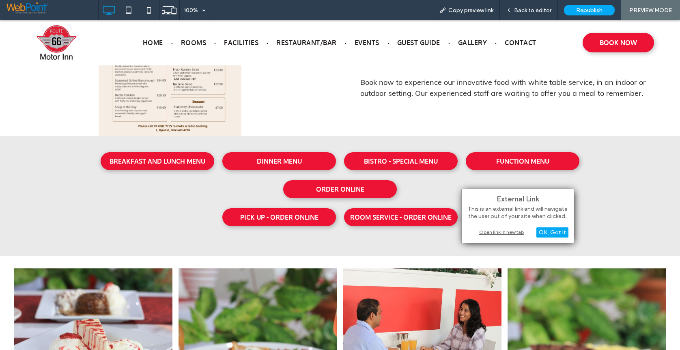
click at [487, 231] on div "Open link in new tab" at bounding box center [517, 232] width 101 height 9
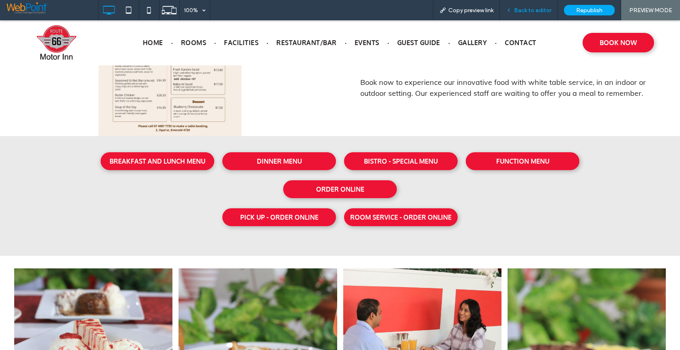
click at [522, 11] on span "Back to editor" at bounding box center [532, 10] width 37 height 7
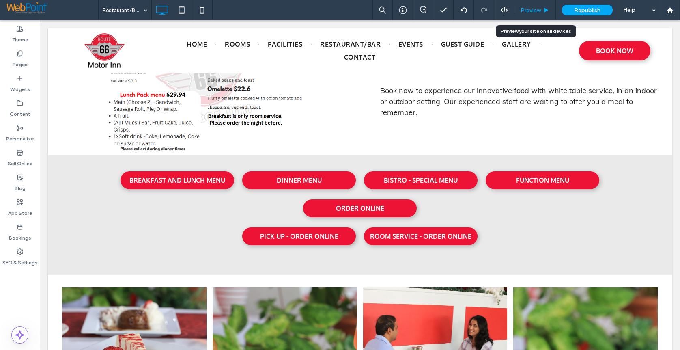
click at [534, 11] on span "Preview" at bounding box center [530, 10] width 20 height 7
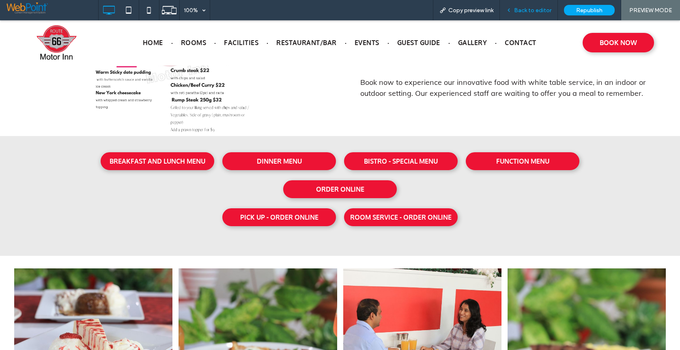
click at [522, 10] on span "Back to editor" at bounding box center [532, 10] width 37 height 7
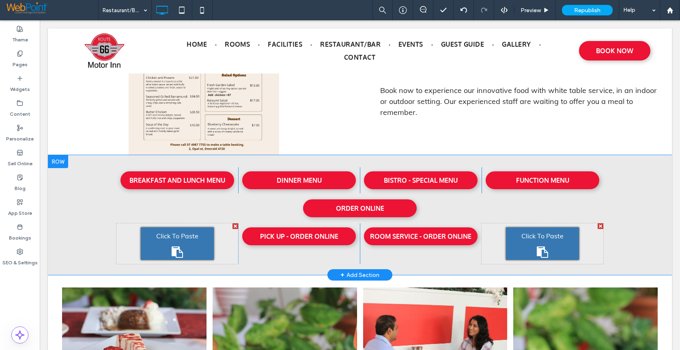
click at [54, 163] on div at bounding box center [58, 161] width 20 height 13
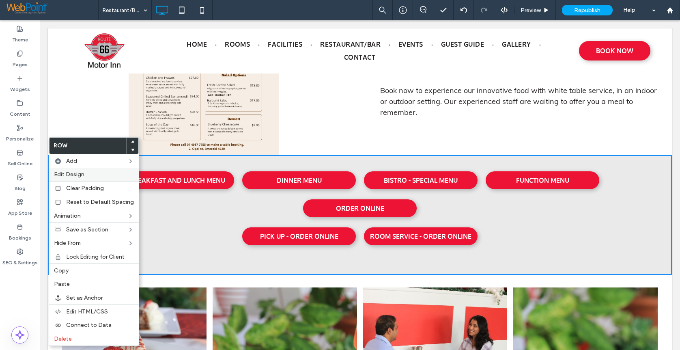
click at [60, 174] on span "Edit Design" at bounding box center [69, 174] width 30 height 7
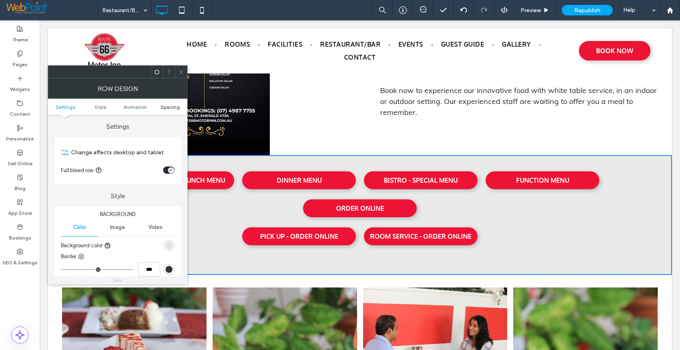
click at [168, 105] on span "Spacing" at bounding box center [170, 107] width 19 height 6
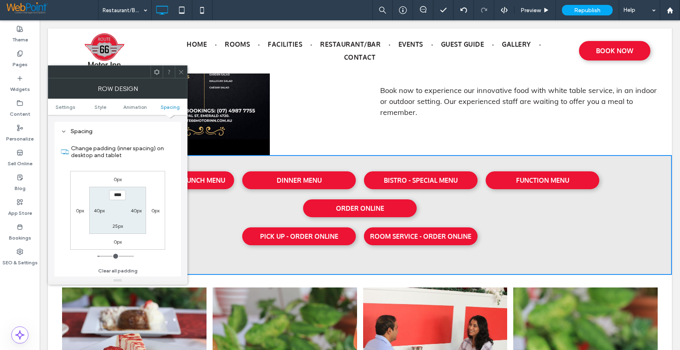
scroll to position [223, 0]
click at [114, 227] on label "25px" at bounding box center [117, 225] width 11 height 6
type input "**"
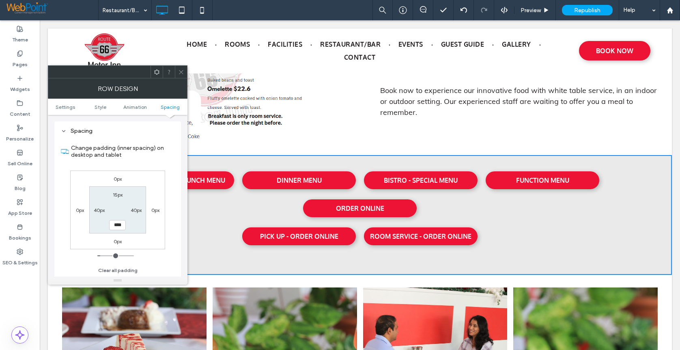
type input "*"
type input "**"
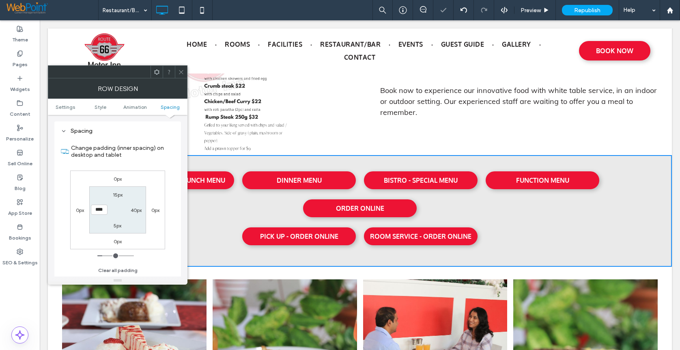
click at [184, 70] on icon at bounding box center [181, 72] width 6 height 6
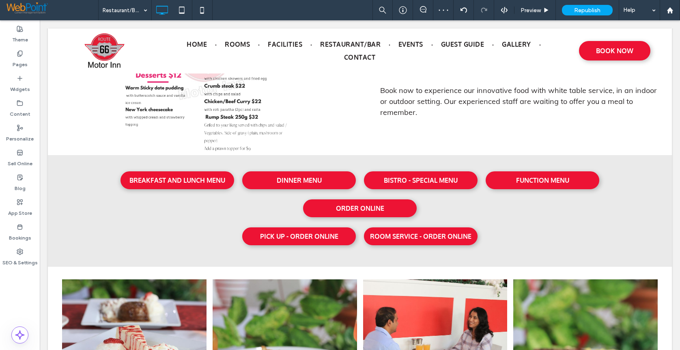
click at [232, 226] on div at bounding box center [235, 226] width 6 height 6
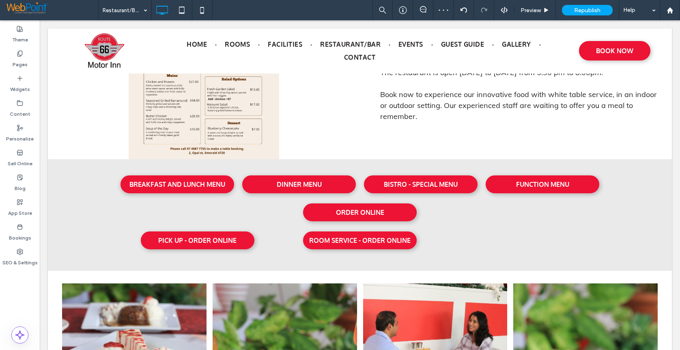
scroll to position [365, 0]
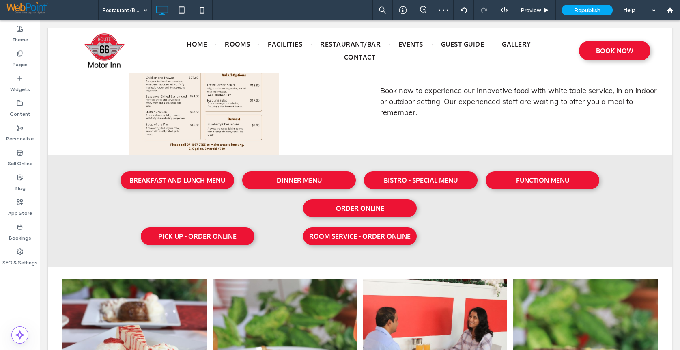
click at [599, 226] on div at bounding box center [600, 226] width 6 height 6
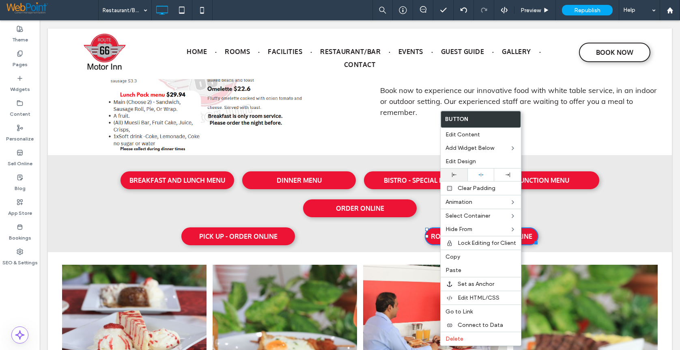
click at [453, 173] on icon at bounding box center [454, 174] width 4 height 4
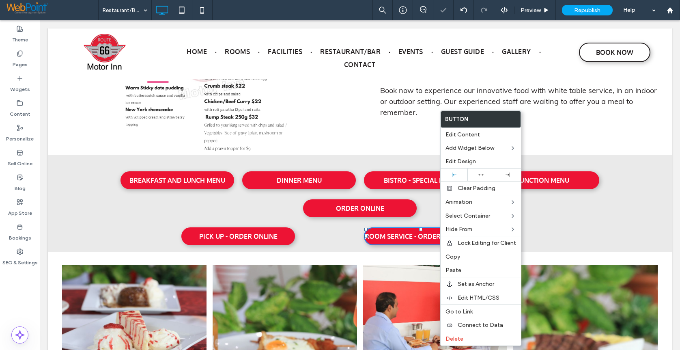
click at [627, 216] on div "BREAKFAST AND LUNCH MENU Click To Paste DINNER MENU Click To Paste BISTRO - SPE…" at bounding box center [359, 205] width 591 height 89
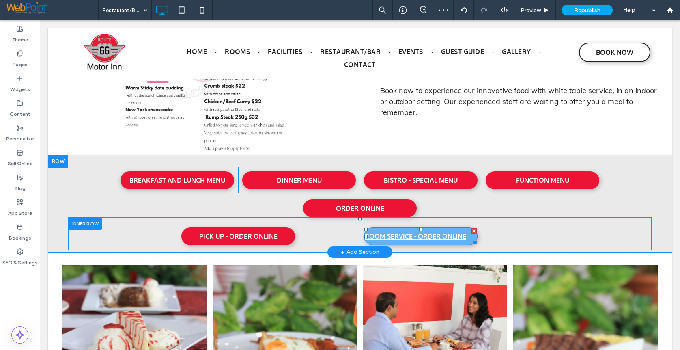
click at [408, 236] on span "ROOM SERVICE - ORDER ONLINE" at bounding box center [415, 236] width 101 height 8
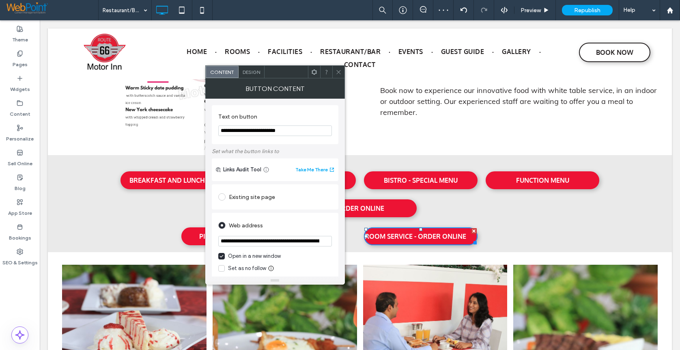
click at [251, 74] on span "Design" at bounding box center [251, 72] width 17 height 6
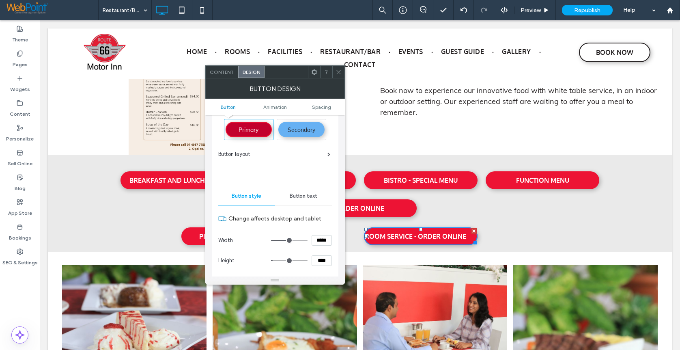
scroll to position [0, 0]
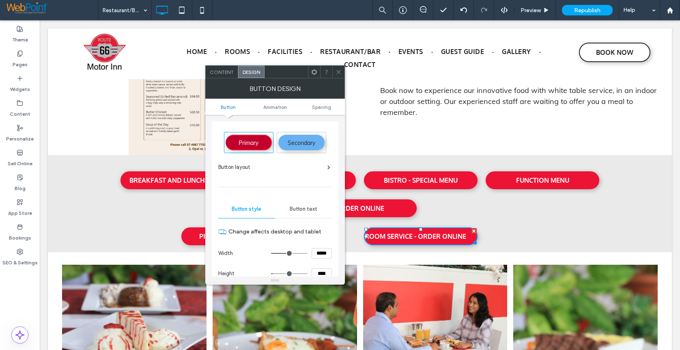
click at [303, 206] on span "Button text" at bounding box center [304, 209] width 28 height 6
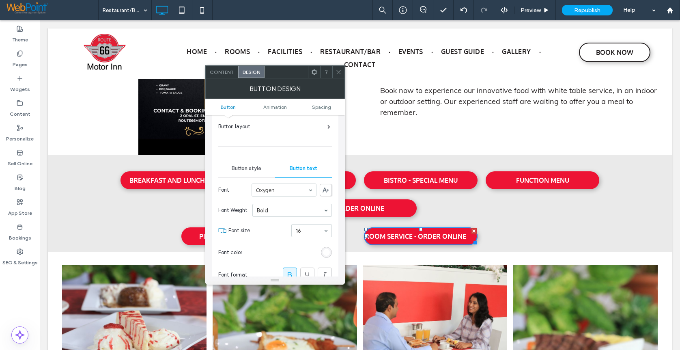
scroll to position [162, 0]
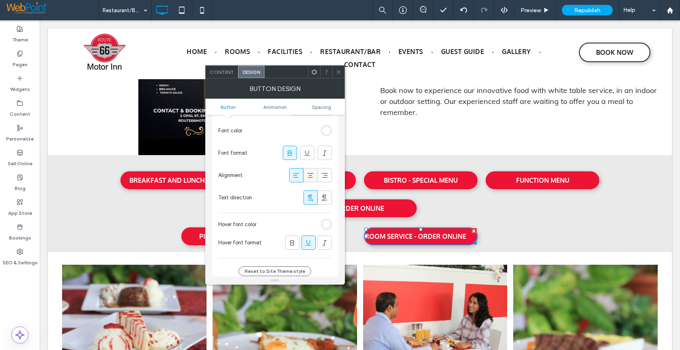
click at [311, 177] on use at bounding box center [310, 175] width 6 height 5
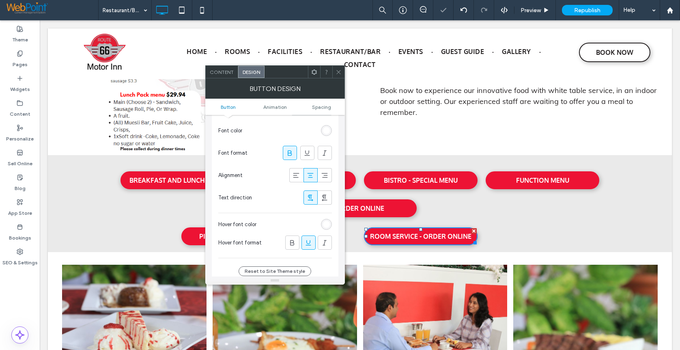
click at [340, 75] on span at bounding box center [338, 72] width 6 height 12
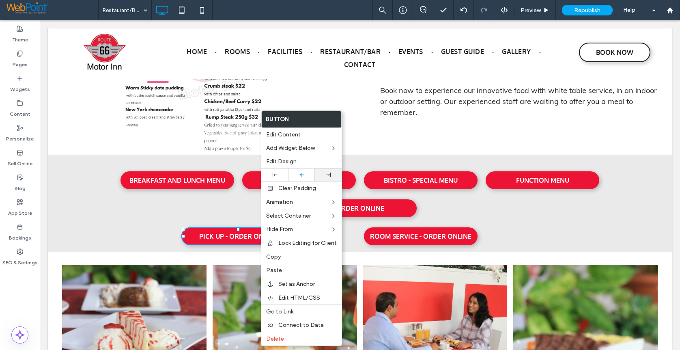
click at [322, 174] on div at bounding box center [328, 174] width 19 height 4
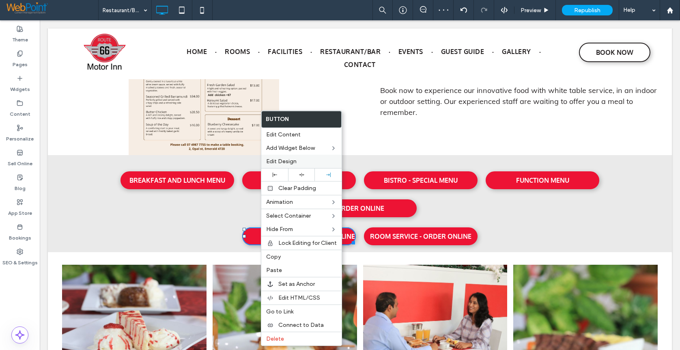
click at [280, 160] on span "Edit Design" at bounding box center [281, 161] width 30 height 7
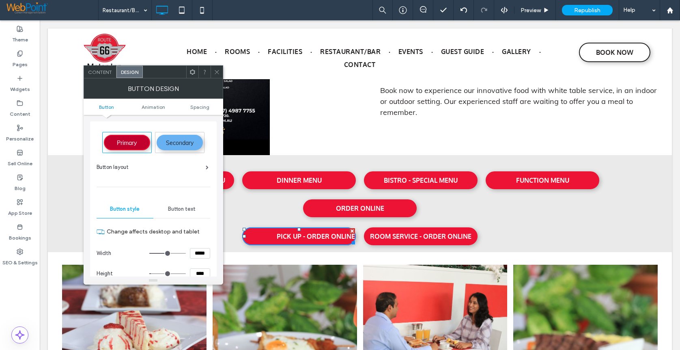
click at [175, 210] on span "Button text" at bounding box center [182, 209] width 28 height 6
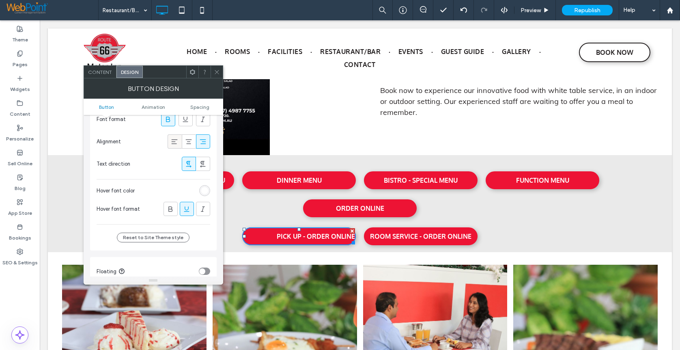
scroll to position [203, 0]
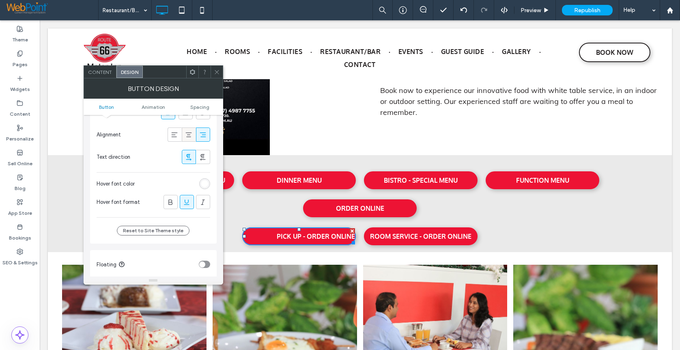
click at [188, 132] on use at bounding box center [189, 134] width 6 height 5
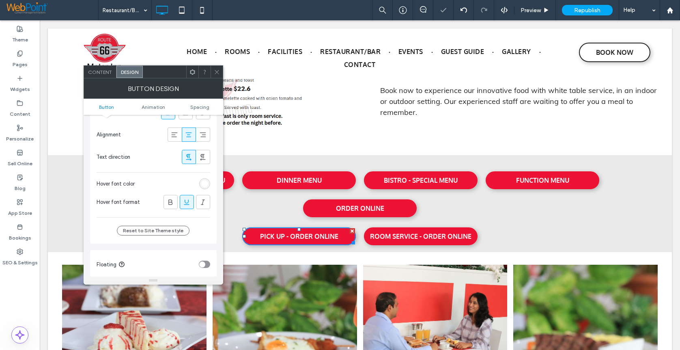
click at [219, 70] on icon at bounding box center [217, 72] width 6 height 6
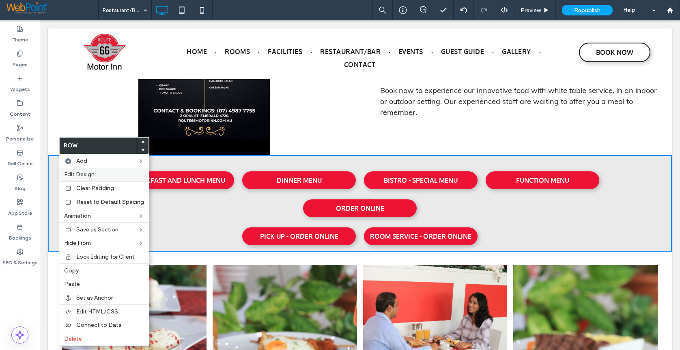
click at [68, 173] on span "Edit Design" at bounding box center [79, 174] width 30 height 7
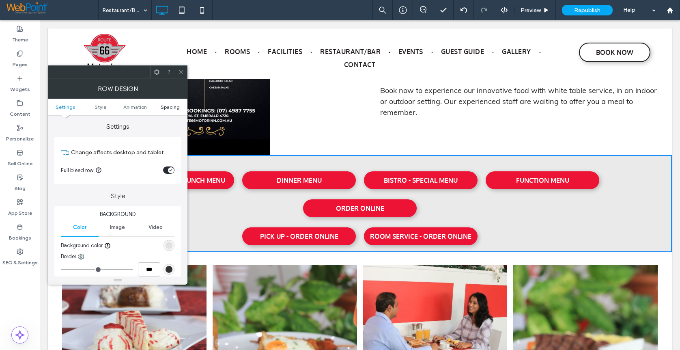
click at [174, 108] on span "Spacing" at bounding box center [170, 107] width 19 height 6
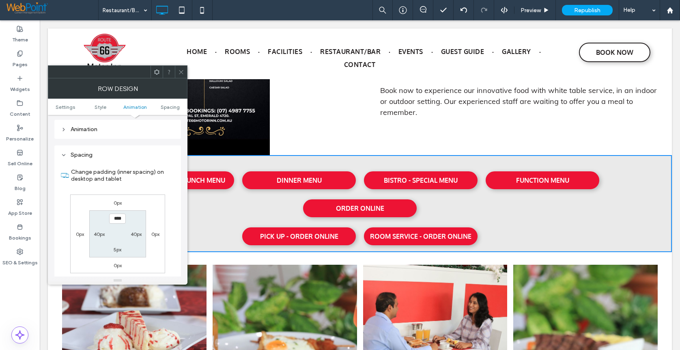
scroll to position [223, 0]
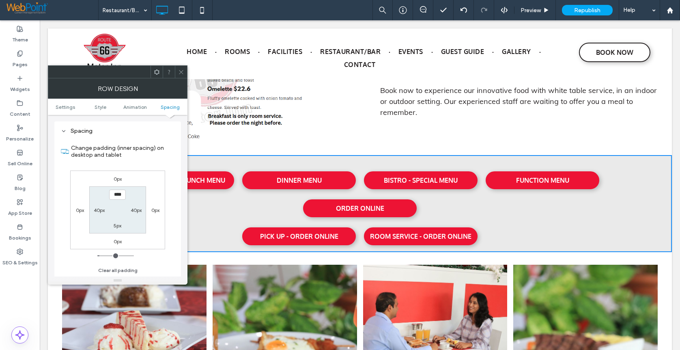
click at [116, 226] on label "5px" at bounding box center [118, 225] width 8 height 6
type input "*"
type input "**"
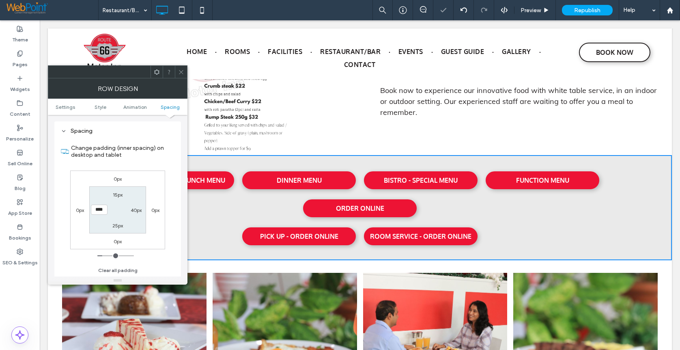
click at [178, 69] on icon at bounding box center [181, 72] width 6 height 6
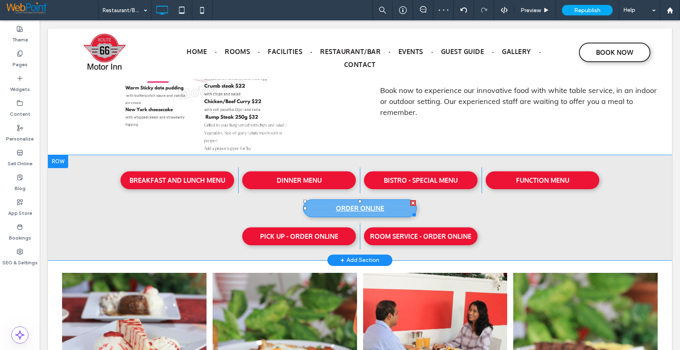
drag, startPoint x: 410, startPoint y: 202, endPoint x: 579, endPoint y: 256, distance: 177.4
click at [410, 202] on div at bounding box center [413, 203] width 6 height 6
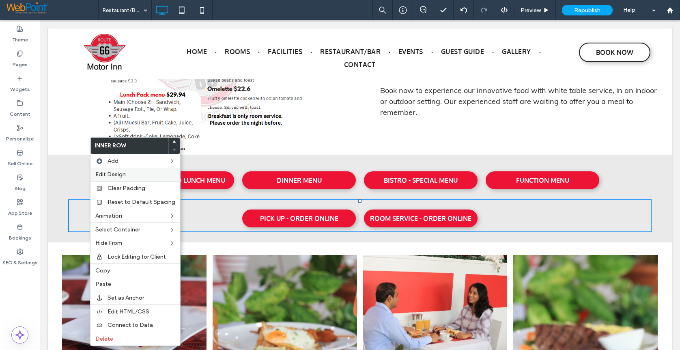
click at [111, 173] on span "Edit Design" at bounding box center [110, 174] width 30 height 7
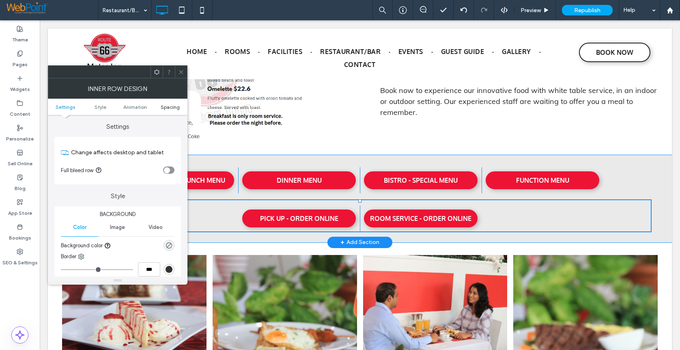
click at [171, 105] on span "Spacing" at bounding box center [170, 107] width 19 height 6
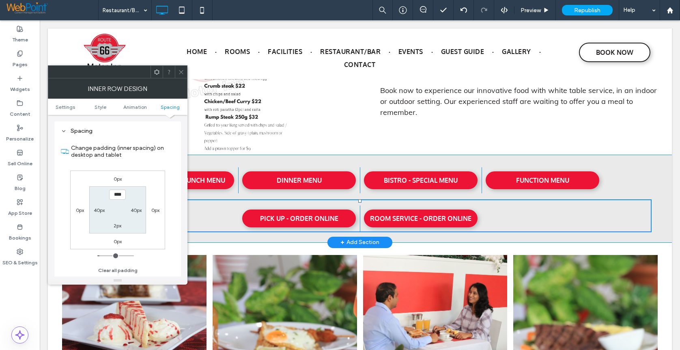
scroll to position [254, 0]
type input "*"
type input "**"
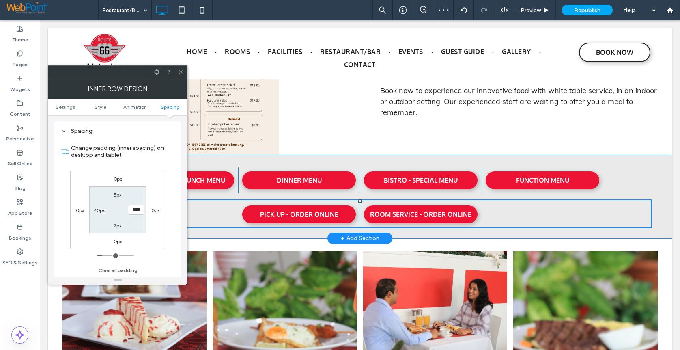
click at [182, 69] on icon at bounding box center [181, 72] width 6 height 6
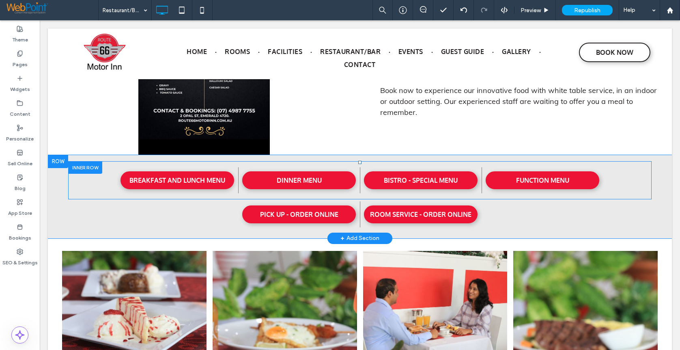
click at [82, 165] on div at bounding box center [85, 167] width 34 height 13
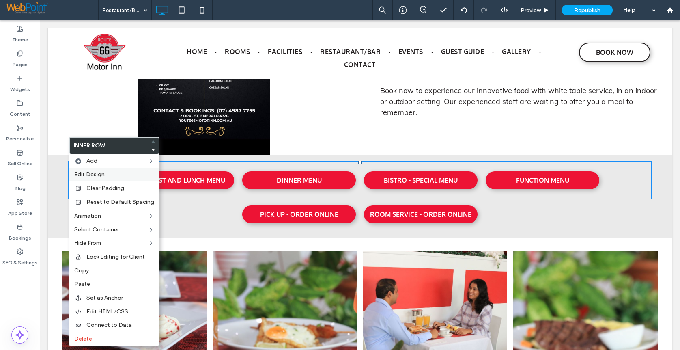
click at [84, 174] on span "Edit Design" at bounding box center [89, 174] width 30 height 7
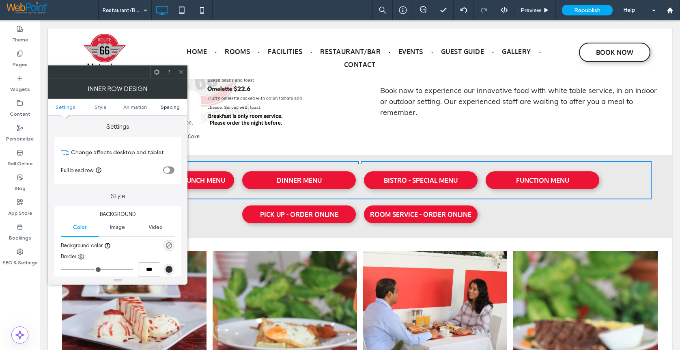
click at [166, 106] on span "Spacing" at bounding box center [170, 107] width 19 height 6
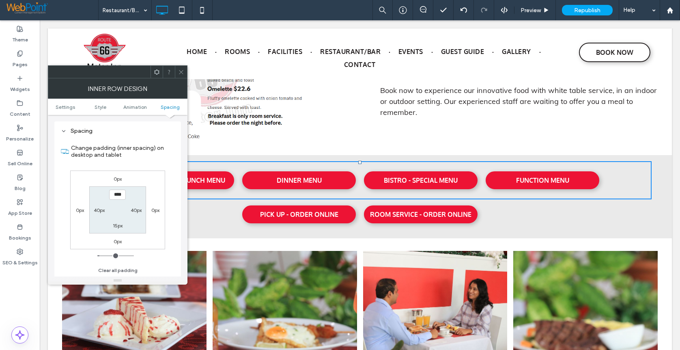
click at [113, 226] on label "15px" at bounding box center [118, 225] width 10 height 6
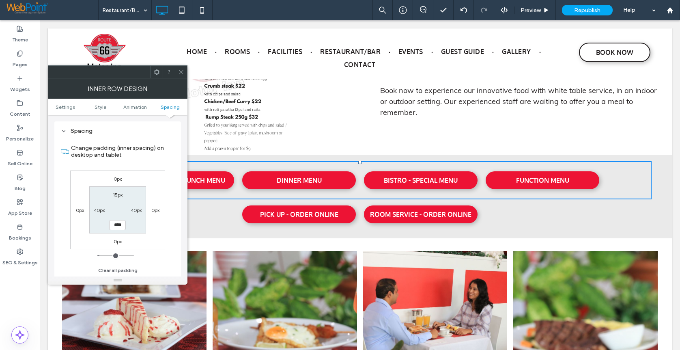
type input "*"
type input "**"
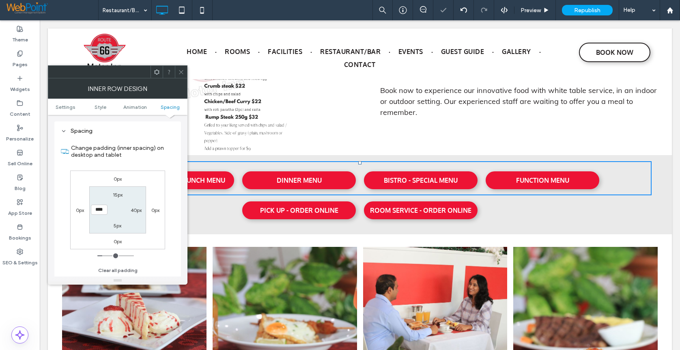
click at [184, 71] on icon at bounding box center [181, 72] width 6 height 6
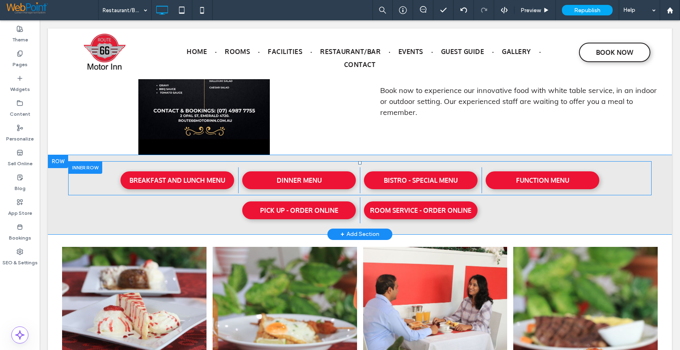
click at [82, 165] on div at bounding box center [85, 167] width 34 height 13
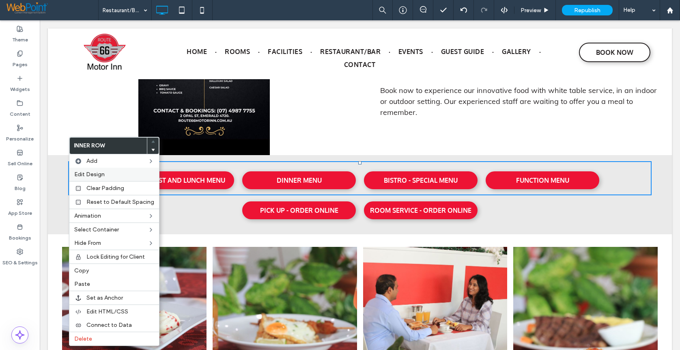
click at [98, 174] on span "Edit Design" at bounding box center [89, 174] width 30 height 7
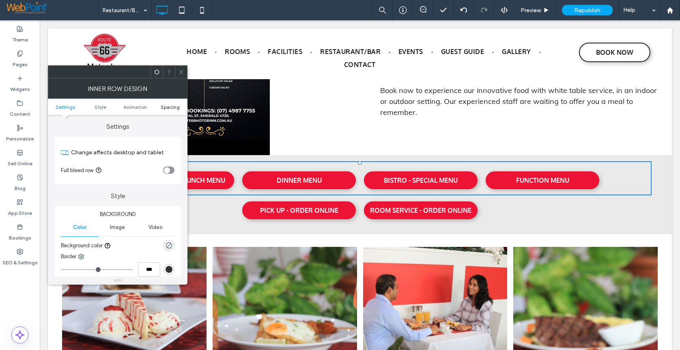
click at [175, 105] on span "Spacing" at bounding box center [170, 107] width 19 height 6
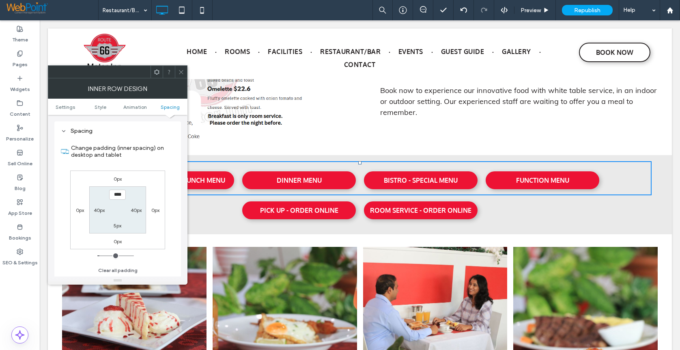
click at [119, 226] on label "5px" at bounding box center [118, 225] width 8 height 6
type input "*"
type input "**"
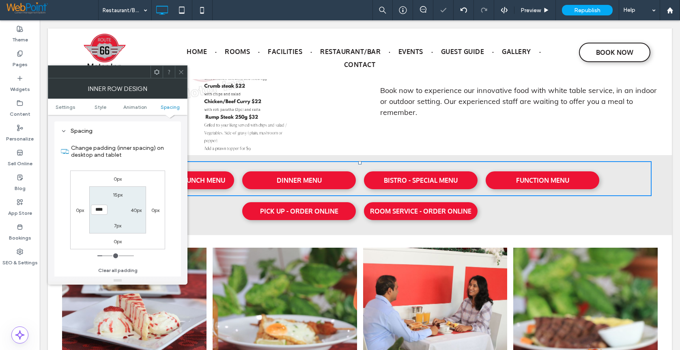
click at [178, 72] on icon at bounding box center [181, 72] width 6 height 6
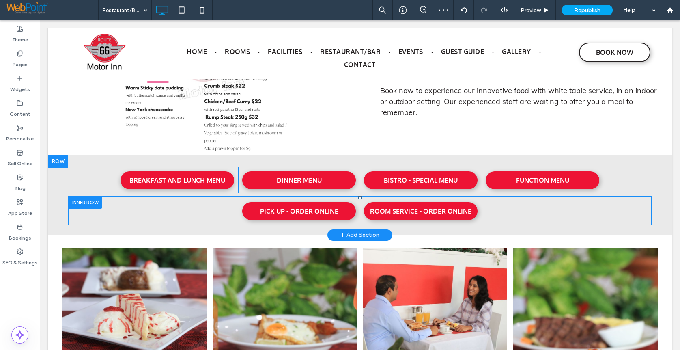
click at [80, 204] on div at bounding box center [85, 202] width 34 height 13
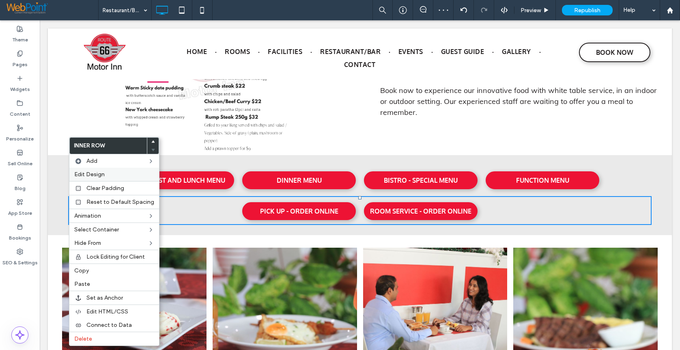
click at [86, 173] on span "Edit Design" at bounding box center [89, 174] width 30 height 7
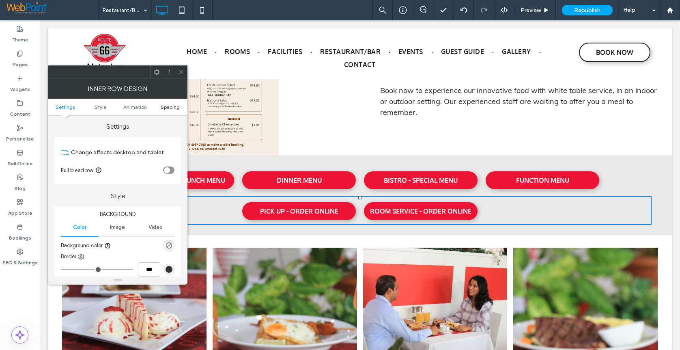
click at [172, 108] on span "Spacing" at bounding box center [170, 107] width 19 height 6
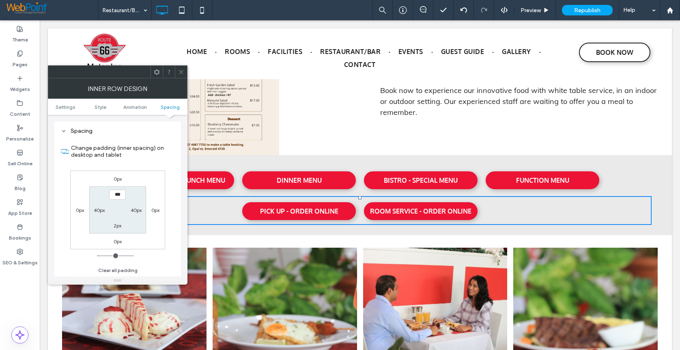
type input "*"
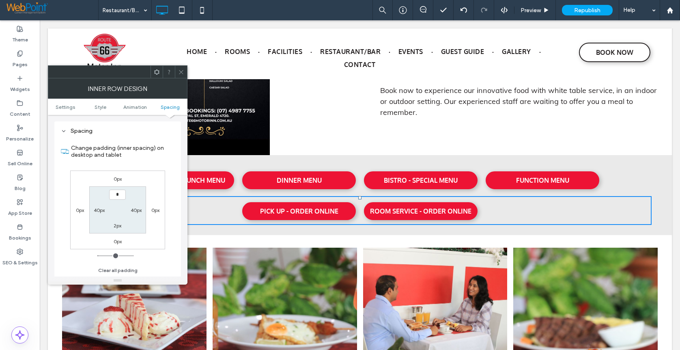
type input "**"
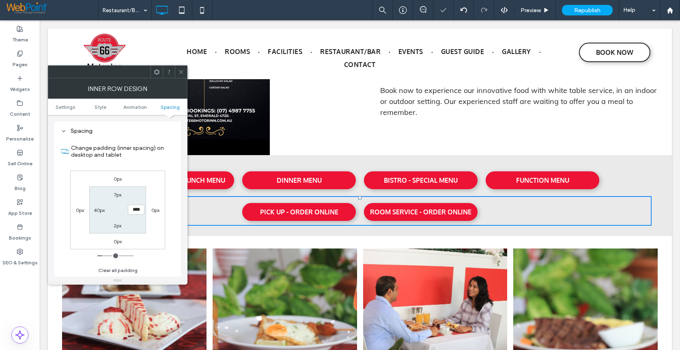
click at [183, 69] on icon at bounding box center [181, 72] width 6 height 6
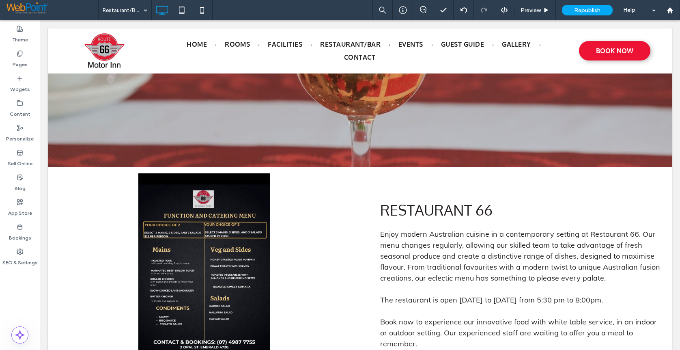
scroll to position [243, 0]
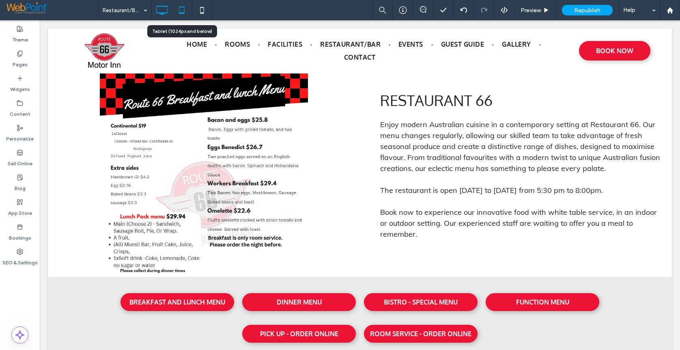
click at [183, 9] on icon at bounding box center [182, 10] width 16 height 16
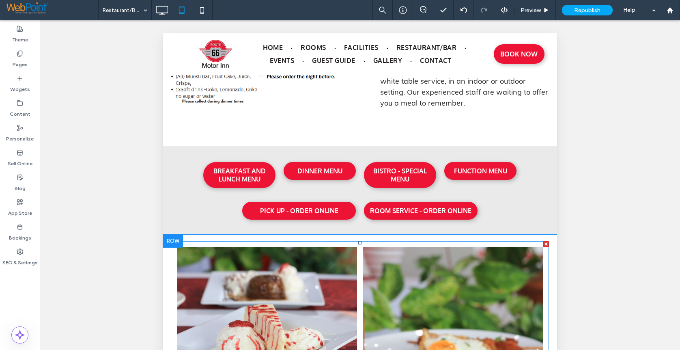
scroll to position [406, 0]
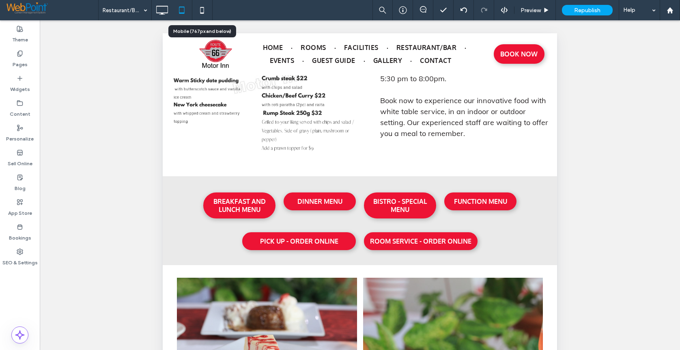
drag, startPoint x: 200, startPoint y: 7, endPoint x: 211, endPoint y: 29, distance: 24.1
click at [200, 7] on use at bounding box center [202, 10] width 4 height 6
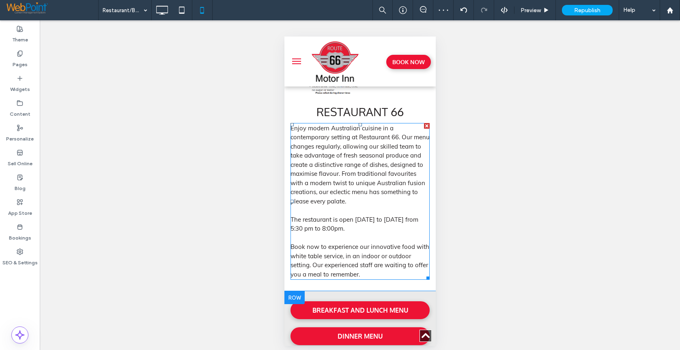
scroll to position [0, 0]
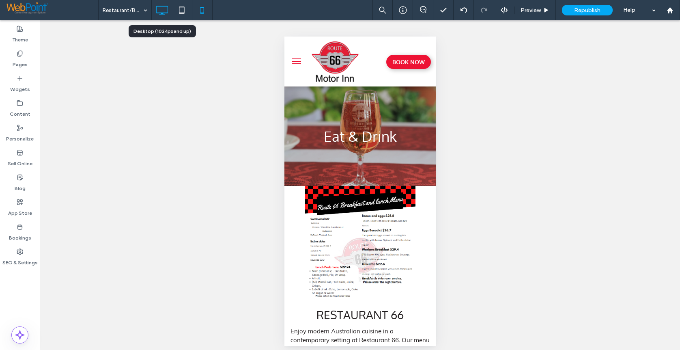
click at [163, 9] on icon at bounding box center [162, 10] width 16 height 16
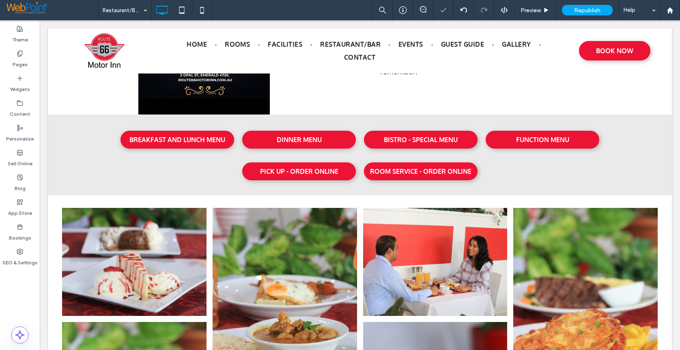
scroll to position [238, 0]
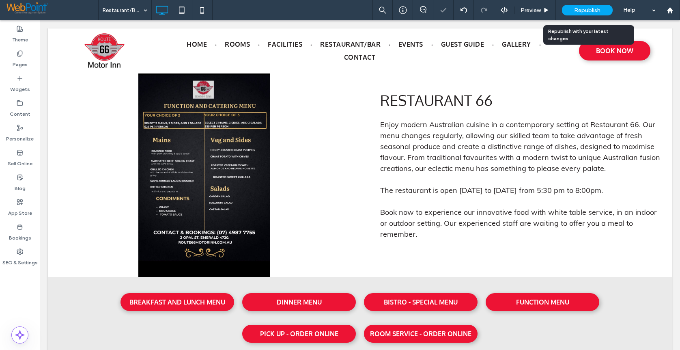
click at [585, 13] on span "Republish" at bounding box center [587, 10] width 26 height 7
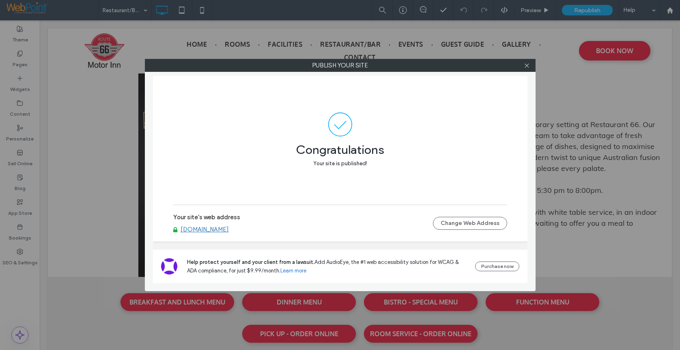
click at [213, 230] on link "www.route66motorinn.com.au" at bounding box center [204, 229] width 48 height 7
click at [528, 65] on icon at bounding box center [527, 65] width 6 height 6
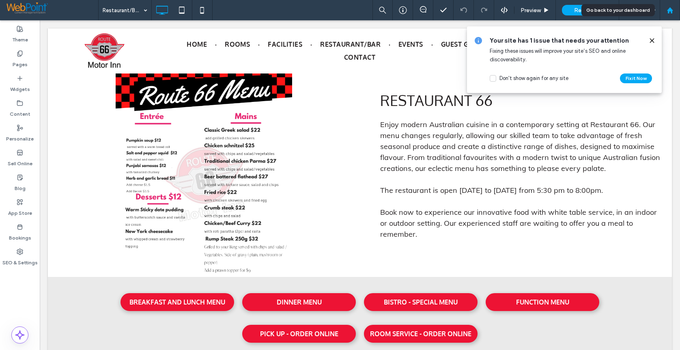
click at [671, 9] on icon at bounding box center [669, 10] width 7 height 7
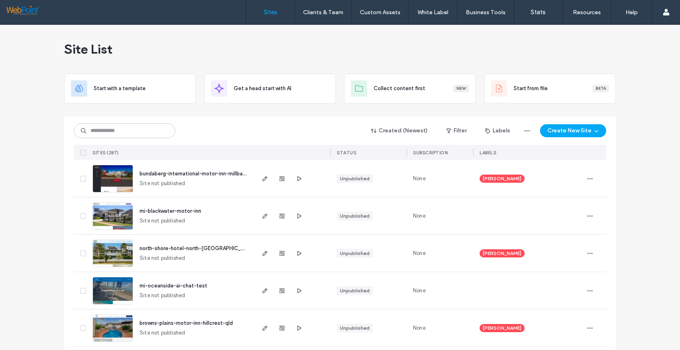
click at [96, 13] on div at bounding box center [52, 12] width 92 height 13
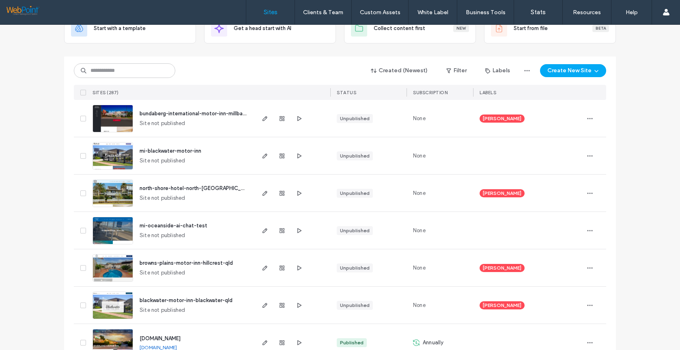
scroll to position [81, 0]
